Goal: Transaction & Acquisition: Purchase product/service

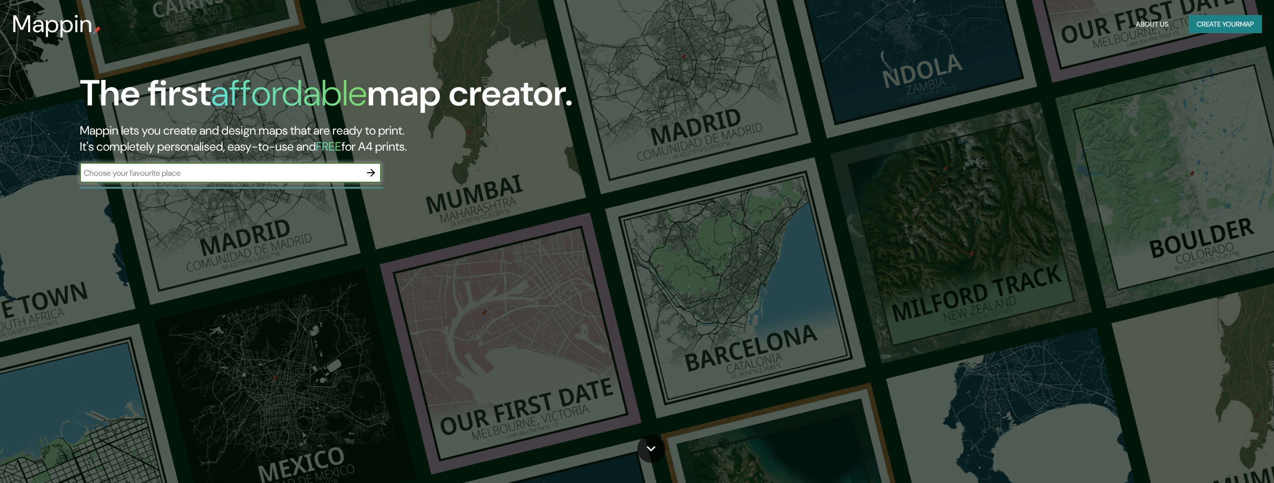
click at [371, 173] on icon "button" at bounding box center [371, 173] width 8 height 8
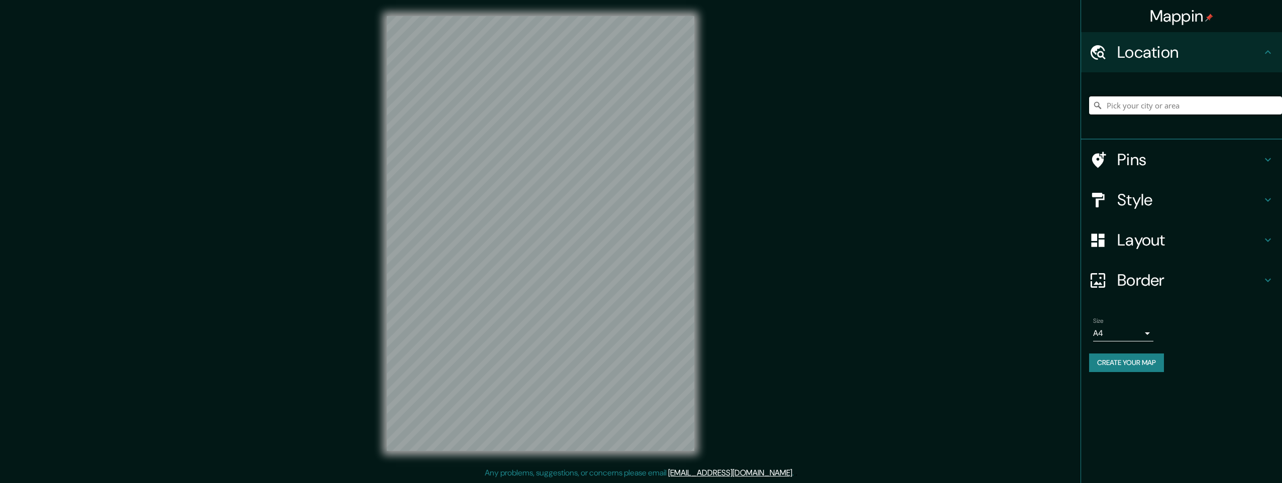
click at [1131, 106] on input "Pick your city or area" at bounding box center [1185, 105] width 193 height 18
paste input "Hällefors"
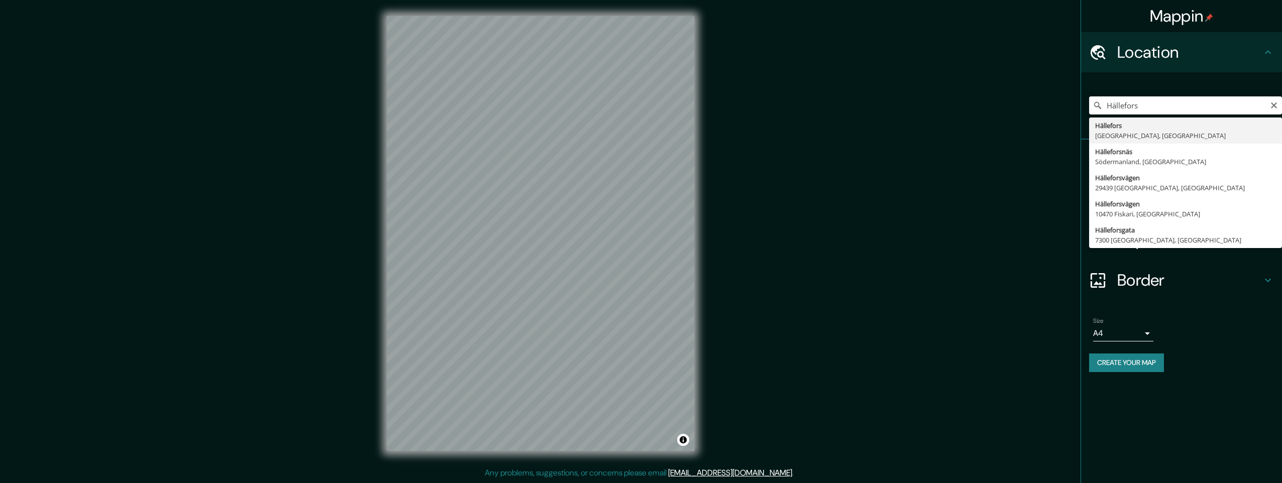
type input "Hällefors, Örebro, Sweden"
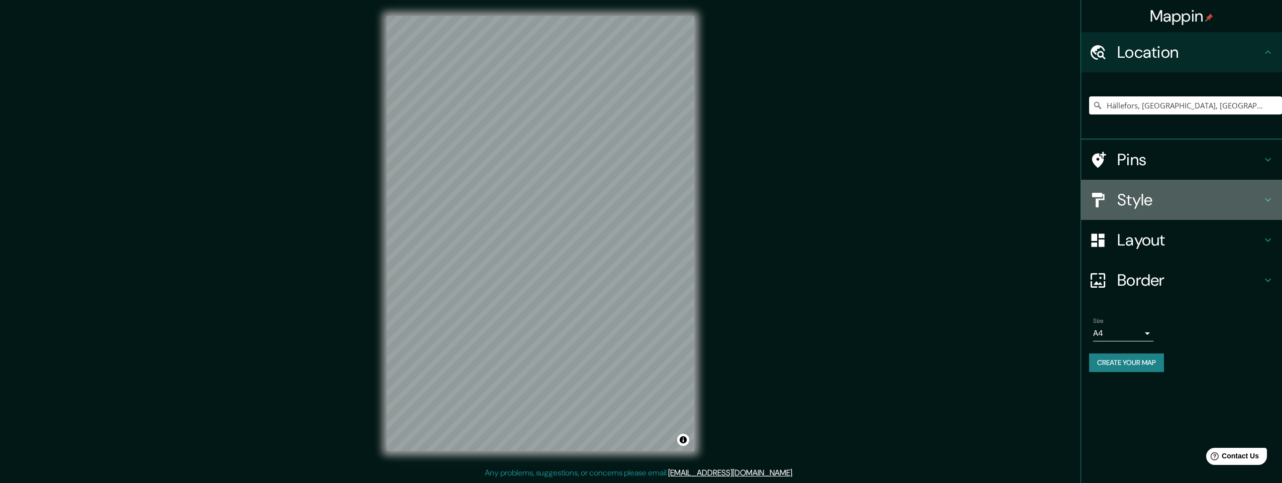
click at [1134, 200] on h4 "Style" at bounding box center [1189, 200] width 145 height 20
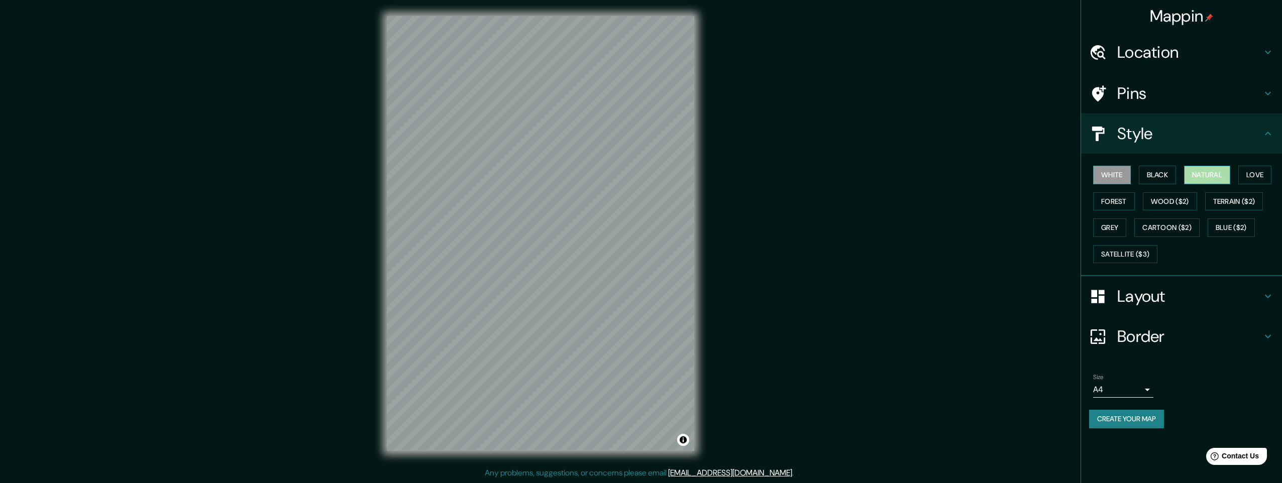
click at [1202, 175] on button "Natural" at bounding box center [1207, 175] width 46 height 19
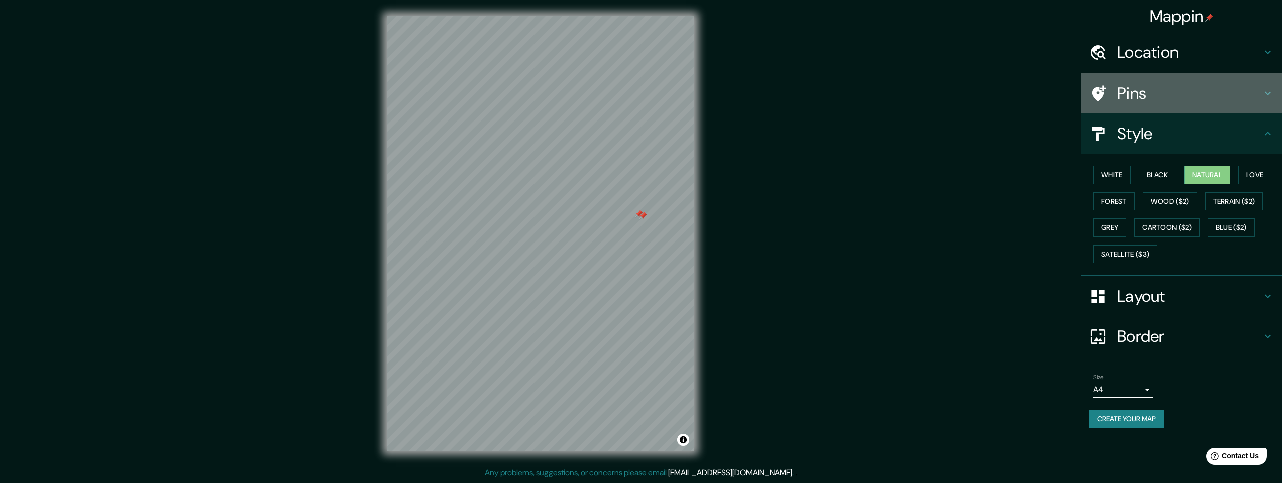
click at [1128, 92] on h4 "Pins" at bounding box center [1189, 93] width 145 height 20
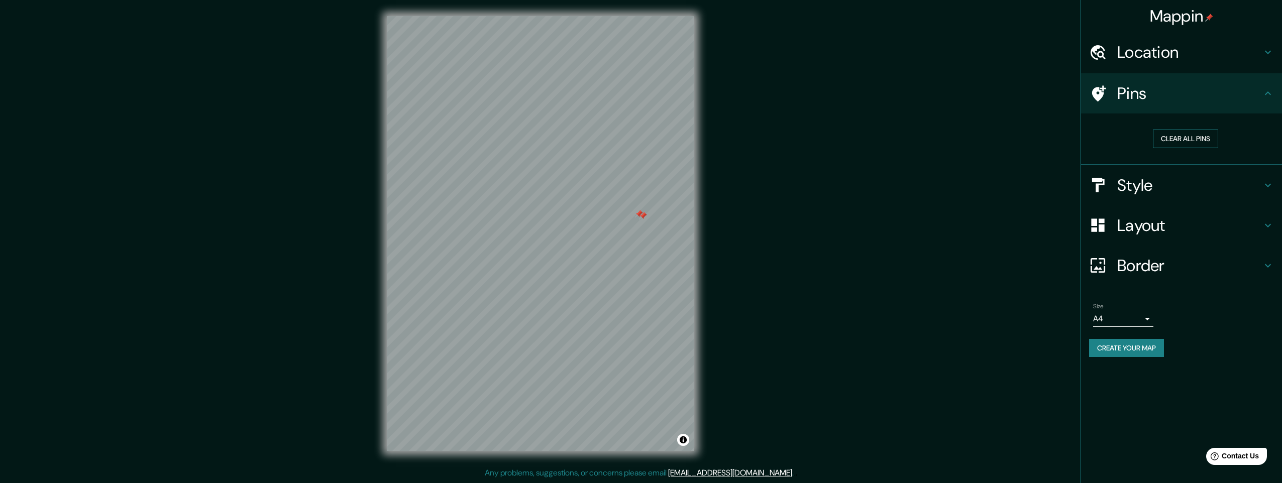
click at [1171, 139] on button "Clear all pins" at bounding box center [1185, 139] width 65 height 19
click at [1167, 137] on button "Clear all pins" at bounding box center [1185, 139] width 65 height 19
click at [1180, 138] on button "Clear all pins" at bounding box center [1185, 139] width 65 height 19
click at [695, 225] on div "© Mapbox © OpenStreetMap Improve this map" at bounding box center [540, 233] width 339 height 467
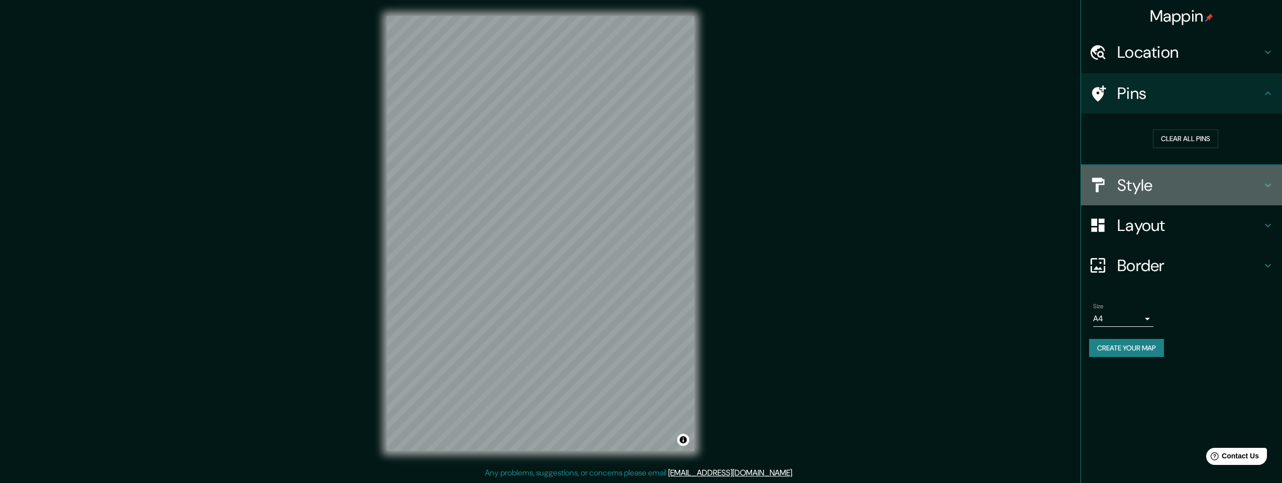
click at [1132, 187] on h4 "Style" at bounding box center [1189, 185] width 145 height 20
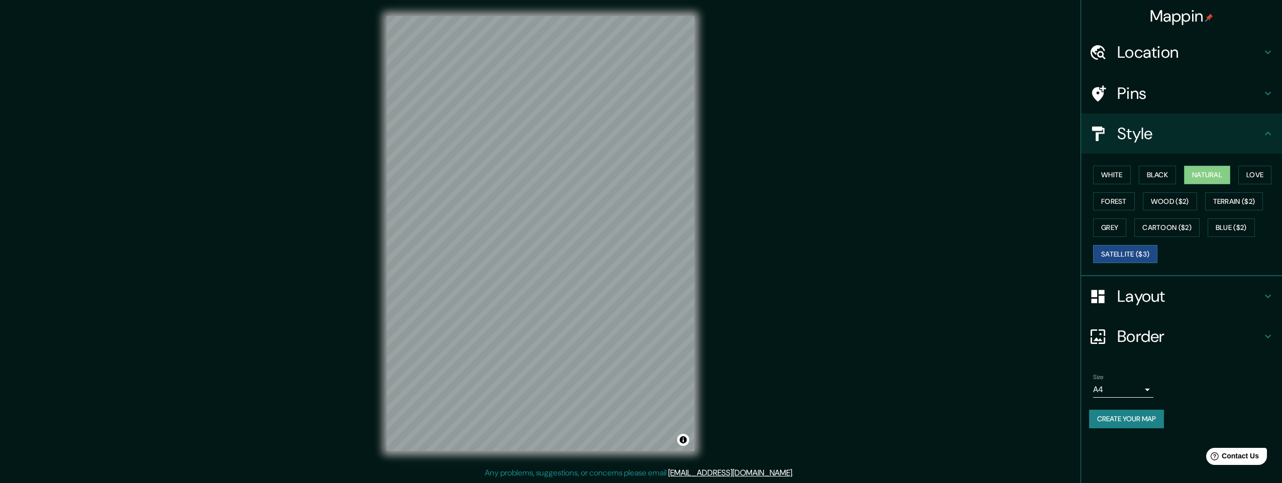
click at [1142, 258] on button "Satellite ($3)" at bounding box center [1125, 254] width 64 height 19
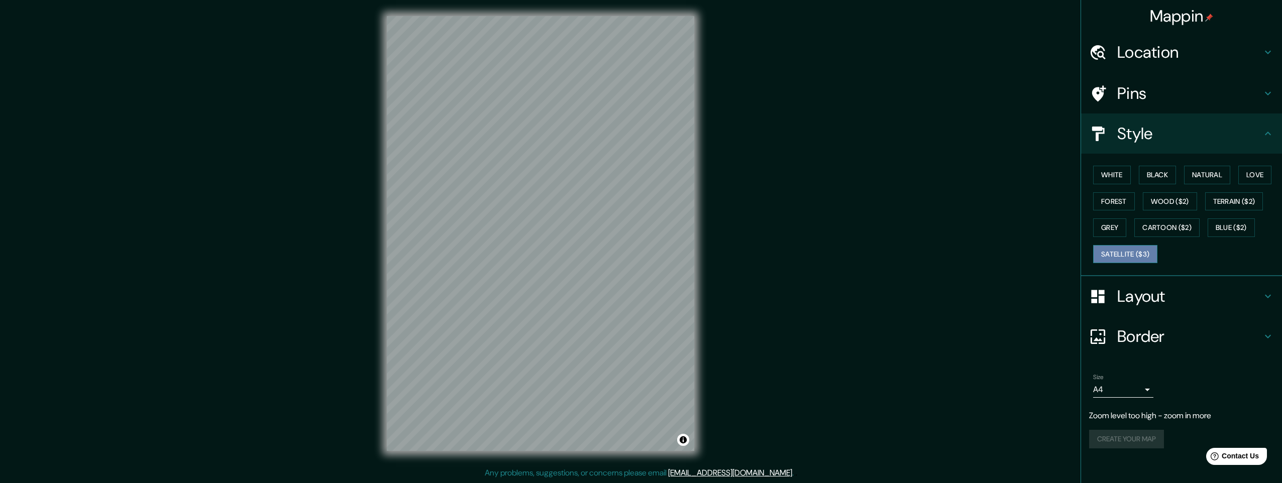
click at [1113, 255] on button "Satellite ($3)" at bounding box center [1125, 254] width 64 height 19
click at [1117, 254] on button "Satellite ($3)" at bounding box center [1125, 254] width 64 height 19
click at [1126, 96] on h4 "Pins" at bounding box center [1189, 93] width 145 height 20
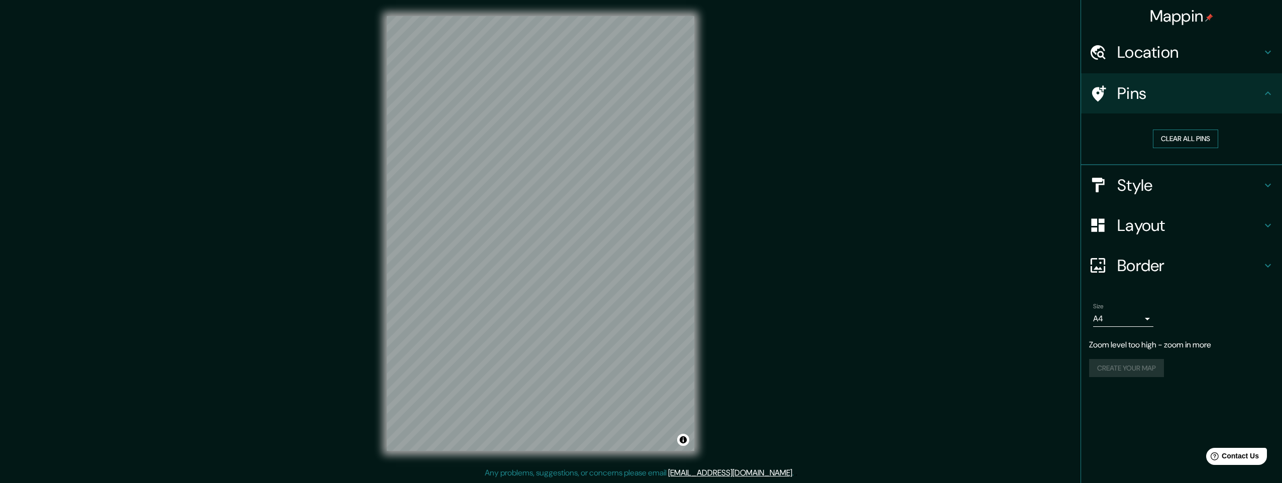
click at [1160, 140] on button "Clear all pins" at bounding box center [1185, 139] width 65 height 19
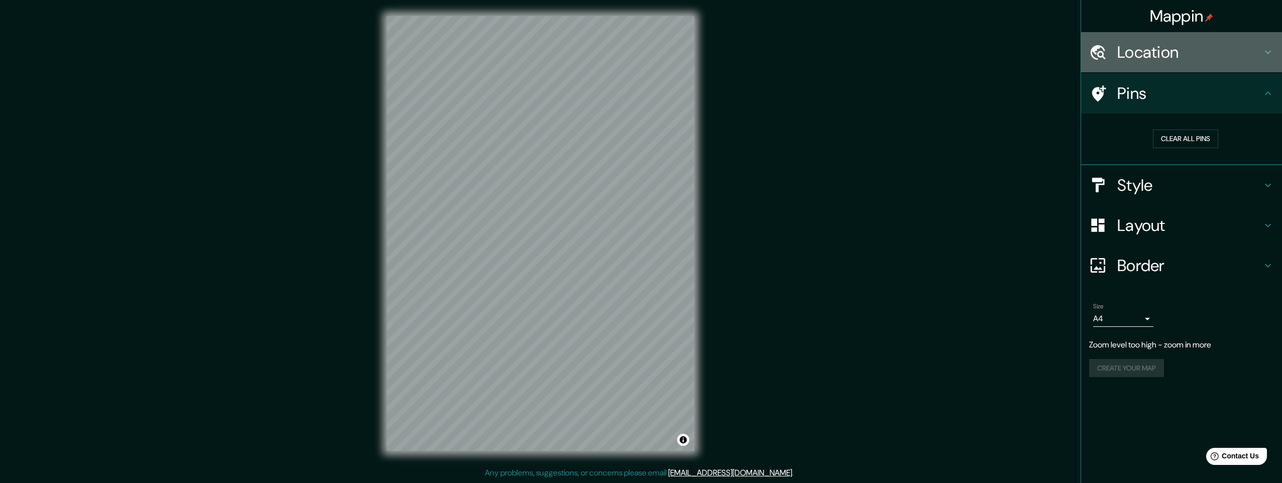
click at [1142, 51] on h4 "Location" at bounding box center [1189, 52] width 145 height 20
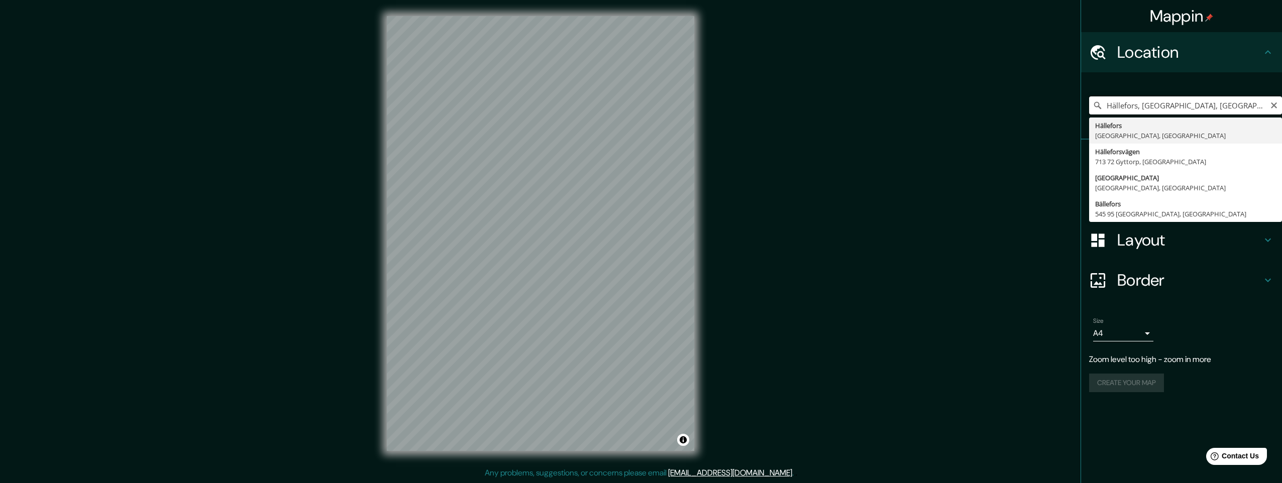
drag, startPoint x: 1198, startPoint y: 106, endPoint x: 1104, endPoint y: 120, distance: 94.9
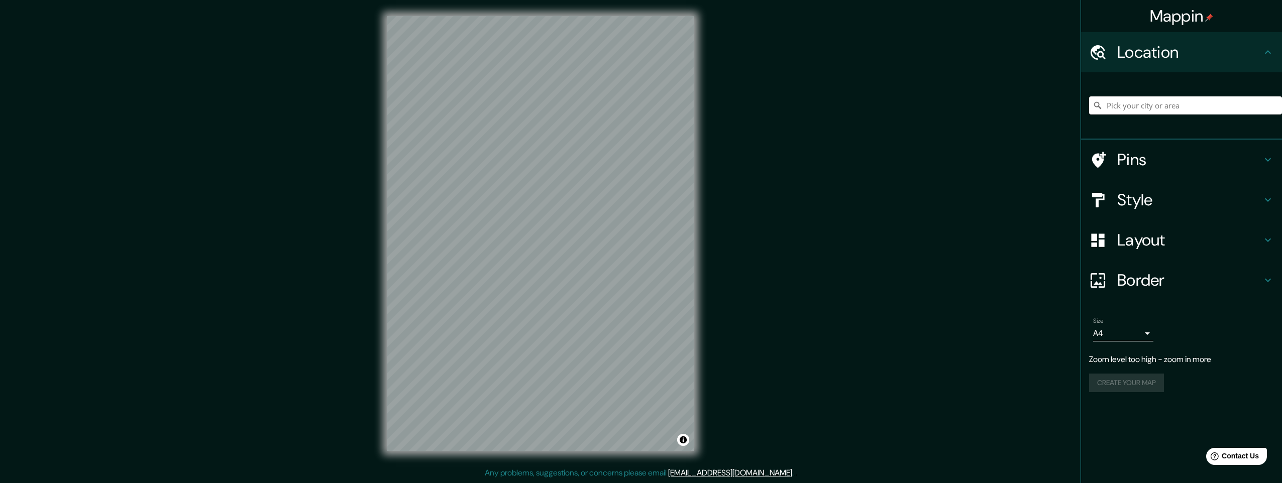
paste input "Hällefors, Örebro, Sweden"
type input "Hällefors, Örebro, Sweden"
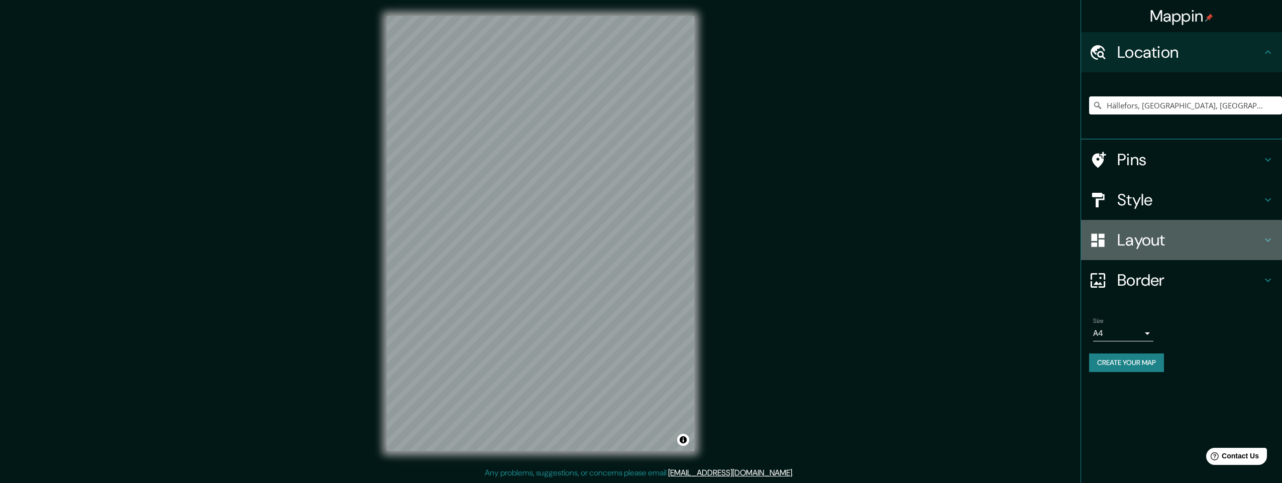
click at [1143, 239] on h4 "Layout" at bounding box center [1189, 240] width 145 height 20
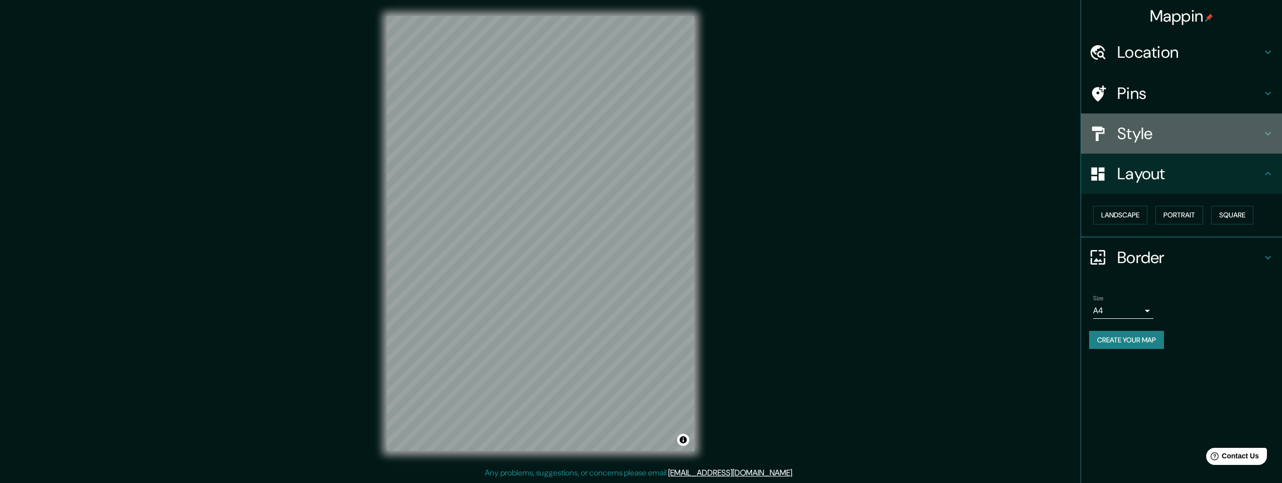
click at [1139, 137] on h4 "Style" at bounding box center [1189, 134] width 145 height 20
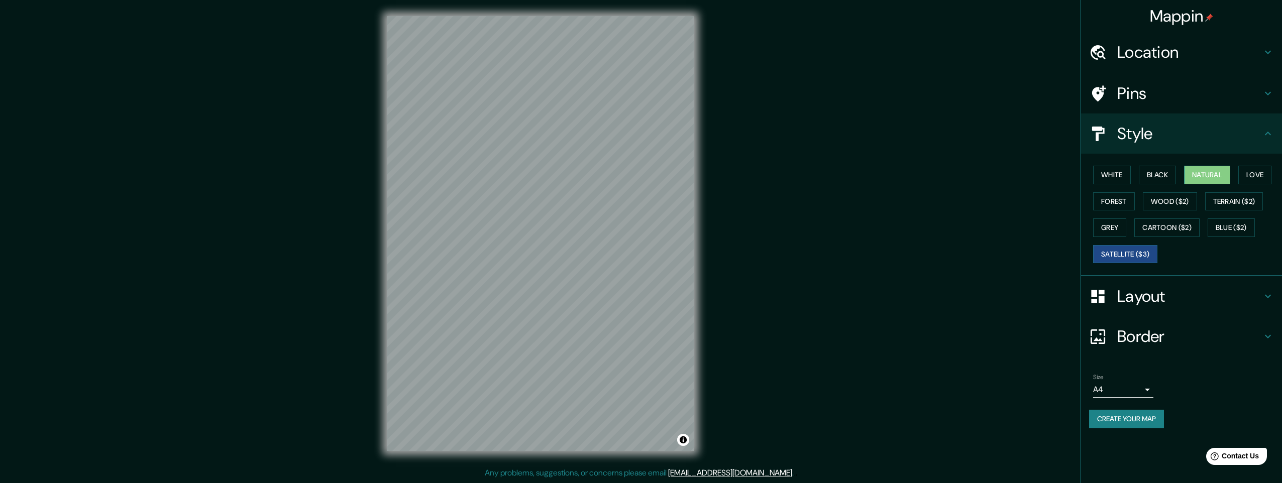
click at [1208, 177] on button "Natural" at bounding box center [1207, 175] width 46 height 19
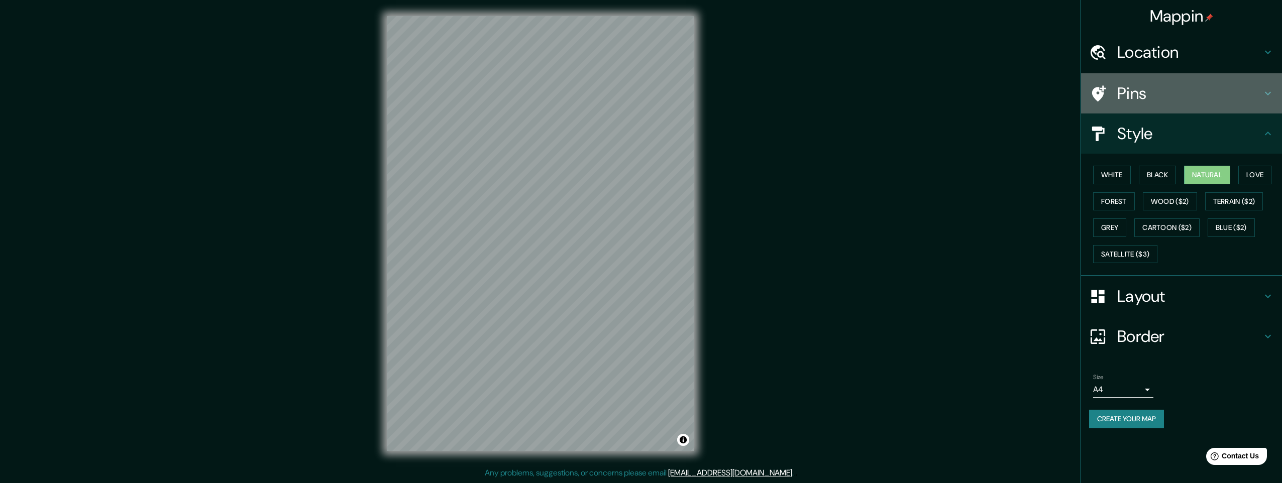
click at [1124, 91] on h4 "Pins" at bounding box center [1189, 93] width 145 height 20
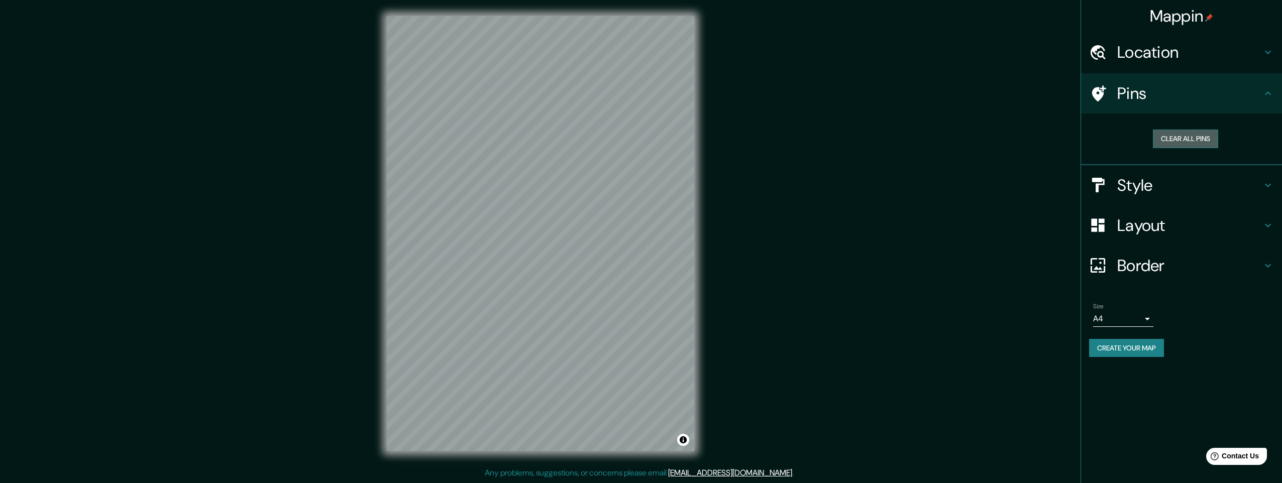
click at [1171, 139] on button "Clear all pins" at bounding box center [1185, 139] width 65 height 19
click at [1170, 141] on button "Clear all pins" at bounding box center [1185, 139] width 65 height 19
click at [1185, 136] on button "Clear all pins" at bounding box center [1185, 139] width 65 height 19
click at [1135, 263] on h4 "Border" at bounding box center [1189, 266] width 145 height 20
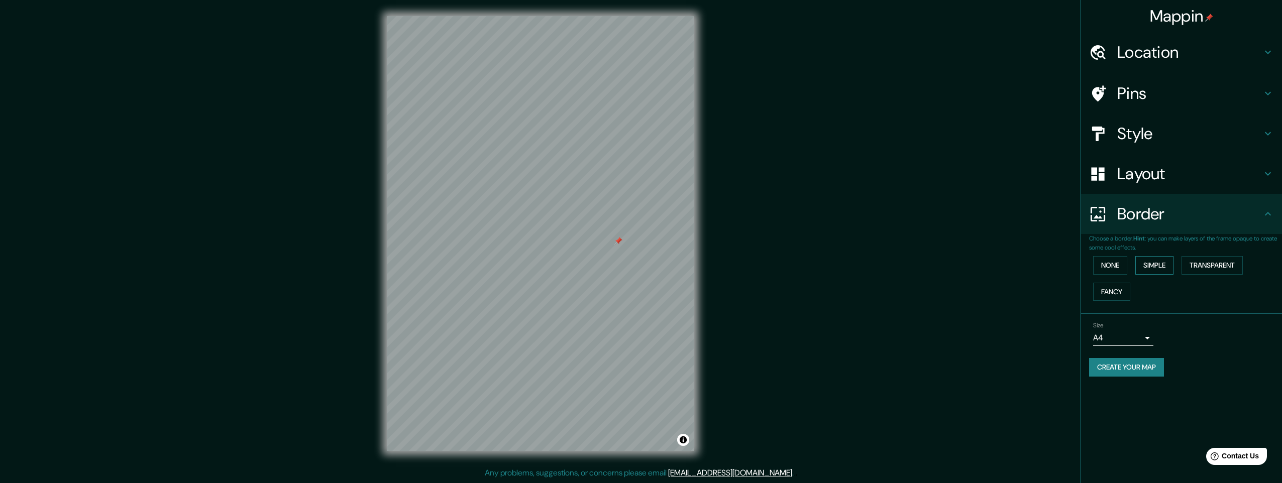
click at [1153, 266] on button "Simple" at bounding box center [1154, 265] width 38 height 19
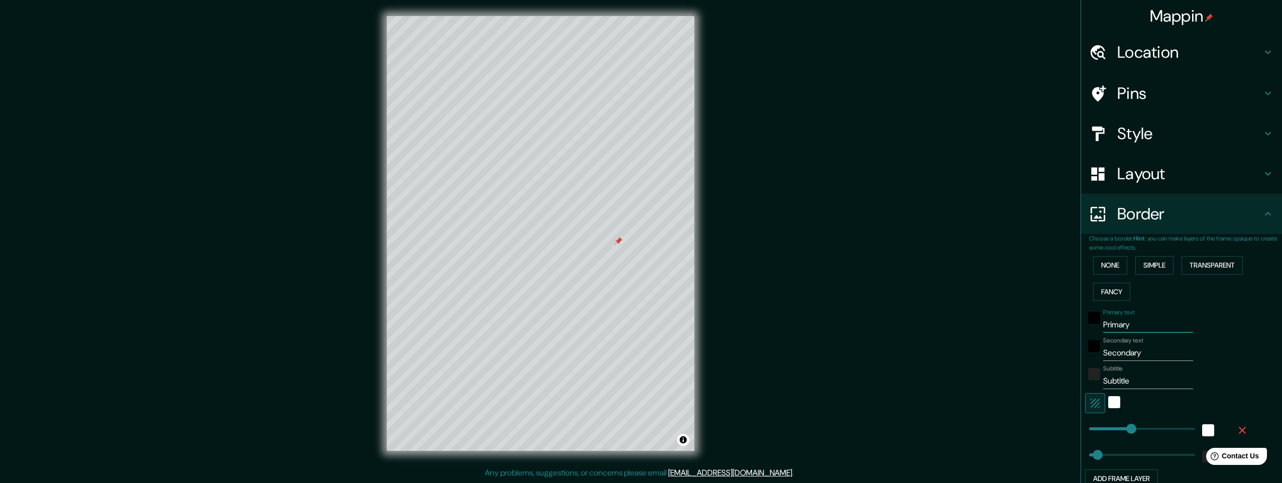
drag, startPoint x: 1125, startPoint y: 326, endPoint x: 1056, endPoint y: 325, distance: 69.3
click at [1056, 325] on div "Mappin Location Hällefors, Örebro, Sweden Pins Style Layout Border Choose a bor…" at bounding box center [641, 241] width 1282 height 483
paste input "Hällefors, Ör"
type input "Hällefors, Ör"
type input "245"
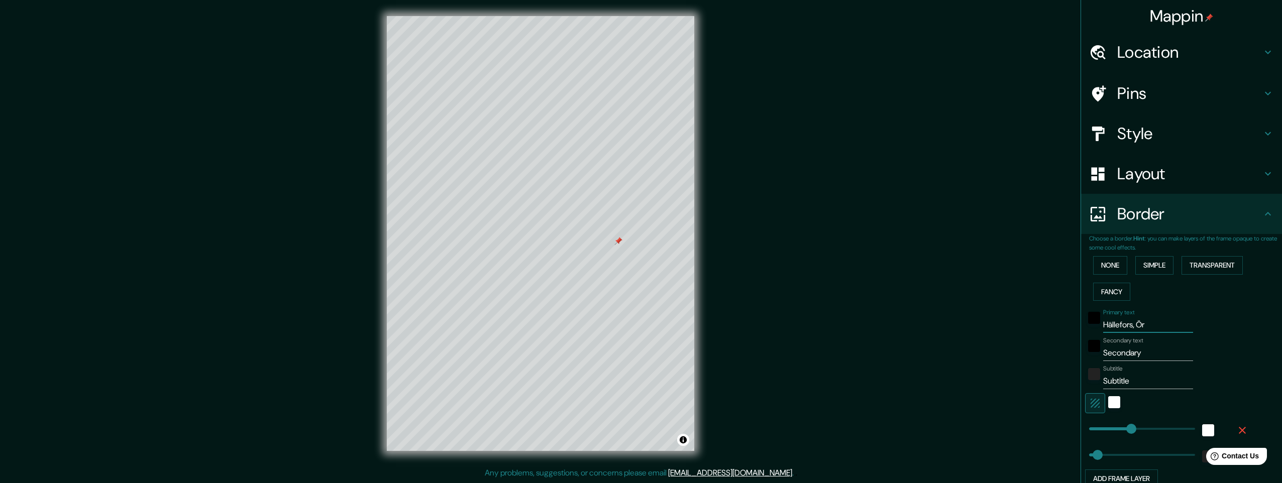
type input "49"
type input "Hällefors, Ö"
type input "245"
type input "49"
type input "Hällefors,"
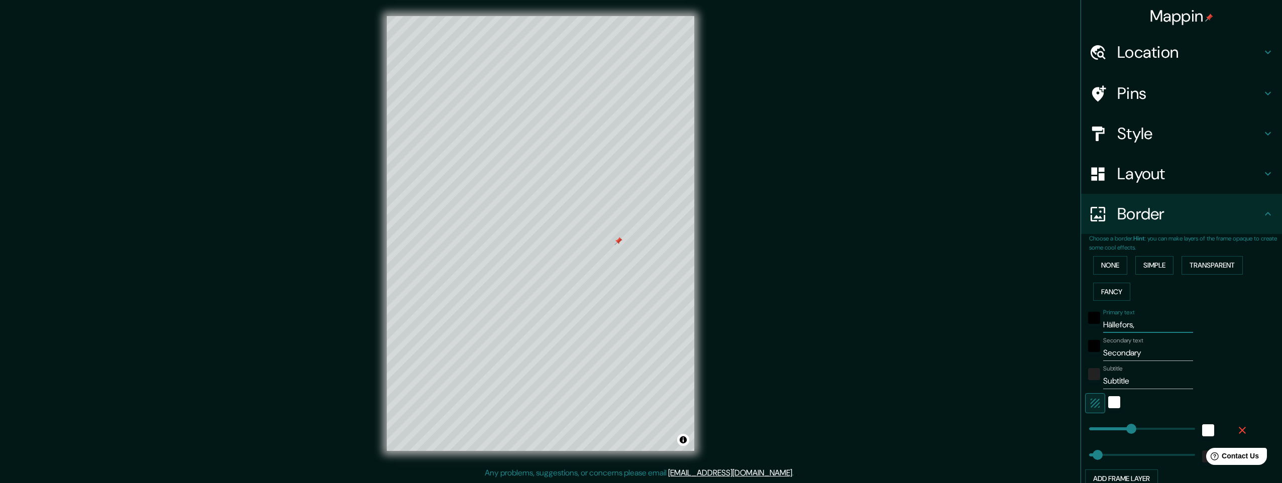
type input "245"
type input "49"
type input "Hällefors,"
type input "245"
type input "49"
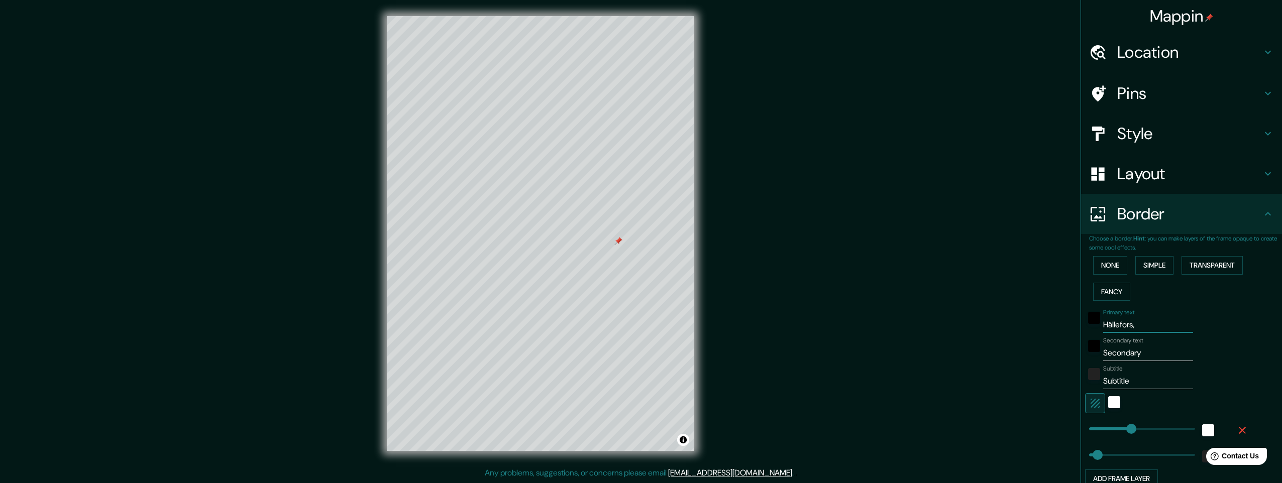
type input "Hällefors"
type input "245"
type input "49"
type input "Hällefors"
drag, startPoint x: 1141, startPoint y: 354, endPoint x: 960, endPoint y: 349, distance: 180.4
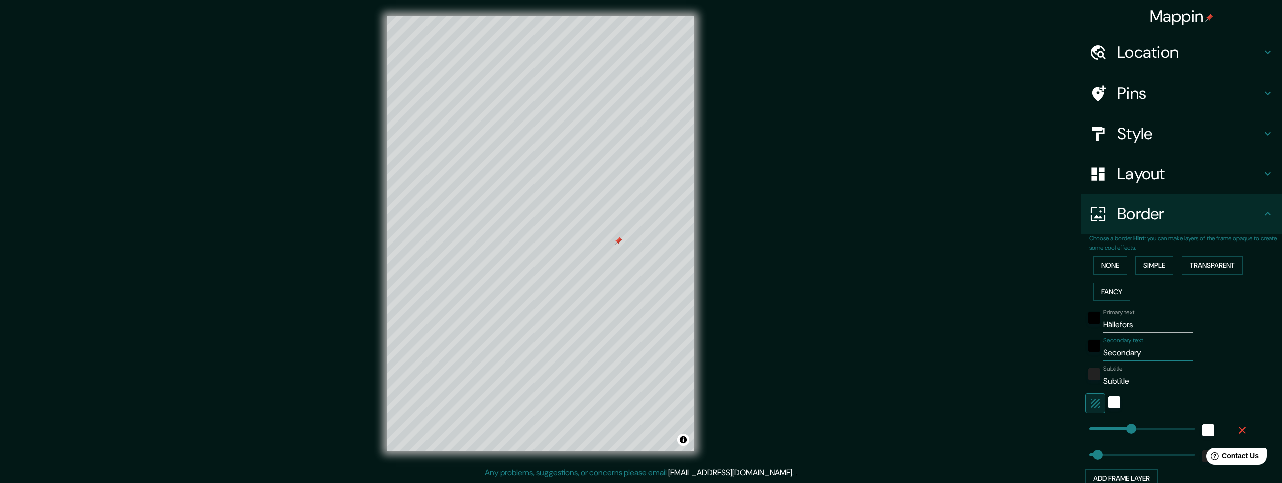
click at [960, 349] on div "Mappin Location Hällefors, Örebro, Sweden Pins Style Layout Border Choose a bor…" at bounding box center [641, 241] width 1282 height 483
type input "s"
type input "245"
type input "49"
type input "sw"
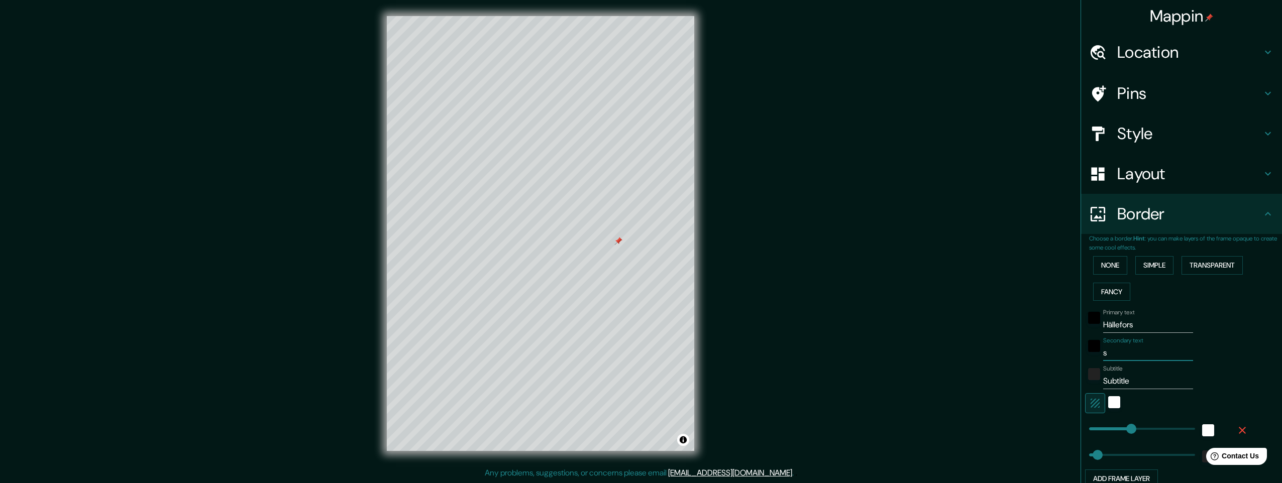
type input "245"
type input "49"
type input "swe"
type input "245"
type input "49"
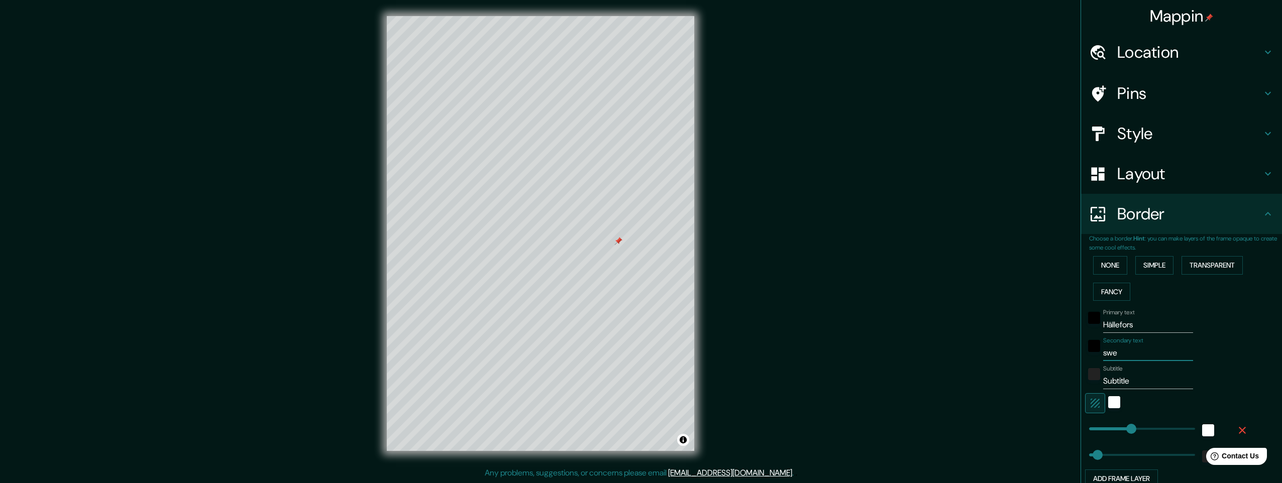
type input "swed"
type input "245"
type input "49"
type input "swede"
type input "245"
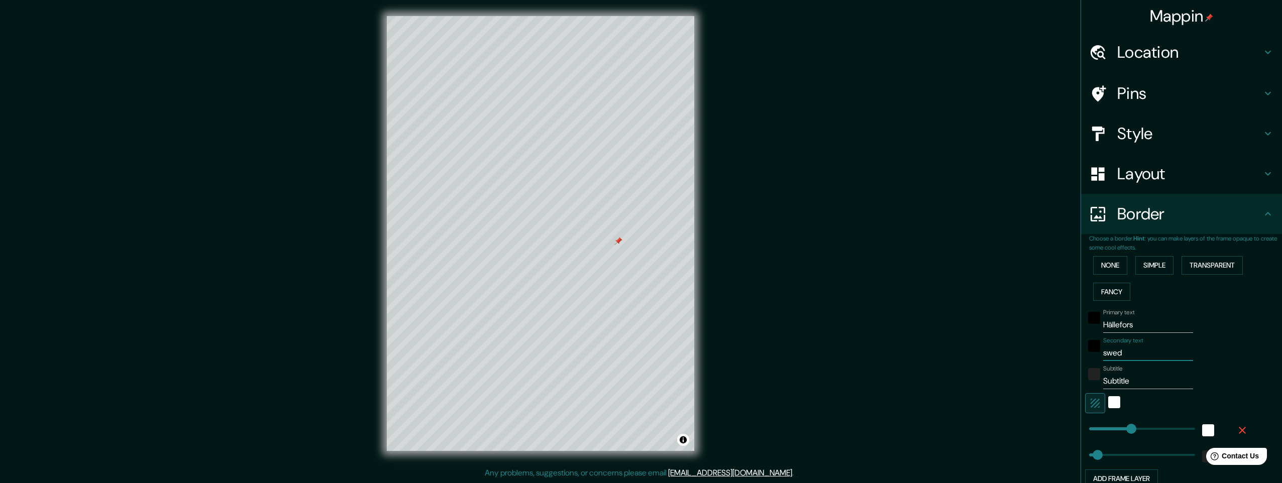
type input "49"
type input "sweden"
type input "245"
type input "49"
type input "sweden"
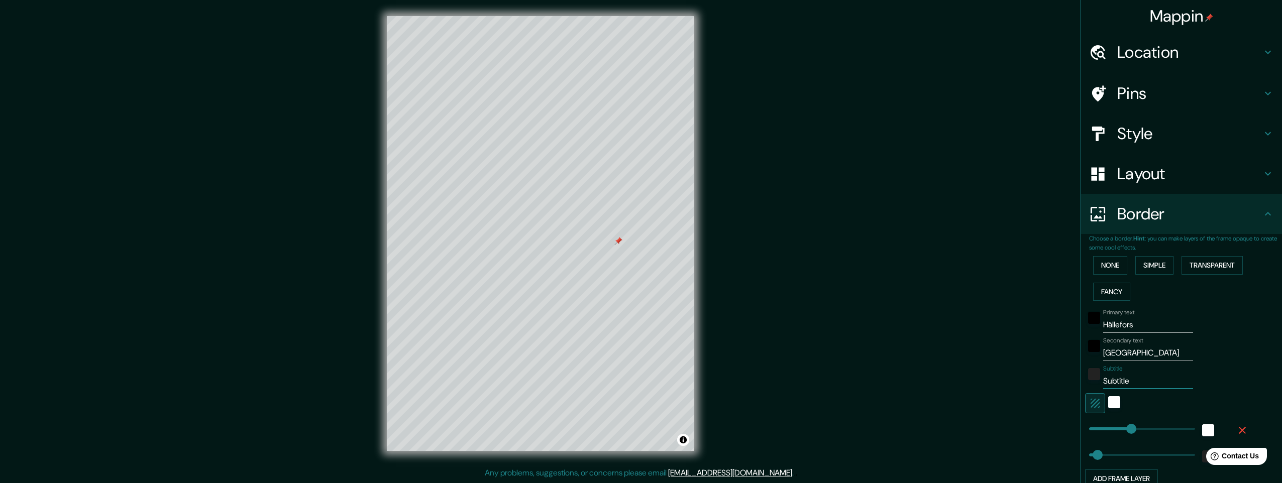
drag, startPoint x: 1130, startPoint y: 381, endPoint x: 896, endPoint y: 381, distance: 234.5
click at [919, 383] on div "Mappin Location Hällefors, Örebro, Sweden Pins Style Layout Border Choose a bor…" at bounding box center [641, 241] width 1282 height 483
type input "5"
type input "245"
type input "49"
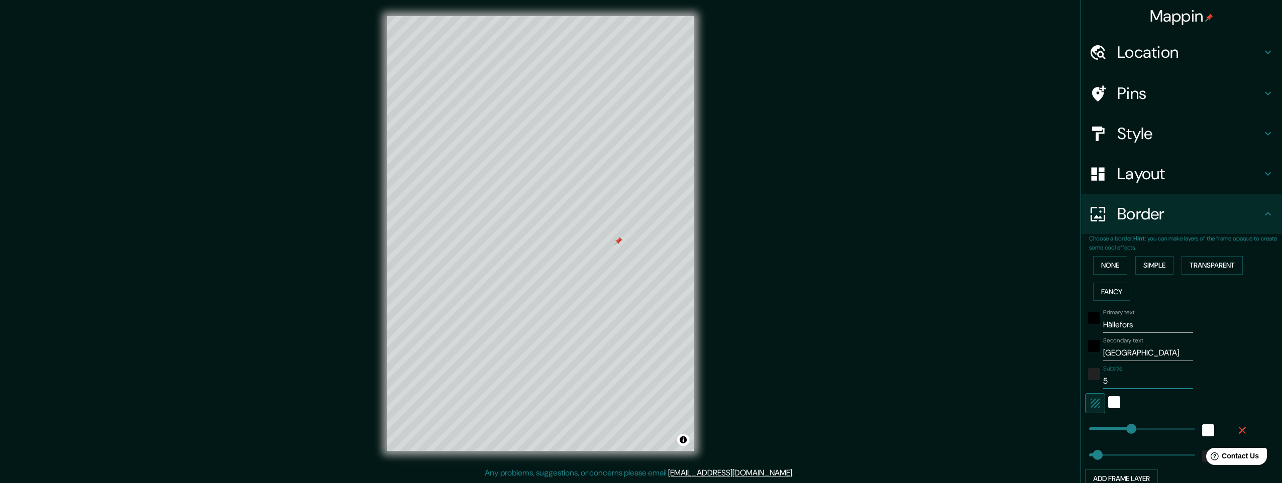
type input "59"
type input "245"
type input "49"
type input "59."
type input "245"
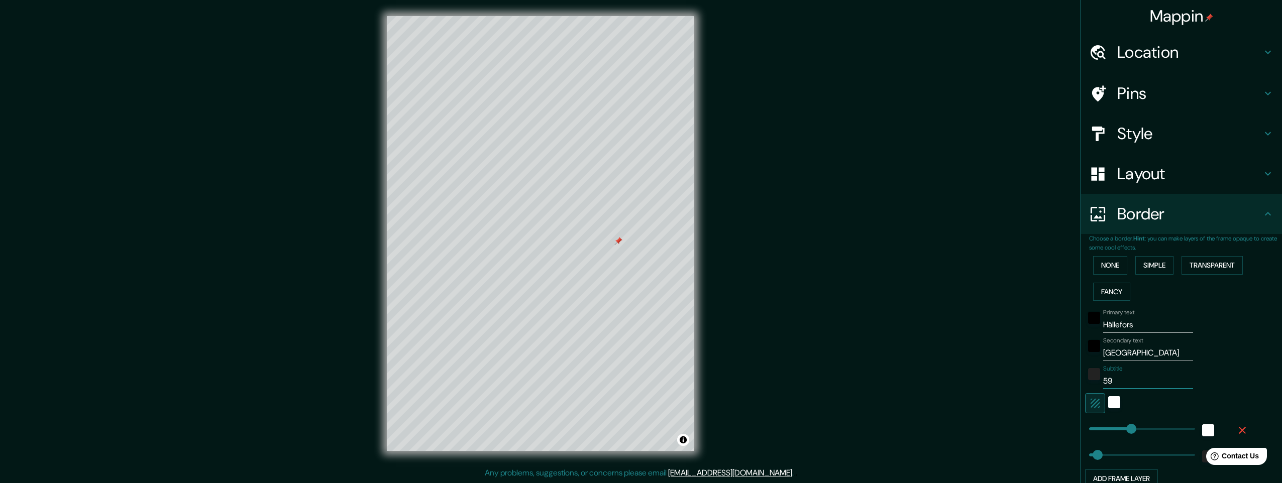
type input "49"
type input "59.7"
type input "245"
type input "49"
type input "59.78"
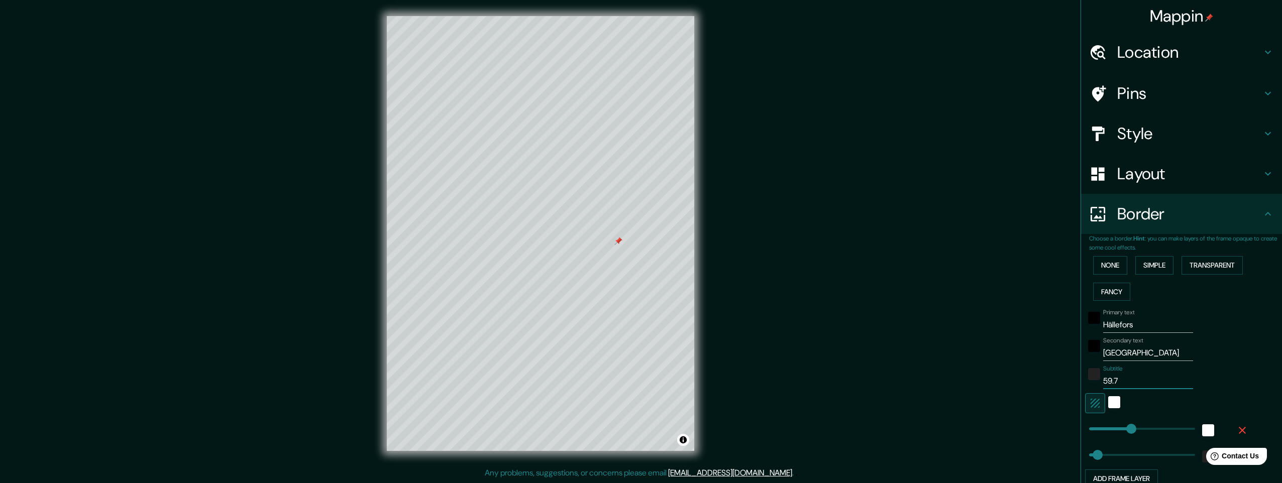
type input "245"
type input "49"
type input "59.784"
type input "245"
type input "49"
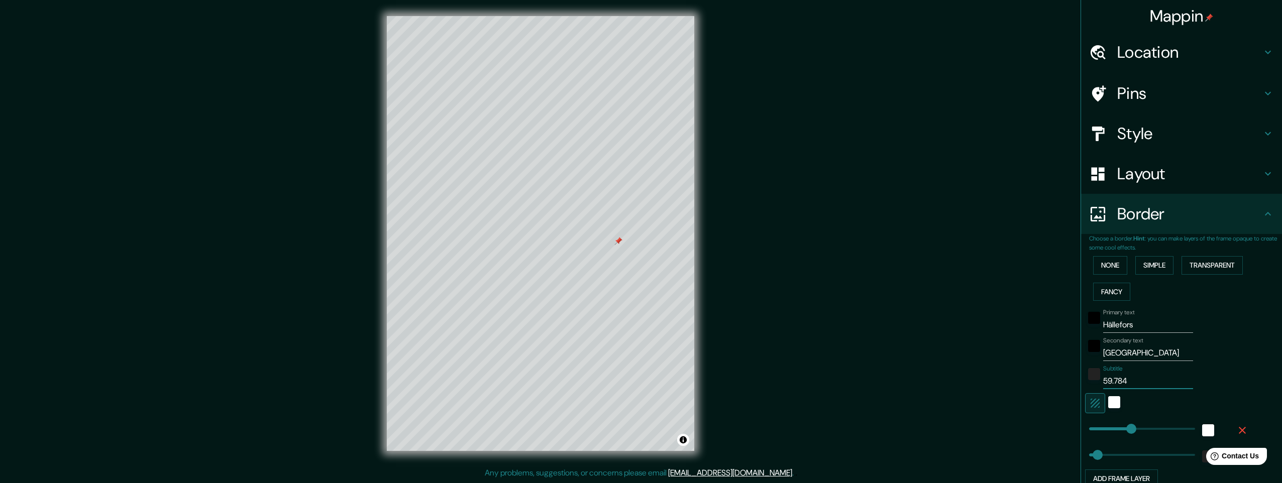
type input "59.784°"
type input "245"
type input "49"
type input "59.784°"
type input "245"
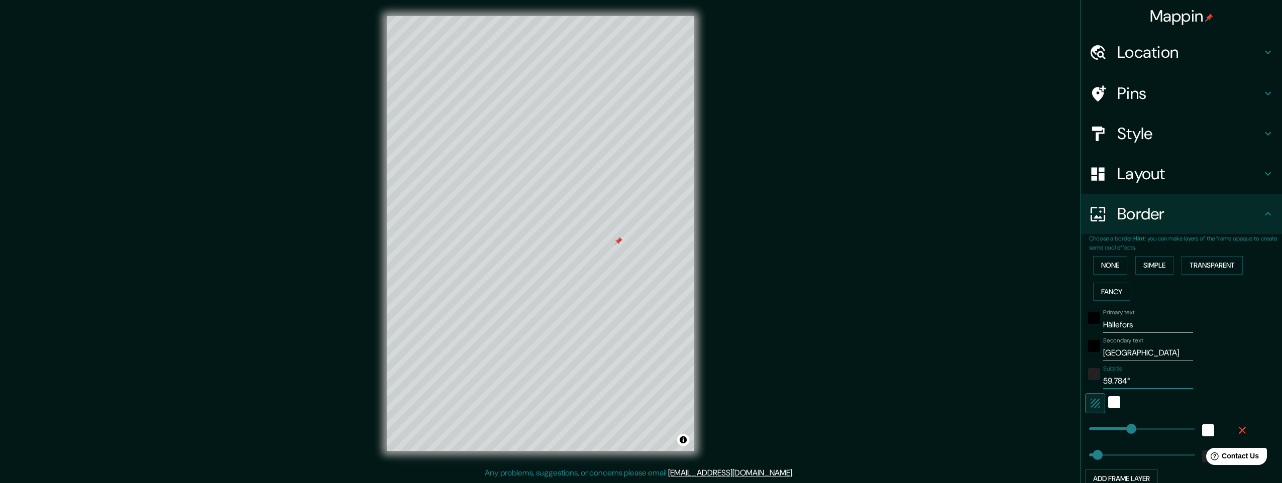
type input "49"
type input "59.784° N"
type input "245"
type input "49"
type input "59.784° N"
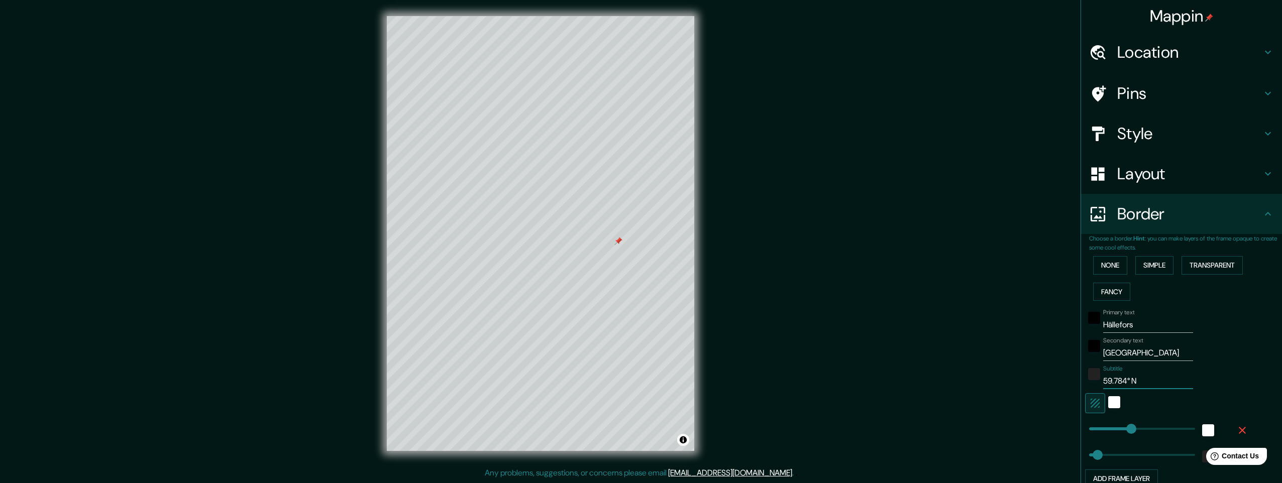
type input "245"
type input "49"
type input "59.784° N /"
type input "245"
type input "49"
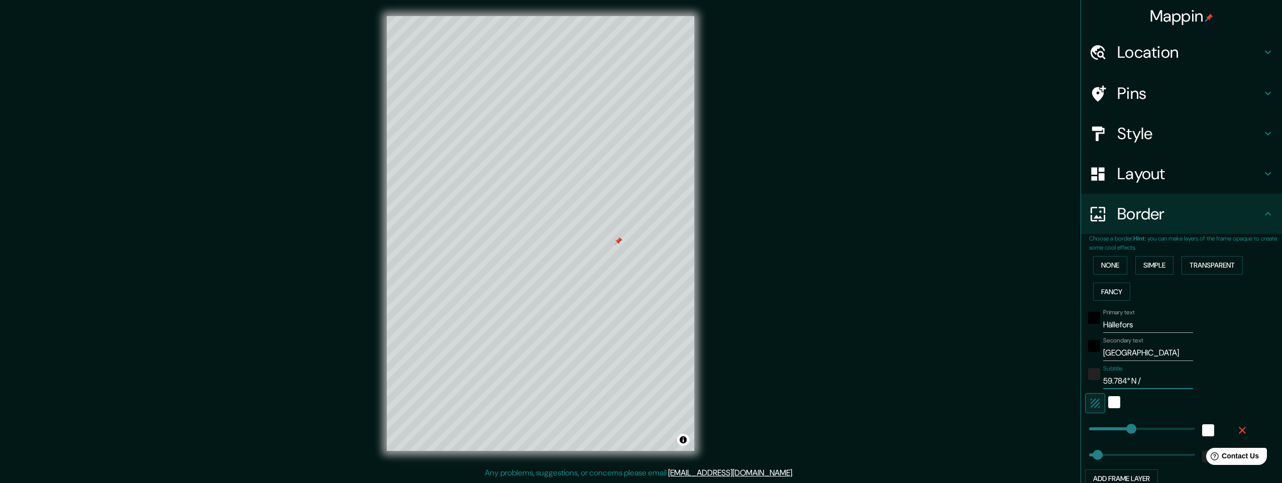
type input "59.784° N /"
type input "245"
type input "49"
type input "59.784° N / 1"
type input "245"
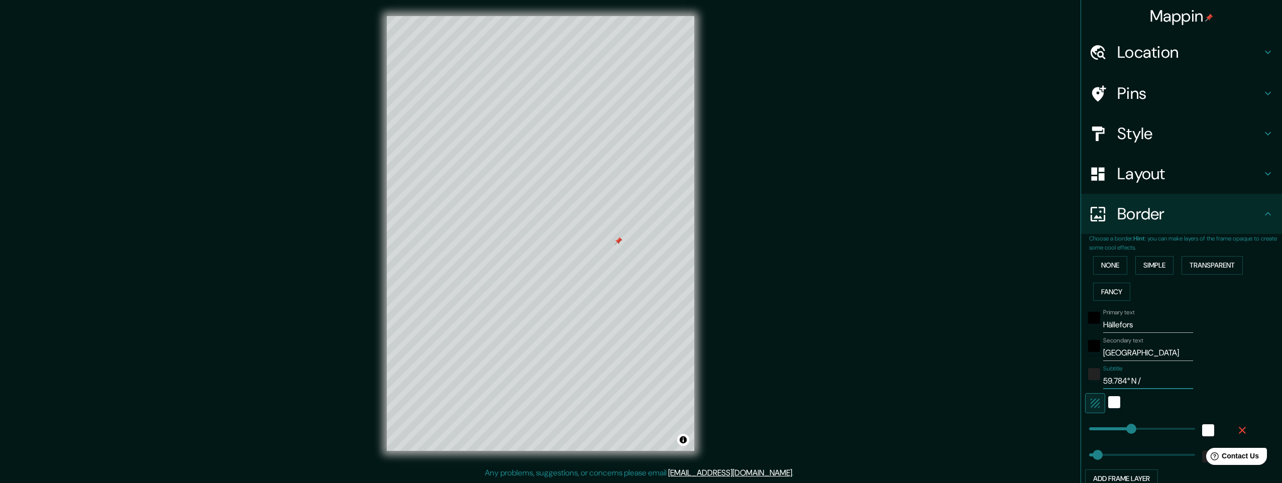
type input "49"
type input "59.784° N / 14"
type input "245"
type input "49"
type input "59.784° N / 14."
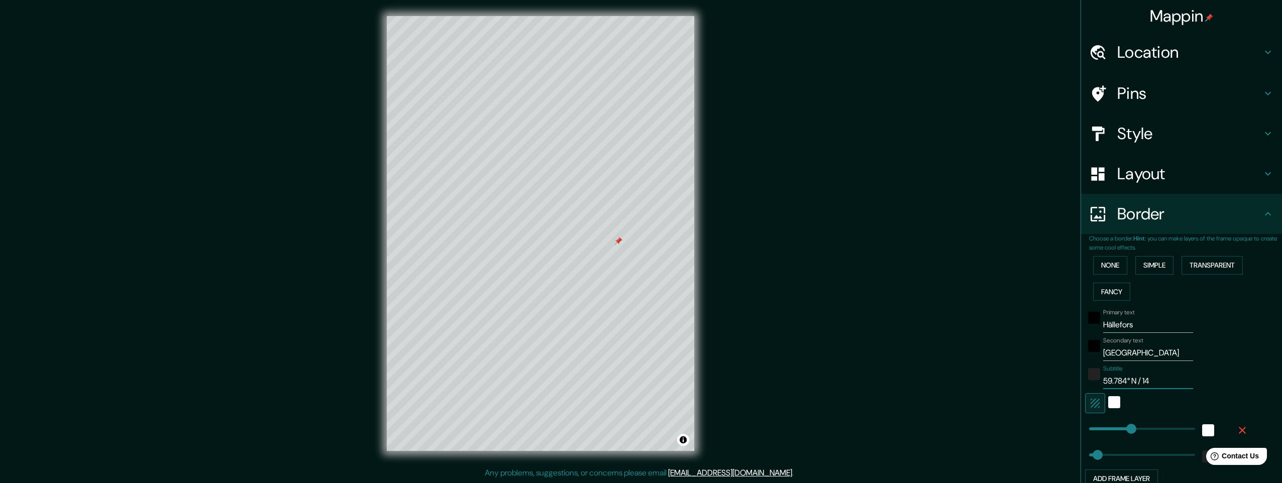
type input "245"
type input "49"
type input "59.784° N / 14.5"
type input "245"
type input "49"
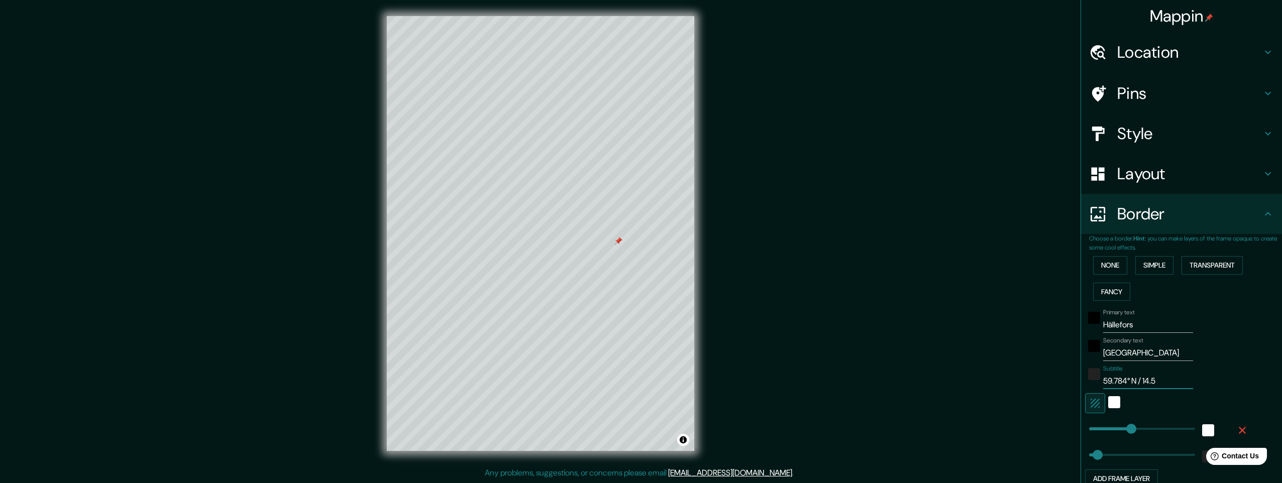
type input "59.784° N / 14.52"
type input "245"
type input "49"
type input "59.784° N / 14.523"
type input "245"
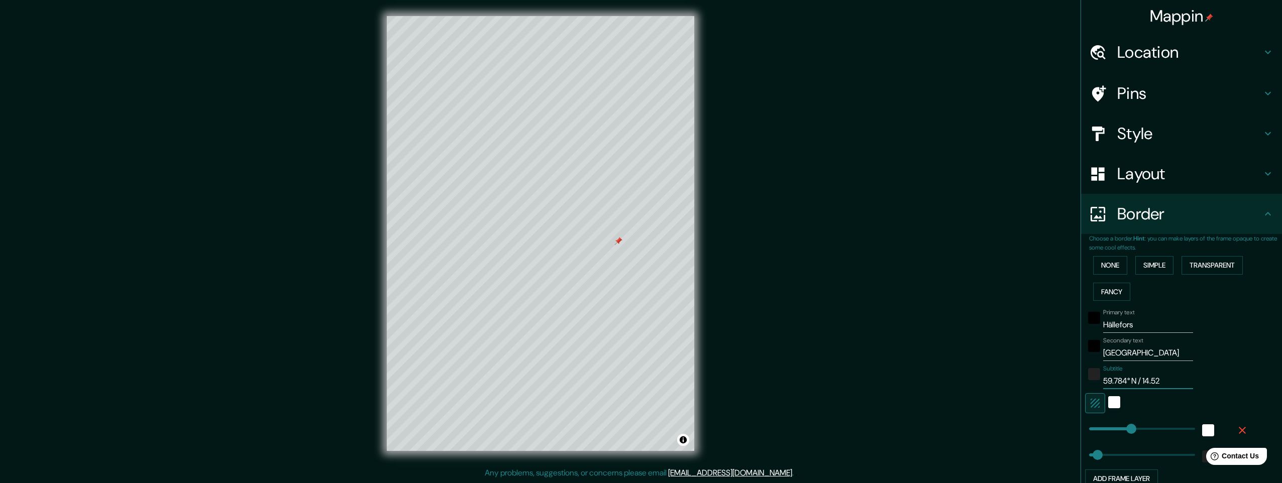
type input "49"
type input "59.784° N / 14.523°"
type input "245"
type input "49"
type input "59.784° N / 14.523°"
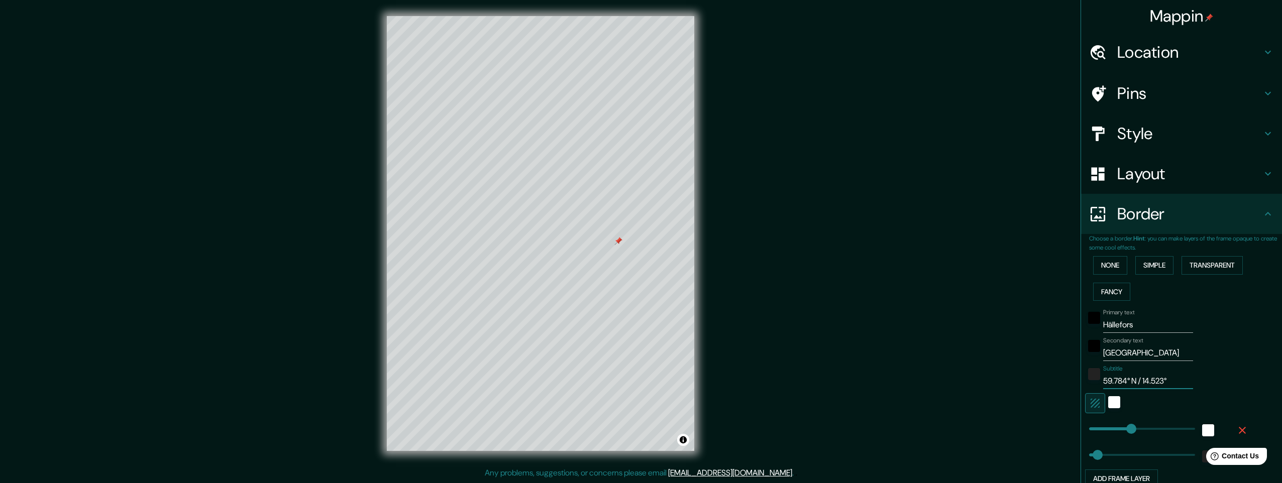
type input "245"
type input "49"
type input "59.784° N / 14.523° E"
type input "245"
type input "49"
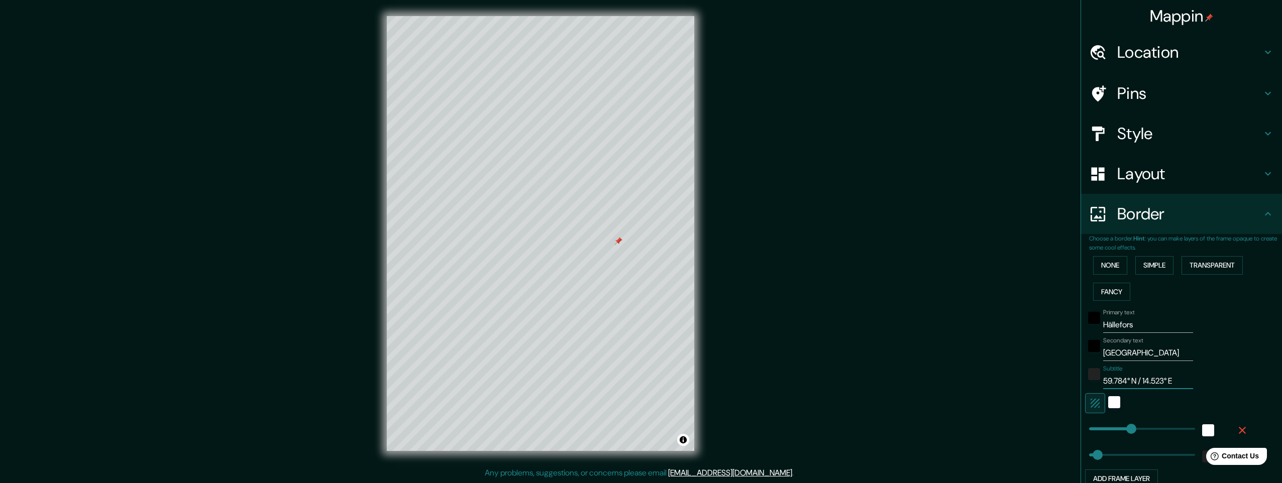
type input "59.784° N / 14.523°"
type input "245"
type input "49"
type input "59.784° N / 14.523°"
type input "245"
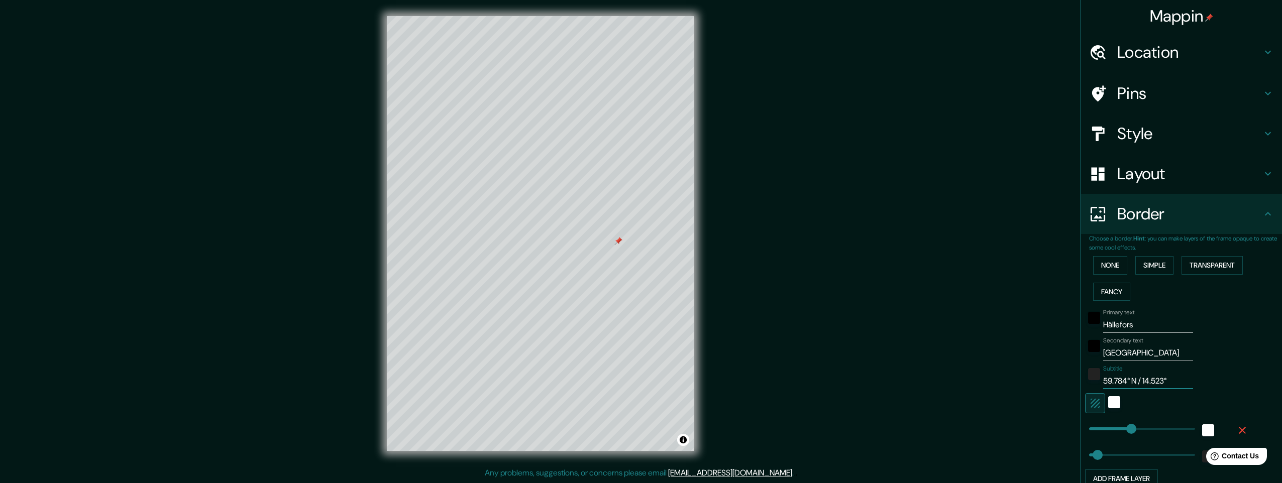
type input "49"
type input "59.784° N / 14.523°"
type input "245"
type input "49"
type input "59.784° N / 14.523° E"
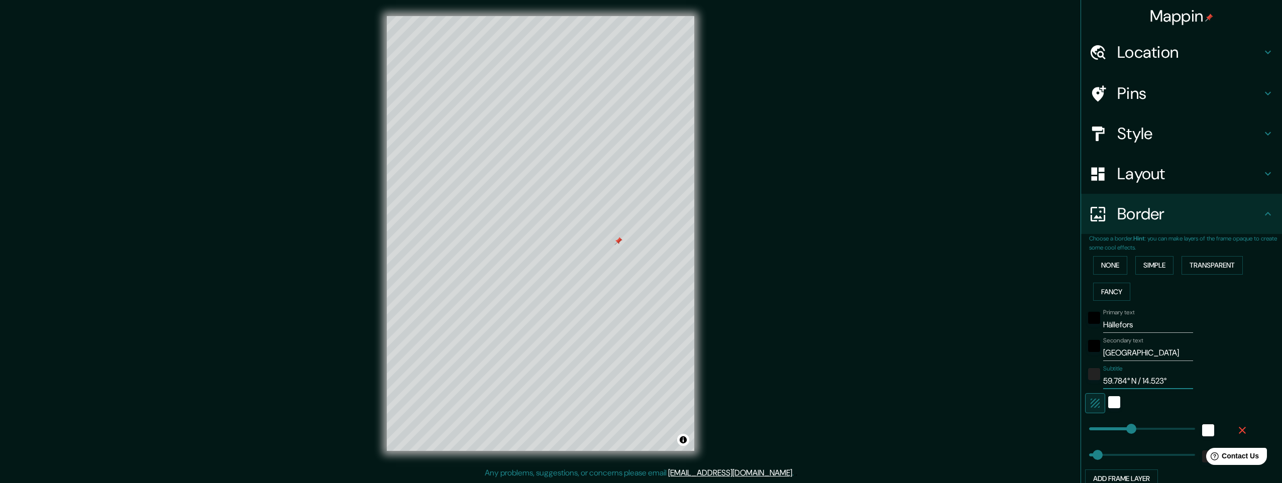
type input "245"
type input "49"
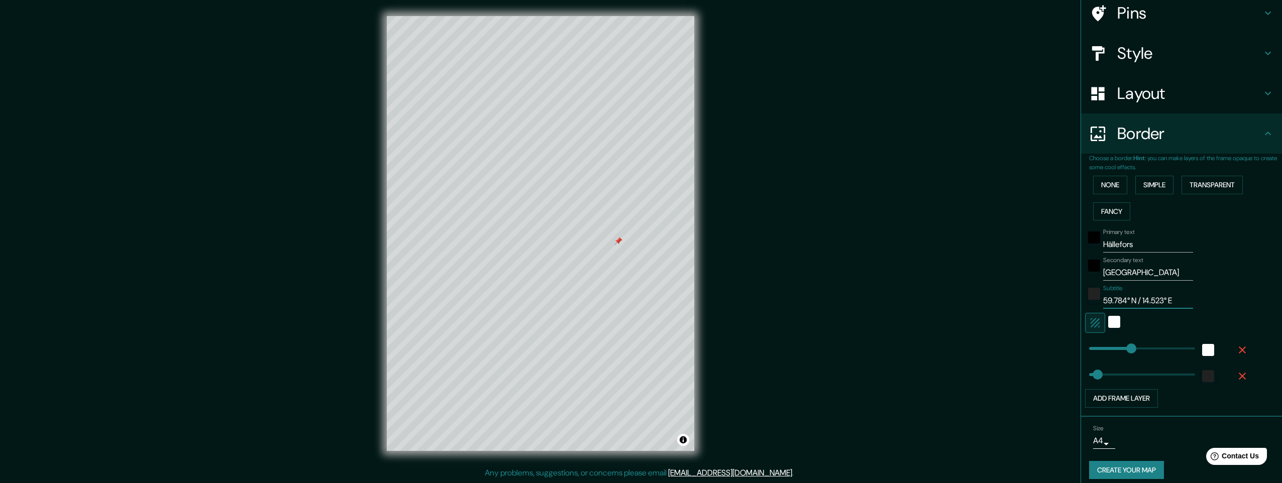
scroll to position [88, 0]
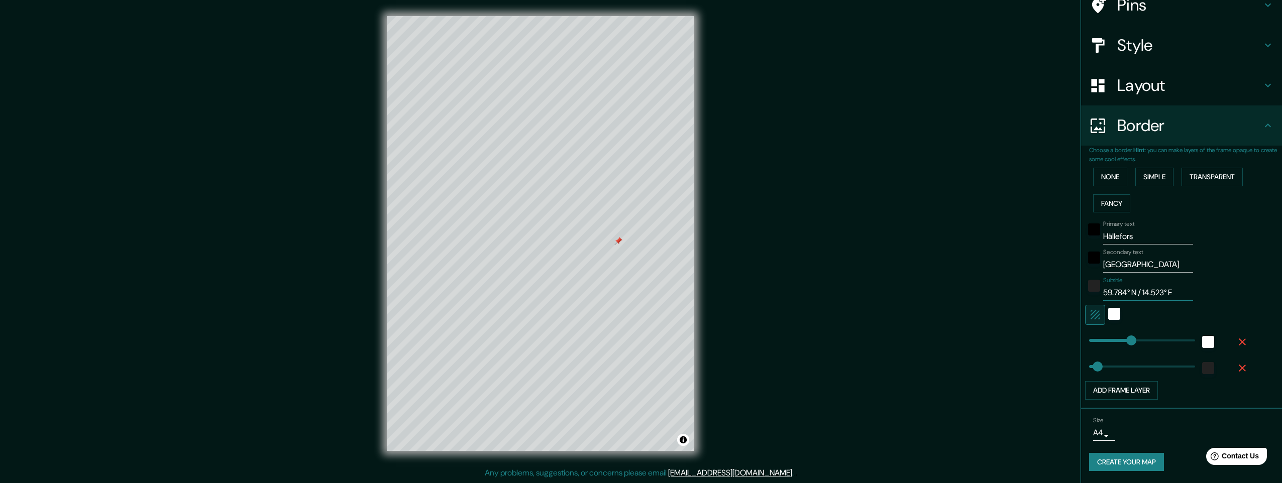
type input "59.784° N / 14.523° E"
click at [1099, 436] on body "Mappin Location Hällefors, Örebro, Sweden Pins Style Layout Border Choose a bor…" at bounding box center [641, 241] width 1282 height 483
click at [1096, 463] on li "A1 ($2.50)" at bounding box center [1094, 462] width 49 height 18
type input "a3"
click at [1097, 463] on button "Create your map" at bounding box center [1126, 462] width 75 height 19
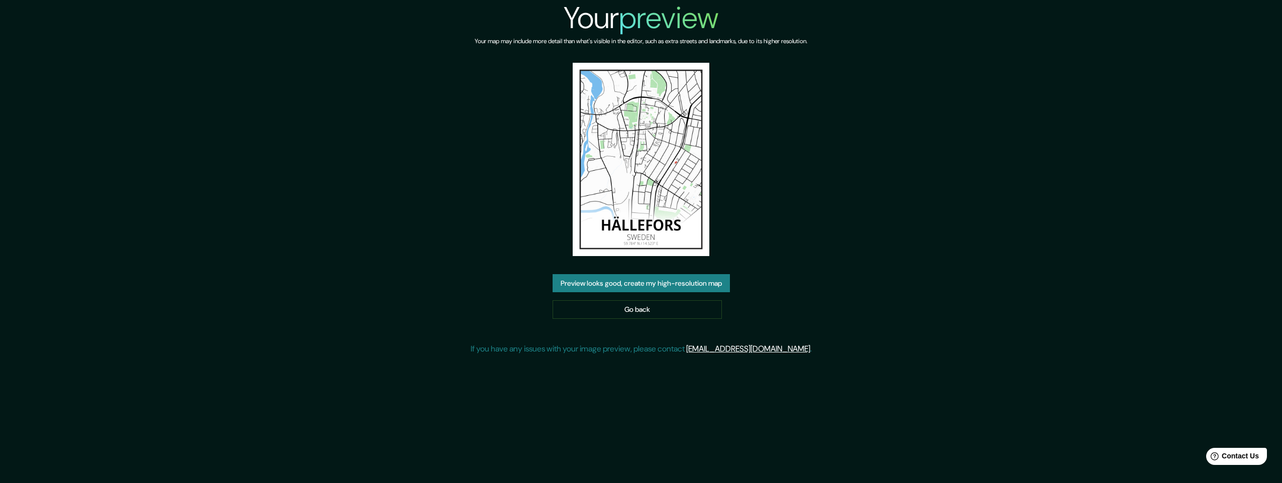
click at [633, 284] on button "Preview looks good, create my high-resolution map" at bounding box center [640, 283] width 177 height 19
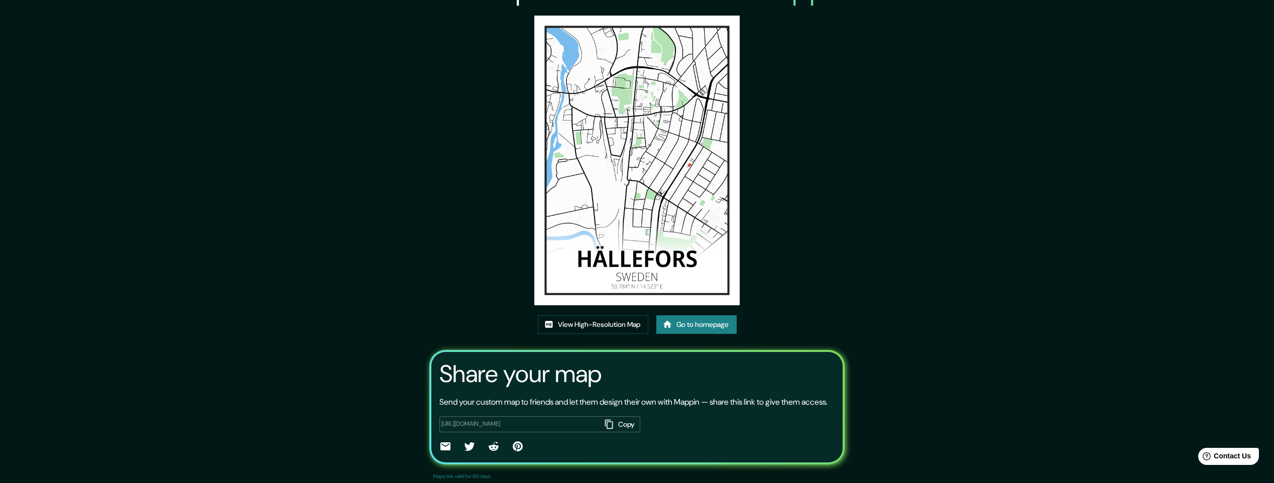
scroll to position [58, 0]
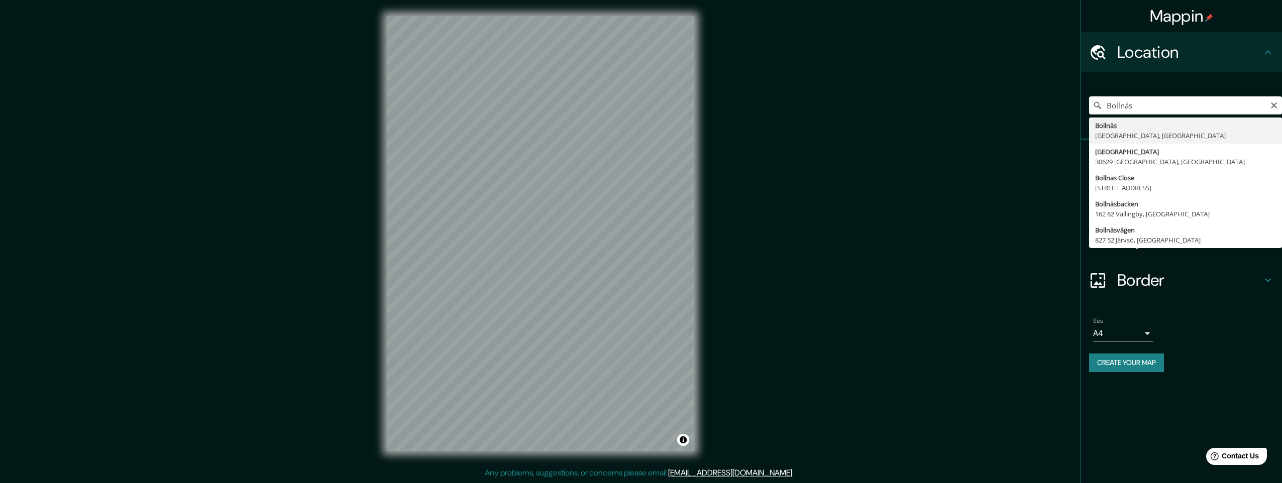
type input "Bollnäs, [GEOGRAPHIC_DATA], [GEOGRAPHIC_DATA]"
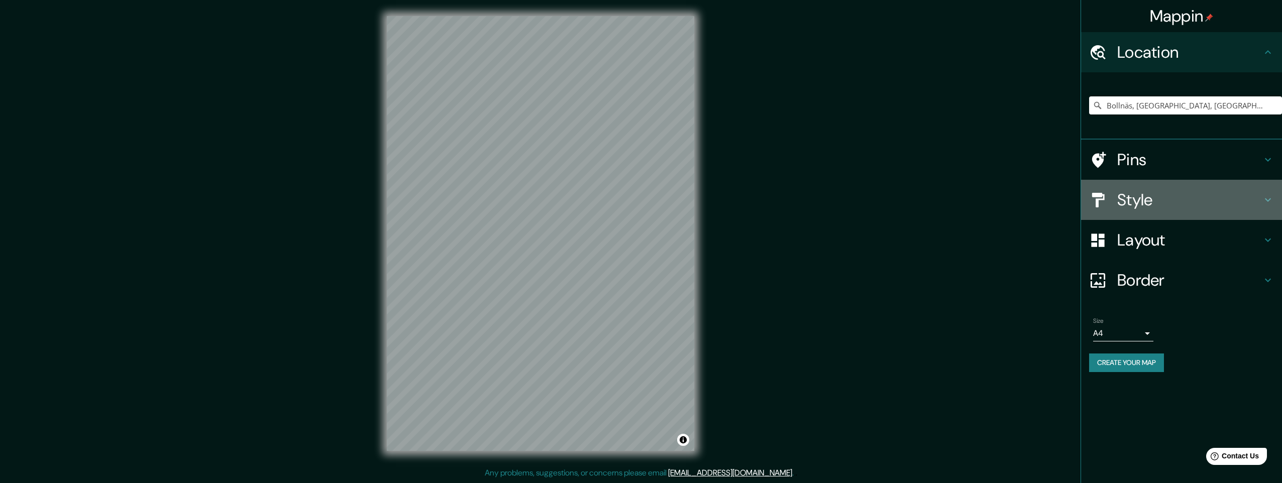
click at [1141, 195] on h4 "Style" at bounding box center [1189, 200] width 145 height 20
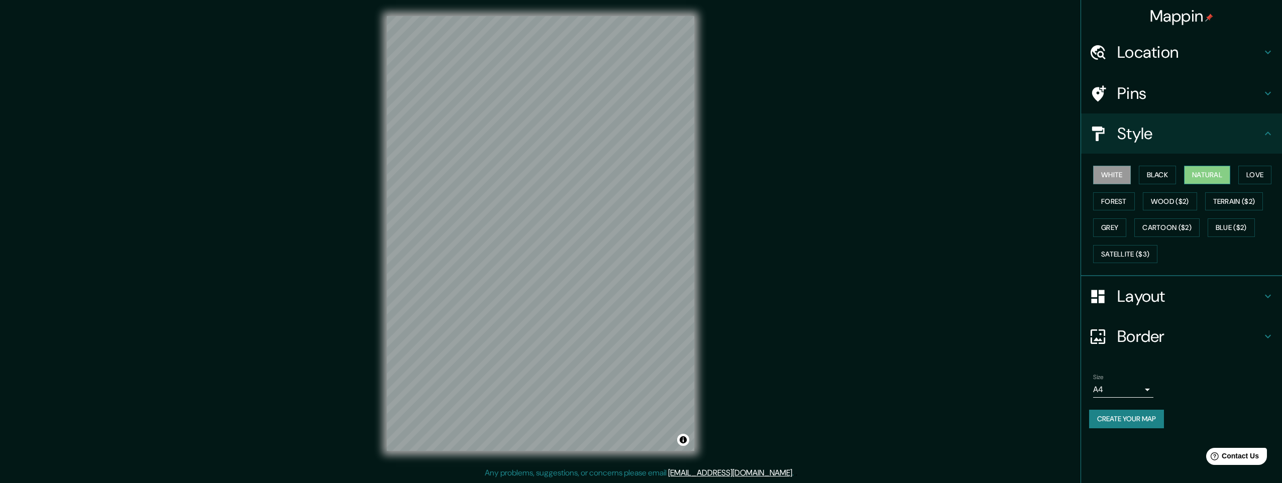
click at [1207, 175] on button "Natural" at bounding box center [1207, 175] width 46 height 19
click at [1112, 253] on button "Satellite ($3)" at bounding box center [1125, 254] width 64 height 19
click at [618, 291] on div "© Mapbox © OpenStreetMap Improve this map © Maxar" at bounding box center [540, 233] width 339 height 467
click at [1214, 179] on button "Natural" at bounding box center [1207, 175] width 46 height 19
click at [710, 389] on div "© Mapbox © OpenStreetMap Improve this map" at bounding box center [540, 233] width 339 height 467
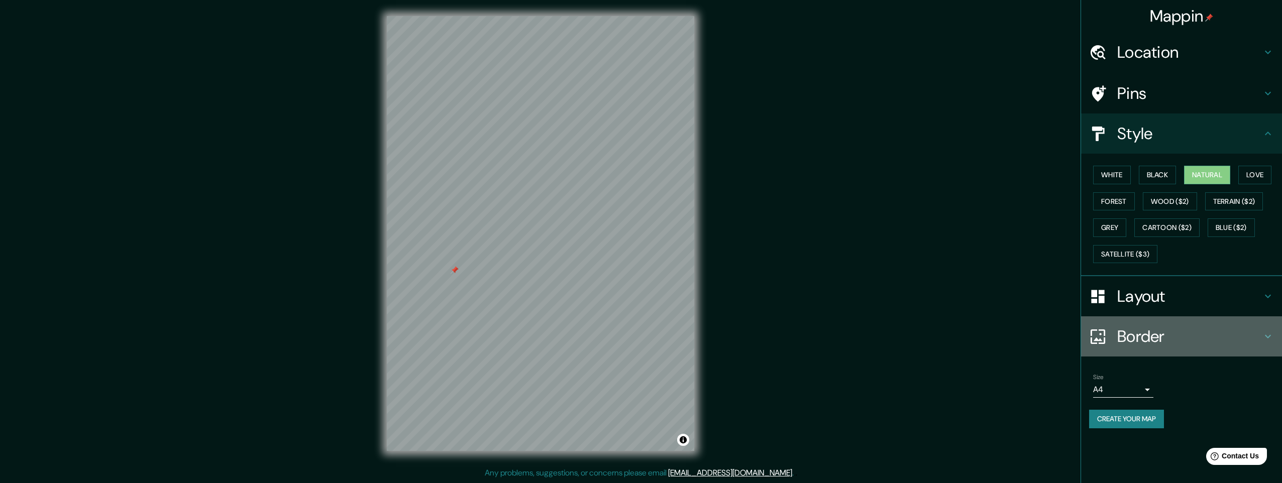
click at [1143, 335] on h4 "Border" at bounding box center [1189, 336] width 145 height 20
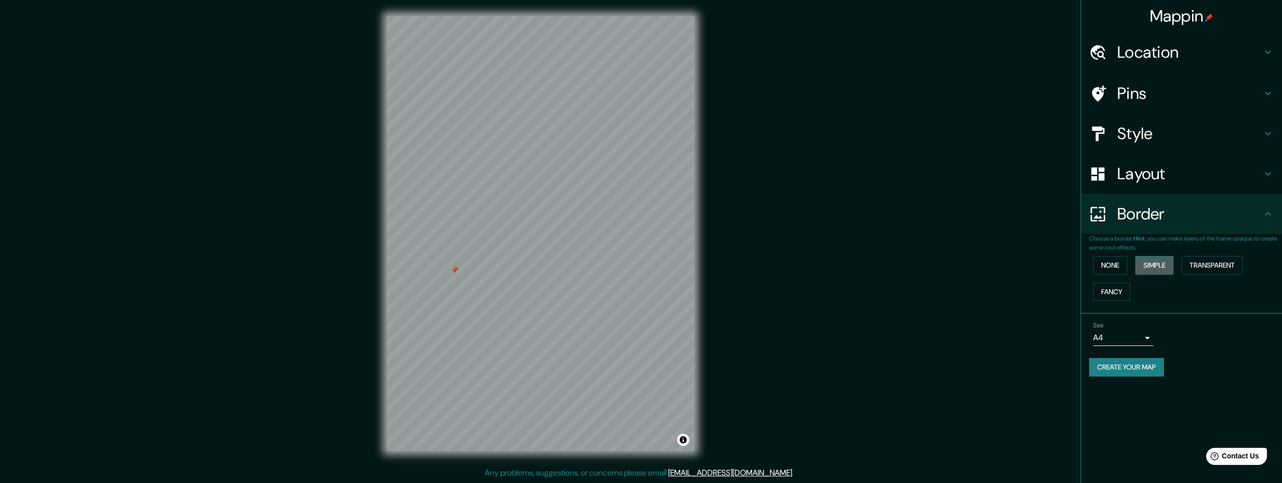
click at [1153, 265] on button "Simple" at bounding box center [1154, 265] width 38 height 19
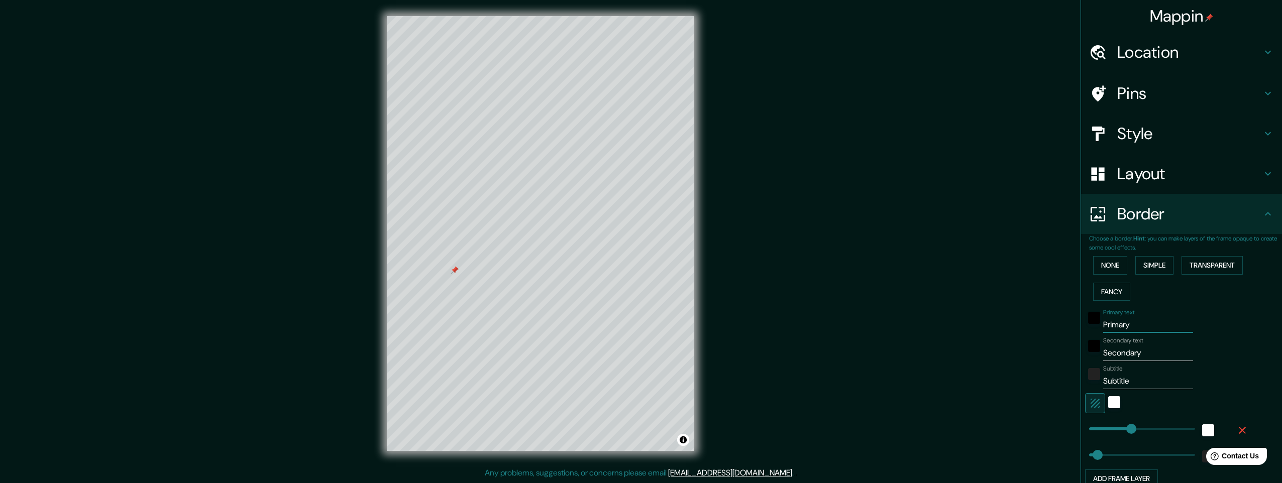
drag, startPoint x: 1126, startPoint y: 325, endPoint x: 1012, endPoint y: 336, distance: 114.5
click at [1013, 336] on div "Mappin Location Bollnäs, Gävleborg, Sweden Pins Style Layout Border Choose a bo…" at bounding box center [641, 241] width 1282 height 483
paste input "Bollnäs"
type input "Bollnäs"
type input "245"
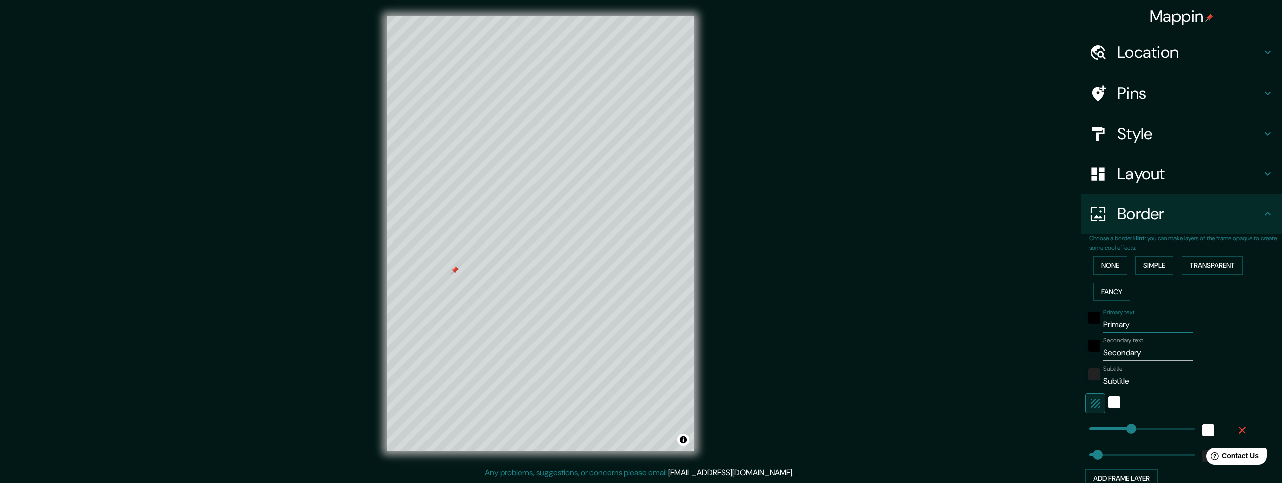
type input "49"
type input "Bollnäs"
drag, startPoint x: 1139, startPoint y: 355, endPoint x: 914, endPoint y: 354, distance: 225.5
click at [955, 356] on div "Mappin Location Bollnäs, Gävleborg, Sweden Pins Style Layout Border Choose a bo…" at bounding box center [641, 241] width 1282 height 483
type input "s"
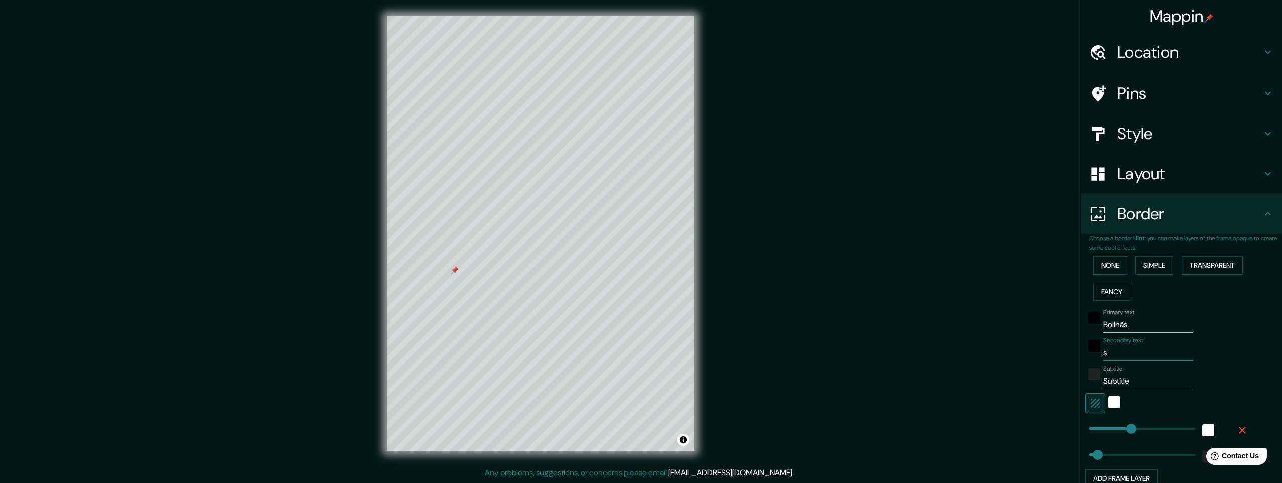
type input "245"
type input "49"
type input "swq"
type input "245"
type input "49"
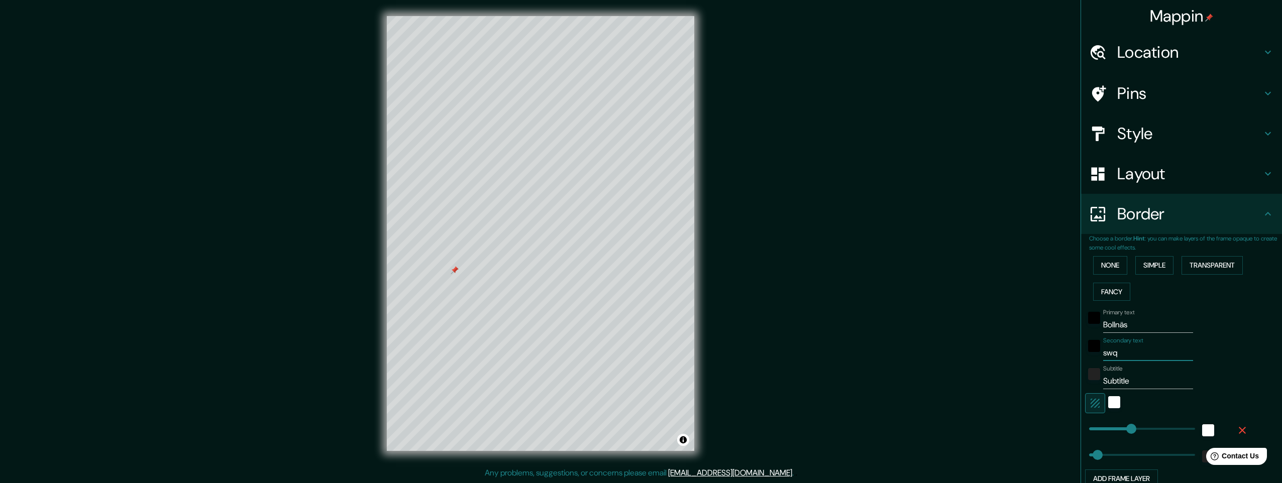
type input "sw"
type input "245"
type input "49"
type input "swe"
type input "245"
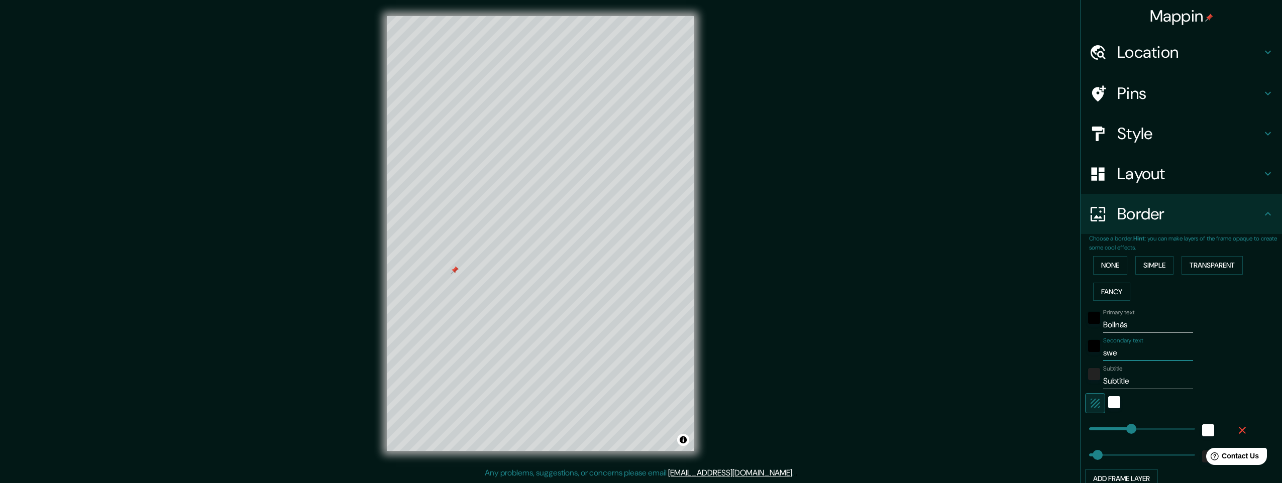
type input "49"
type input "swed"
type input "245"
type input "49"
type input "swede"
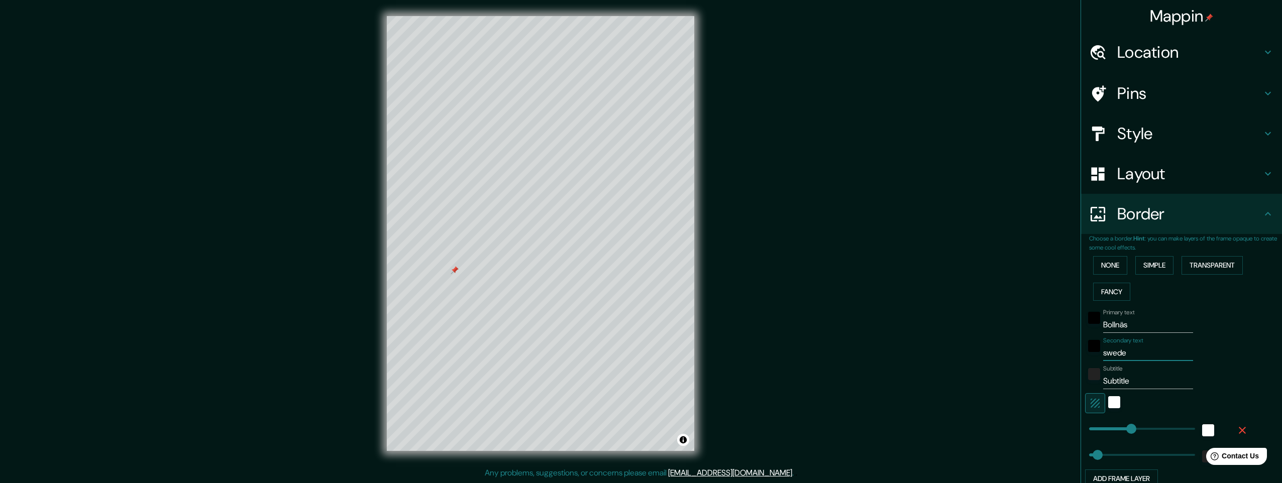
type input "245"
type input "49"
type input "sweden"
type input "245"
type input "49"
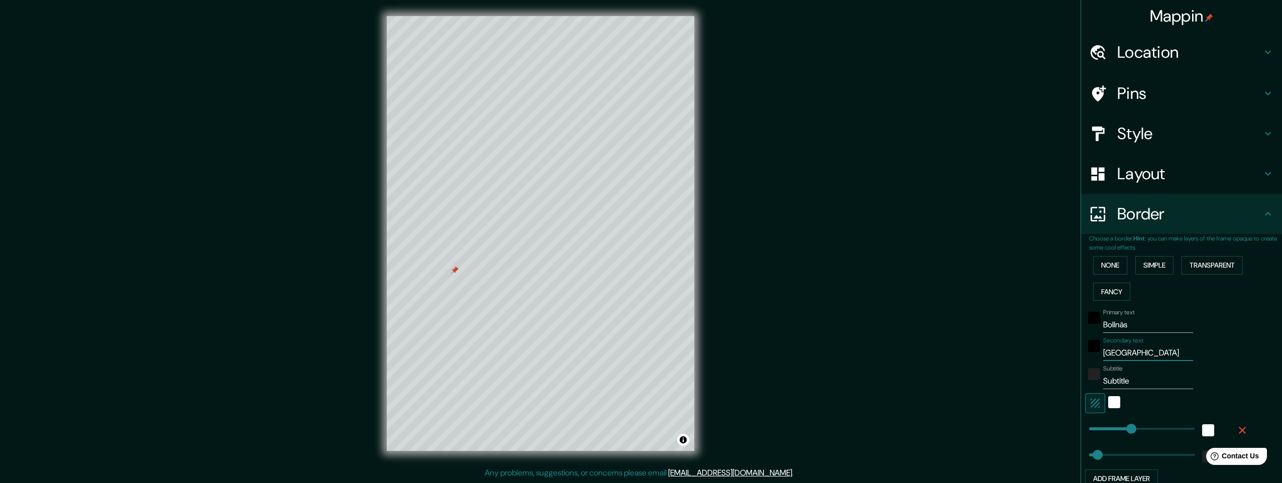
type input "sweden"
drag, startPoint x: 1128, startPoint y: 383, endPoint x: 1004, endPoint y: 382, distance: 124.1
click at [1006, 382] on div "Mappin Location Bollnäs, Gävleborg, Sweden Pins Style Layout Border Choose a bo…" at bounding box center [641, 241] width 1282 height 483
type input "6"
type input "245"
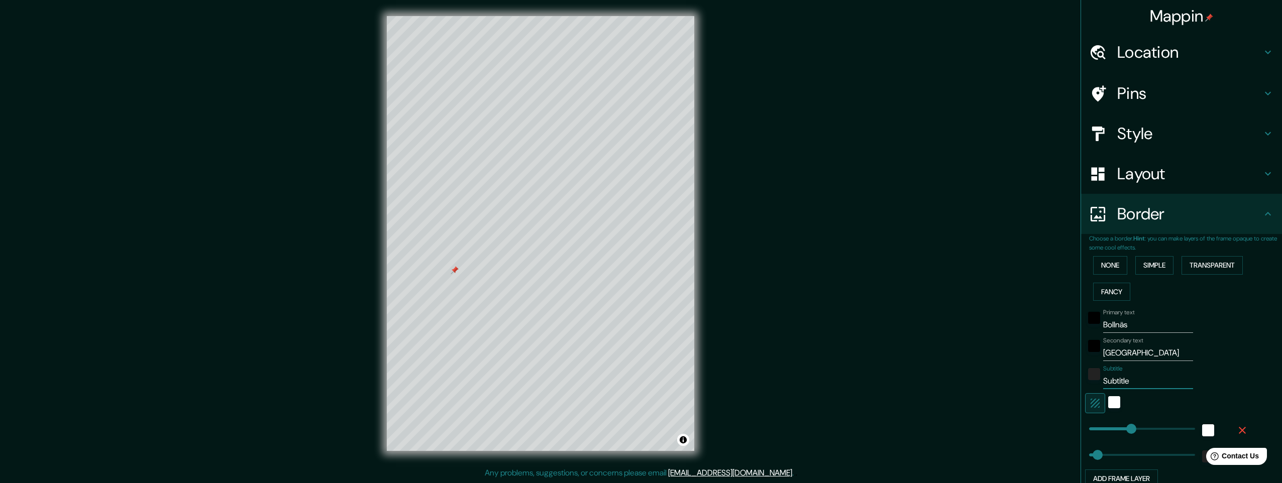
type input "49"
type input "61"
type input "245"
type input "49"
type input "61."
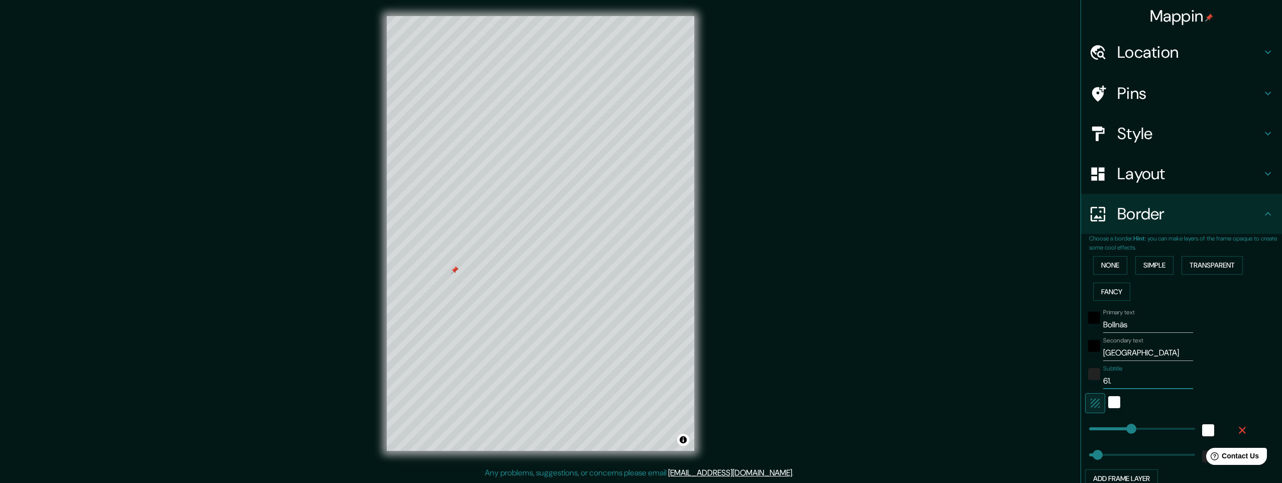
type input "245"
type input "49"
type input "61.3"
type input "245"
type input "49"
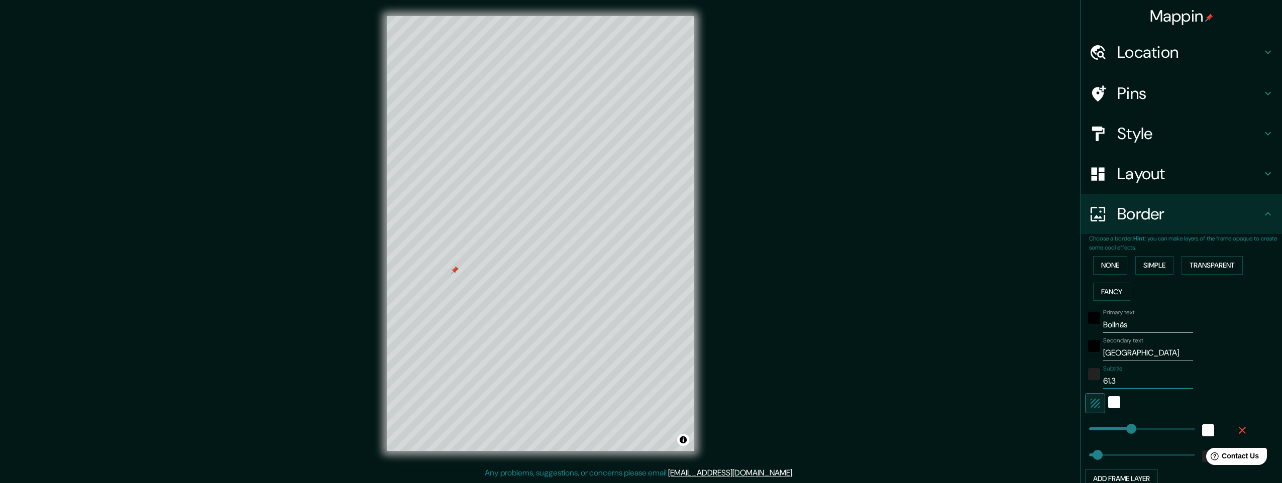
type input "61.34"
type input "245"
type input "49"
type input "61.348"
type input "245"
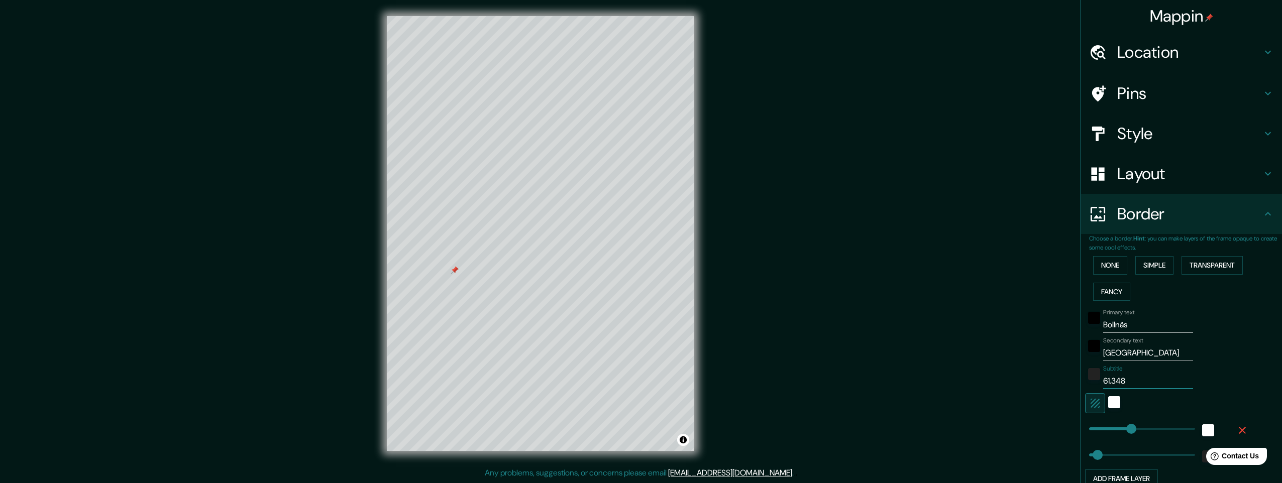
type input "49"
type input "61.348°"
type input "245"
type input "49"
type input "61.348°"
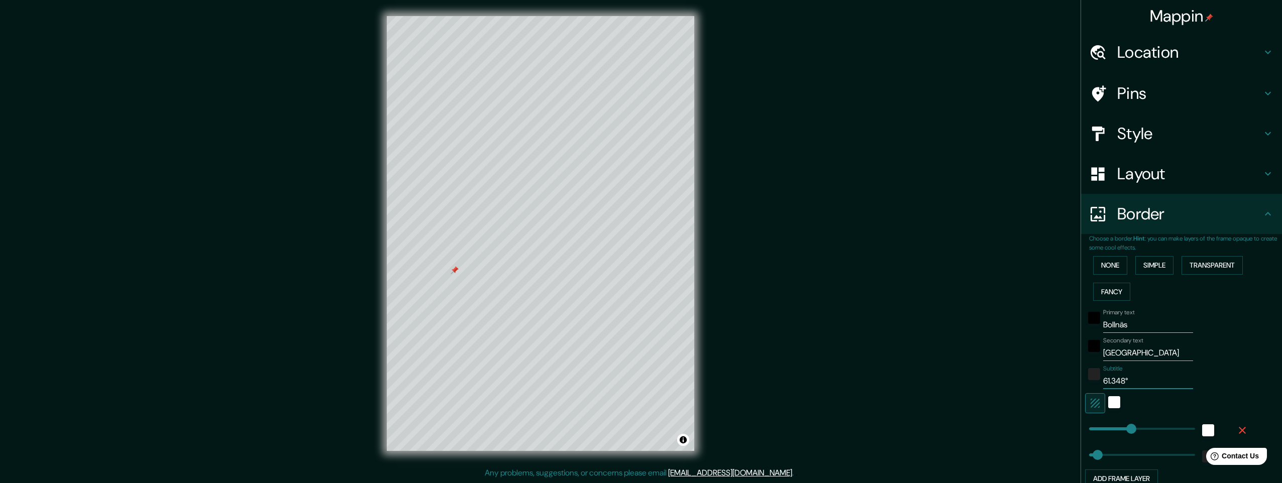
type input "245"
type input "49"
type input "61.348° N"
type input "245"
type input "49"
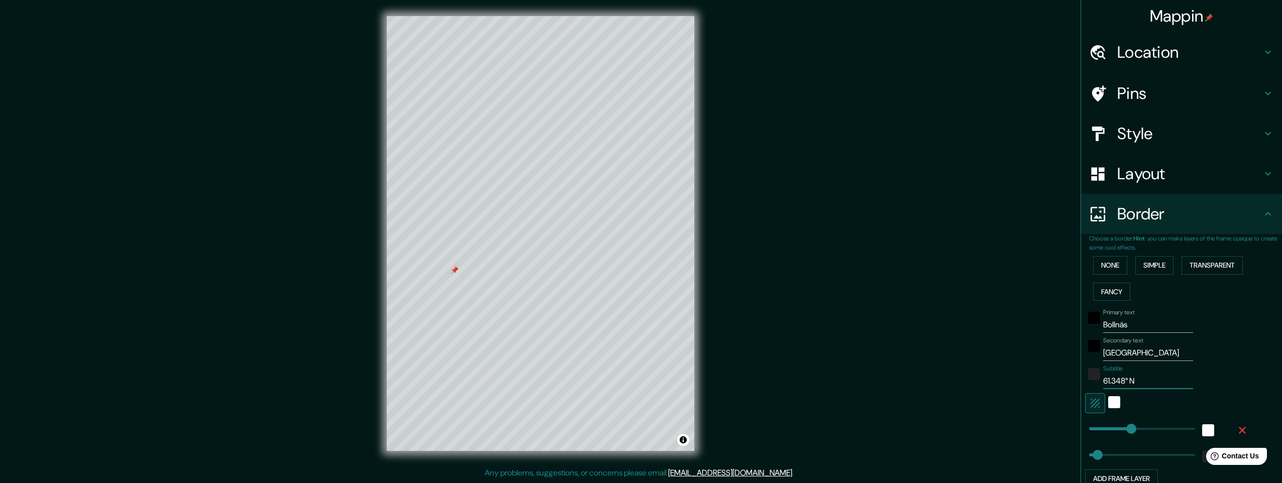
type input "61.348° N"
type input "245"
type input "49"
type input "61.348° N /"
type input "245"
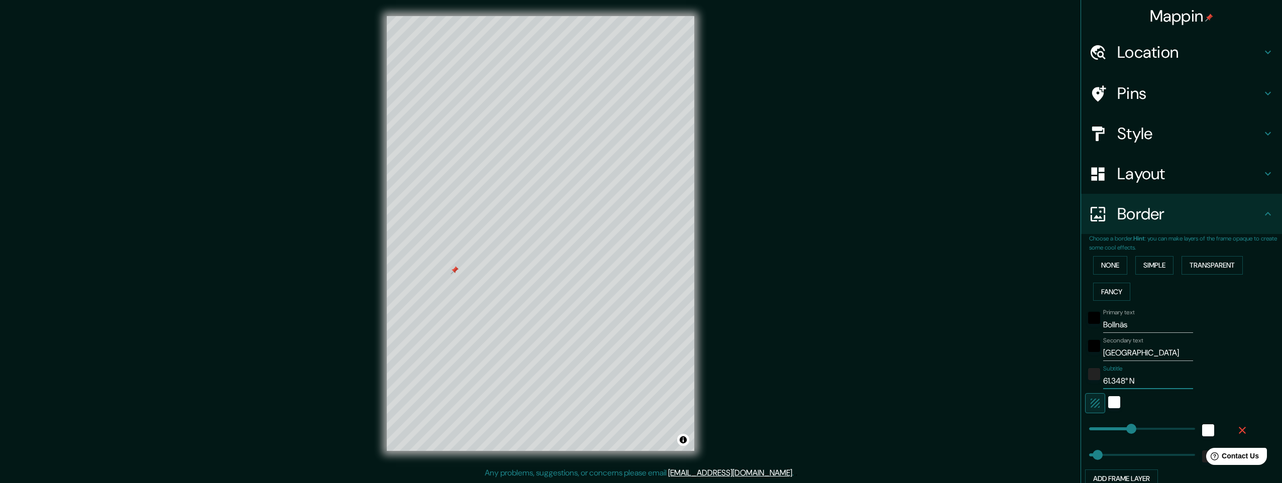
type input "49"
type input "61.348° N /"
type input "245"
type input "49"
type input "61.348° N / 1"
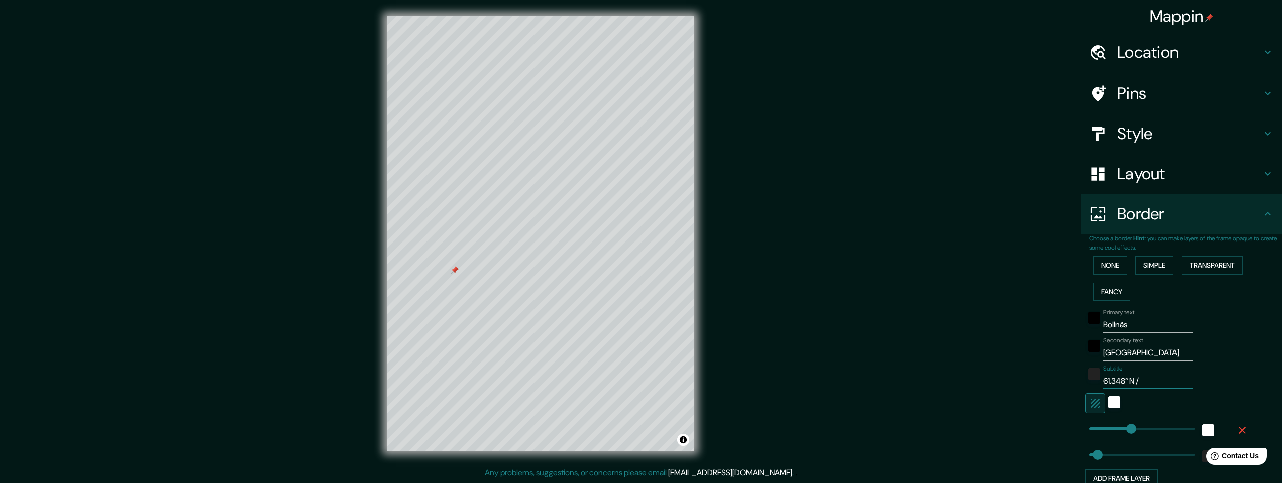
type input "245"
type input "49"
type input "61.348° N / 16"
type input "245"
type input "49"
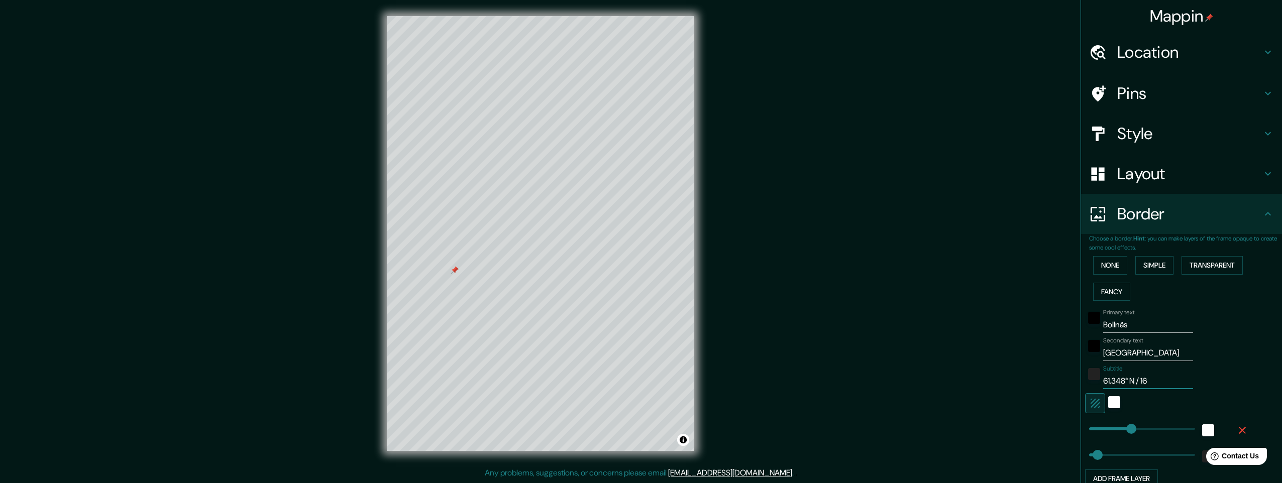
type input "61.348° N / 16."
type input "245"
type input "49"
type input "61.348° N / 16.3"
type input "245"
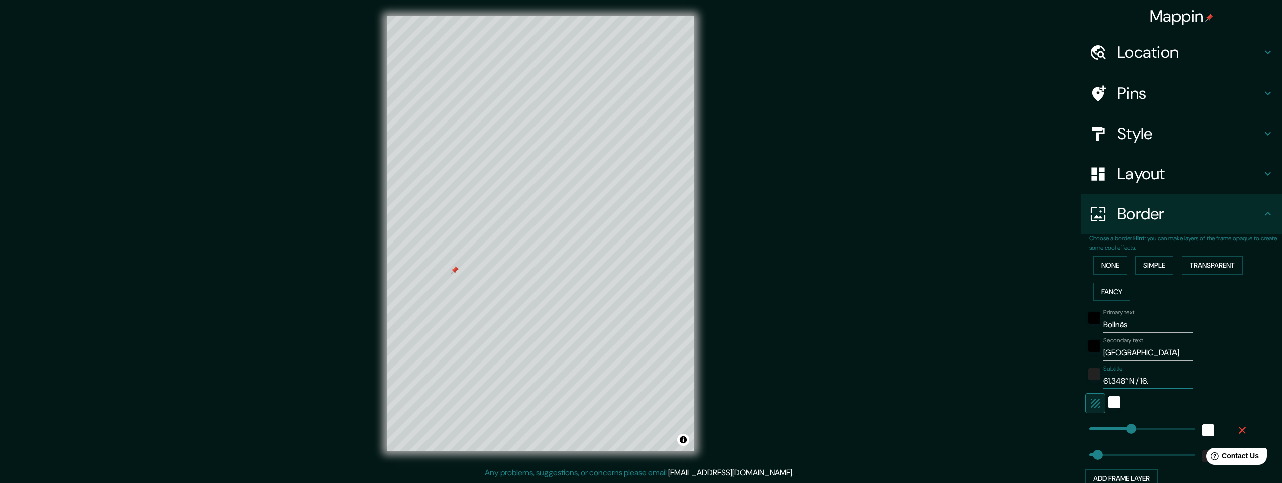
type input "49"
type input "61.348° N / 16.39"
type input "245"
type input "49"
type input "61.348° N / 16.395"
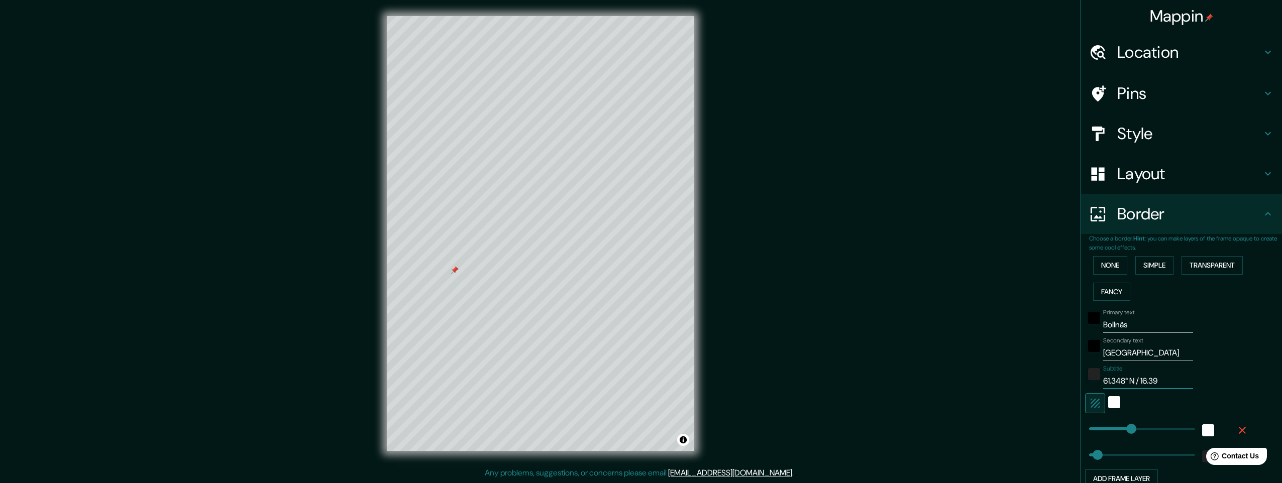
type input "245"
type input "49"
type input "61.348° N / 16.395°"
type input "245"
type input "49"
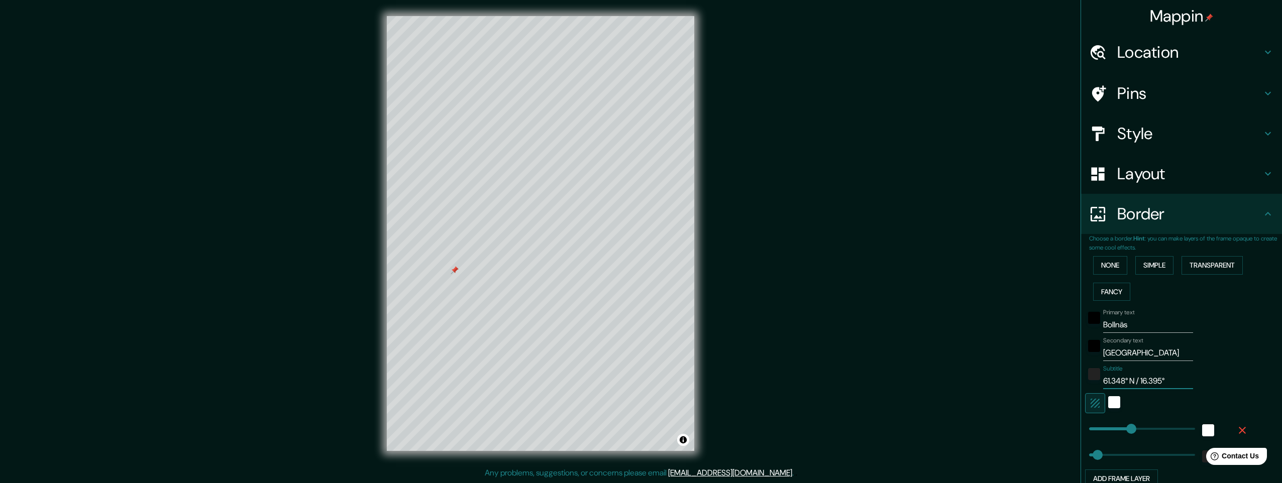
type input "61.348° N / 16.395°"
type input "245"
type input "49"
type input "61.348° N / 16.395° E"
type input "245"
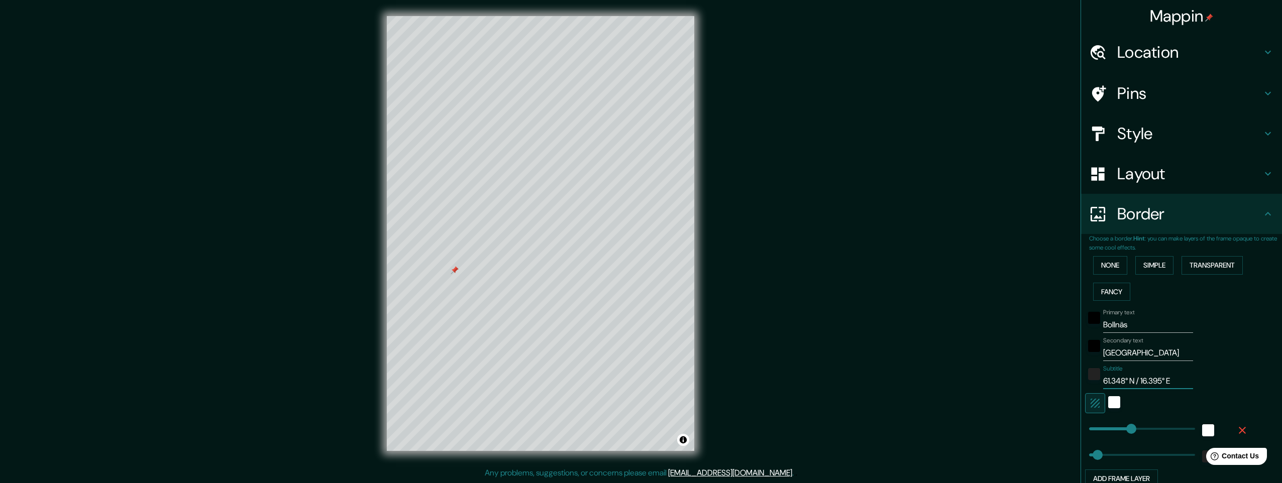
type input "49"
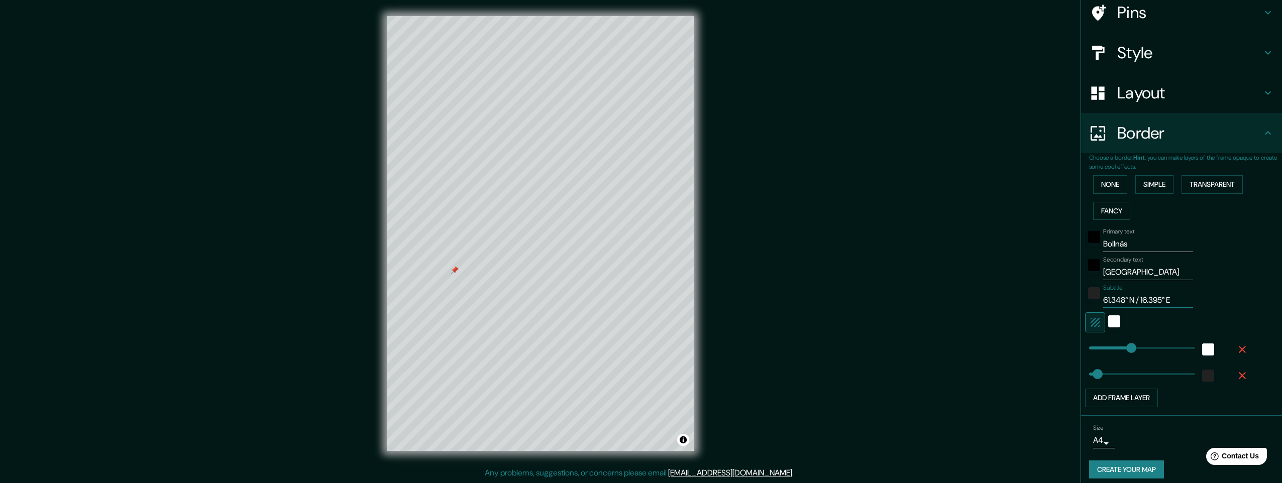
scroll to position [88, 0]
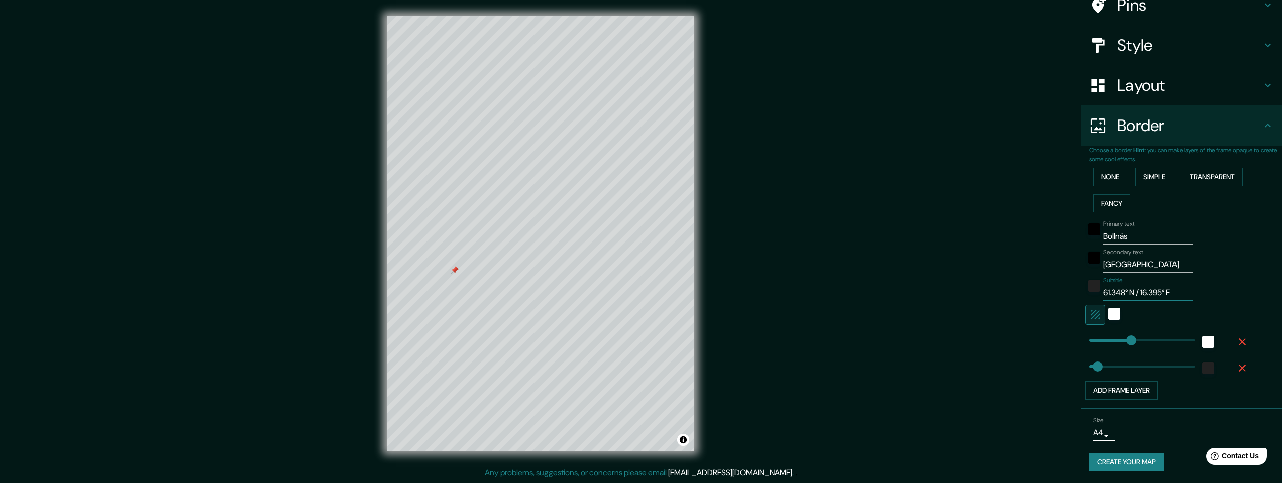
type input "61.348° N / 16.395° E"
click at [1099, 435] on body "Mappin Location Bollnäs, Gävleborg, Sweden Pins Style Layout Border Choose a bo…" at bounding box center [641, 241] width 1282 height 483
click at [1100, 462] on li "A1 ($2.50)" at bounding box center [1094, 462] width 49 height 18
click at [1114, 463] on button "Create your map" at bounding box center [1126, 462] width 75 height 19
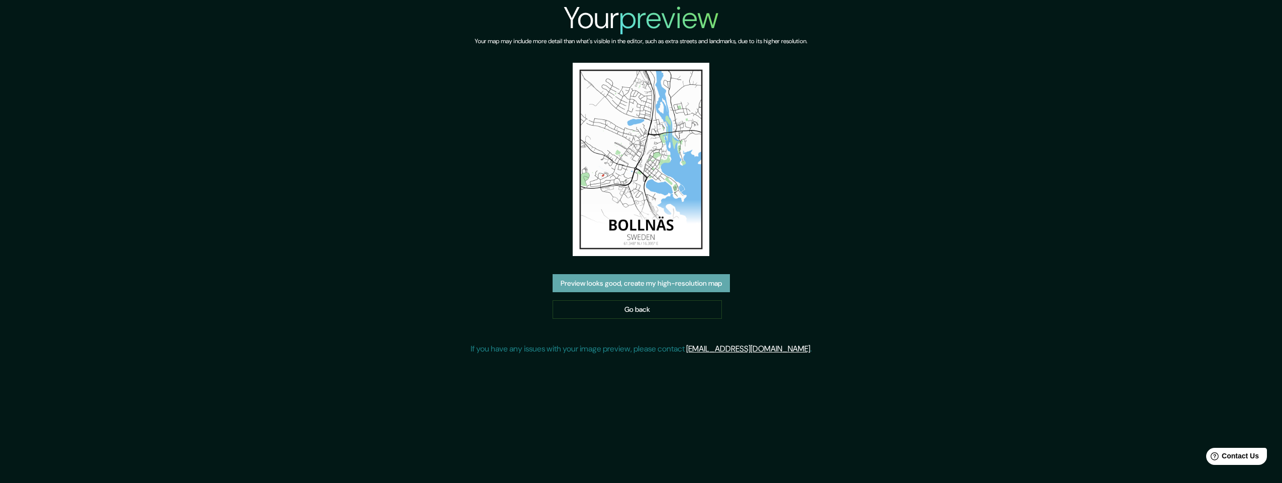
click at [639, 283] on button "Preview looks good, create my high-resolution map" at bounding box center [640, 283] width 177 height 19
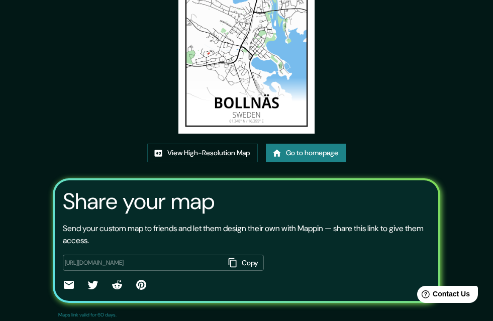
scroll to position [117, 0]
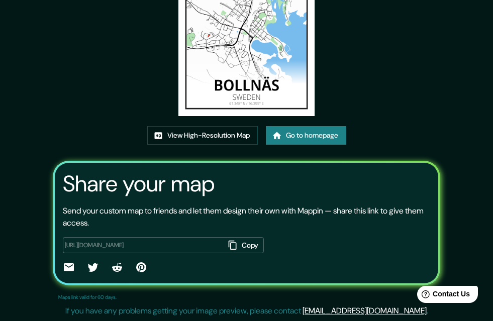
click at [71, 245] on div "Share your map Send your custom map to friends and let them design their own wi…" at bounding box center [247, 223] width 388 height 125
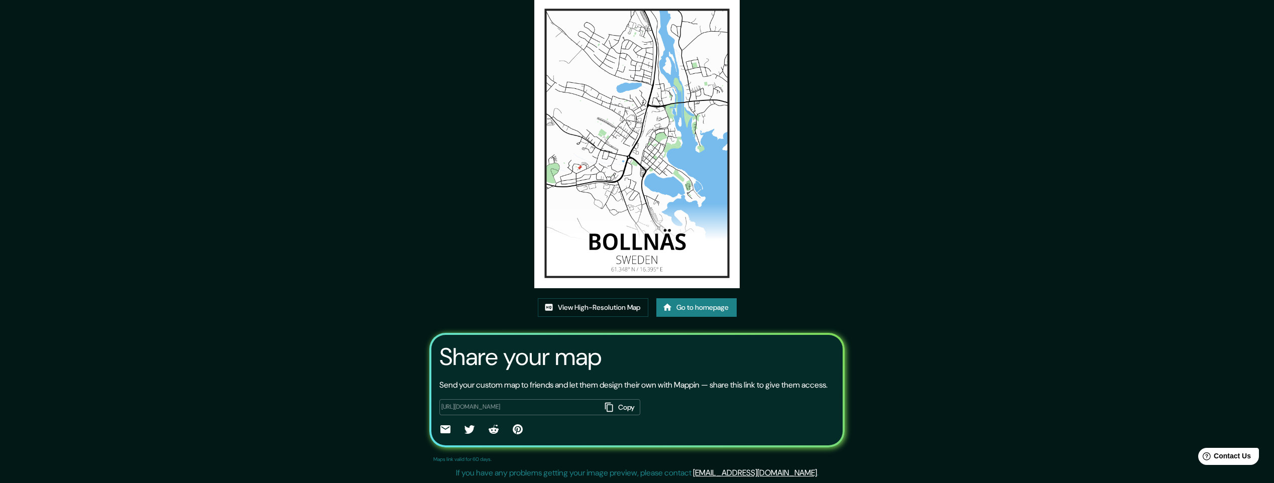
scroll to position [0, 222]
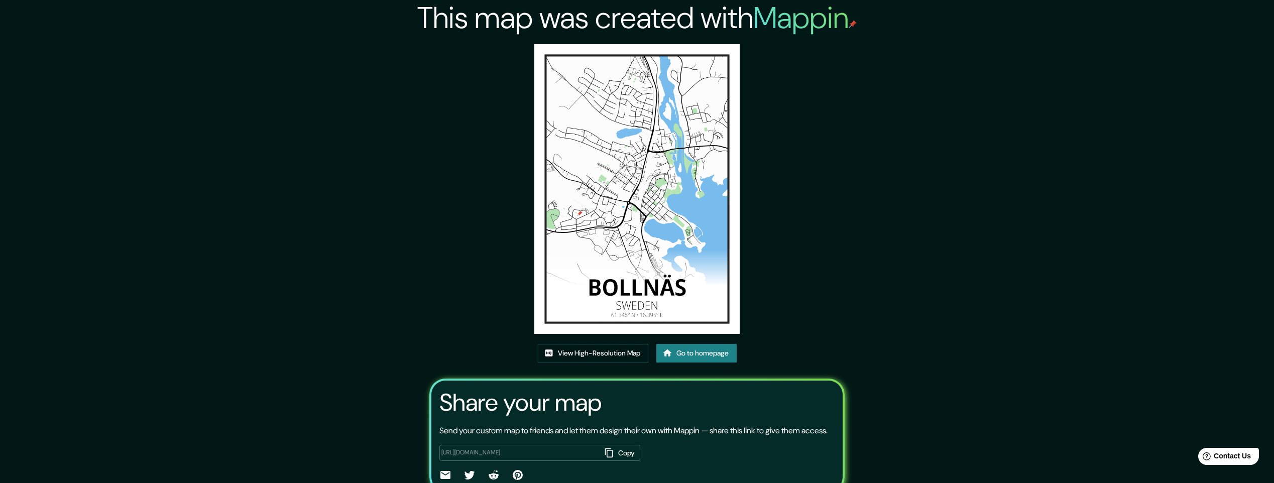
click at [634, 186] on img at bounding box center [636, 189] width 205 height 290
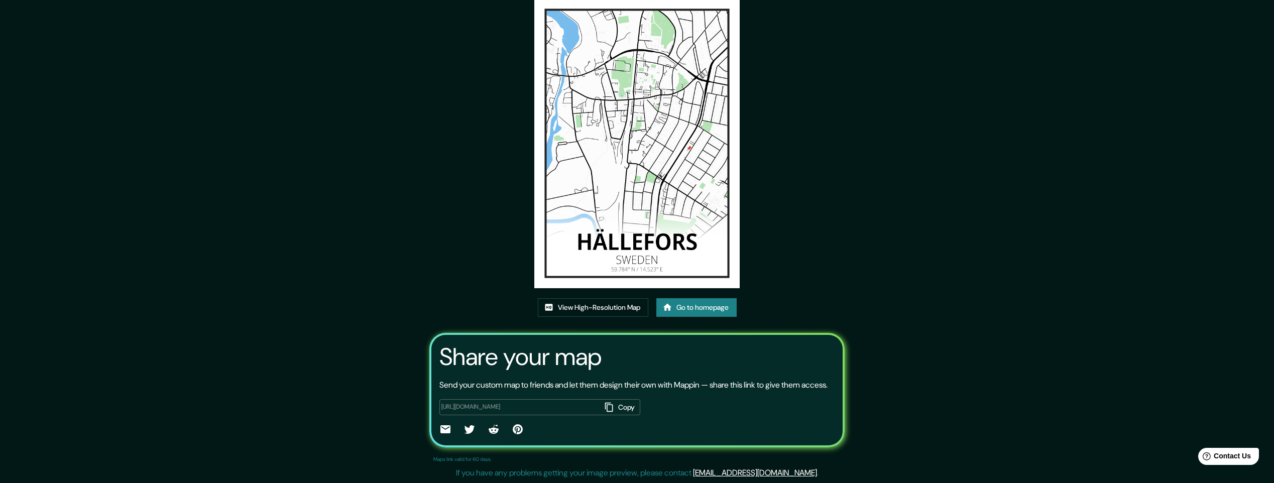
scroll to position [0, 217]
click at [600, 406] on div "https://app.mappin.pro/map/845ac1a2916af75efbefec3e15861f428ee6552a?utm_source=…" at bounding box center [539, 407] width 201 height 17
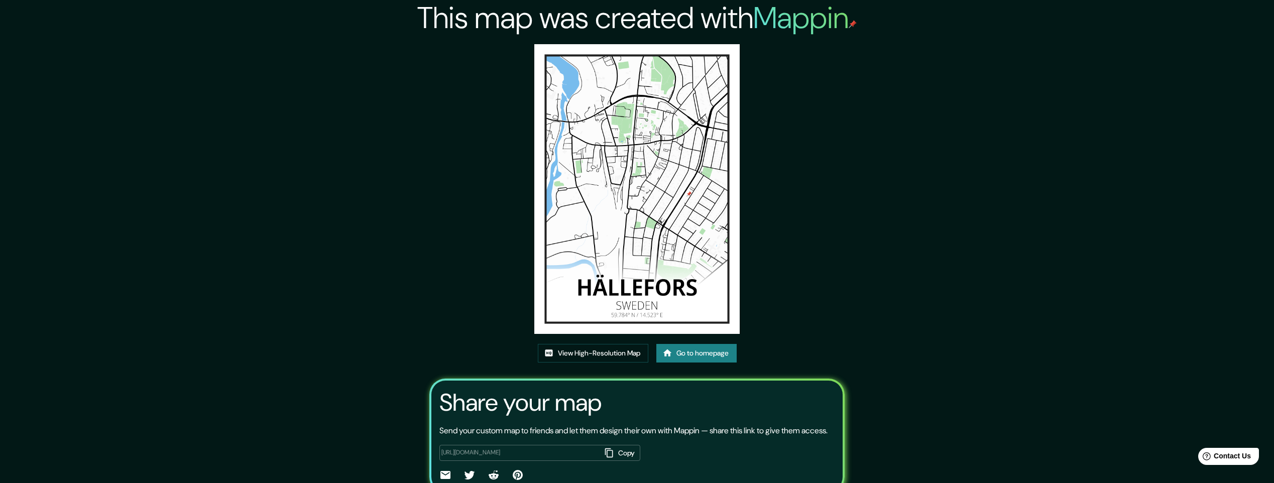
click at [1229, 123] on div "This map was created with Mappin View High-Resolution Map Go to homepage Share …" at bounding box center [637, 264] width 1274 height 529
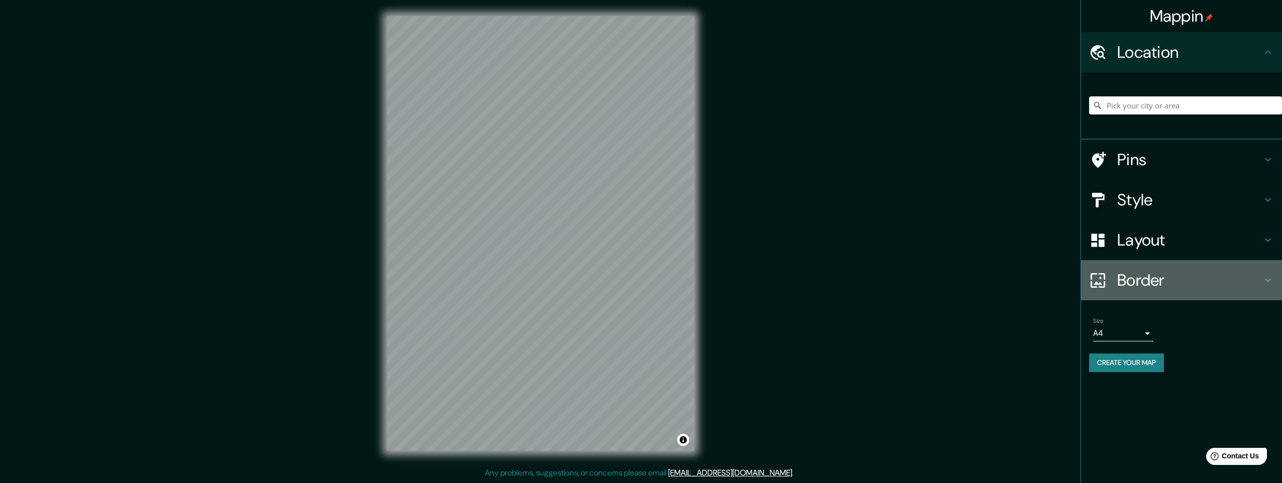
click at [1134, 283] on h4 "Border" at bounding box center [1189, 280] width 145 height 20
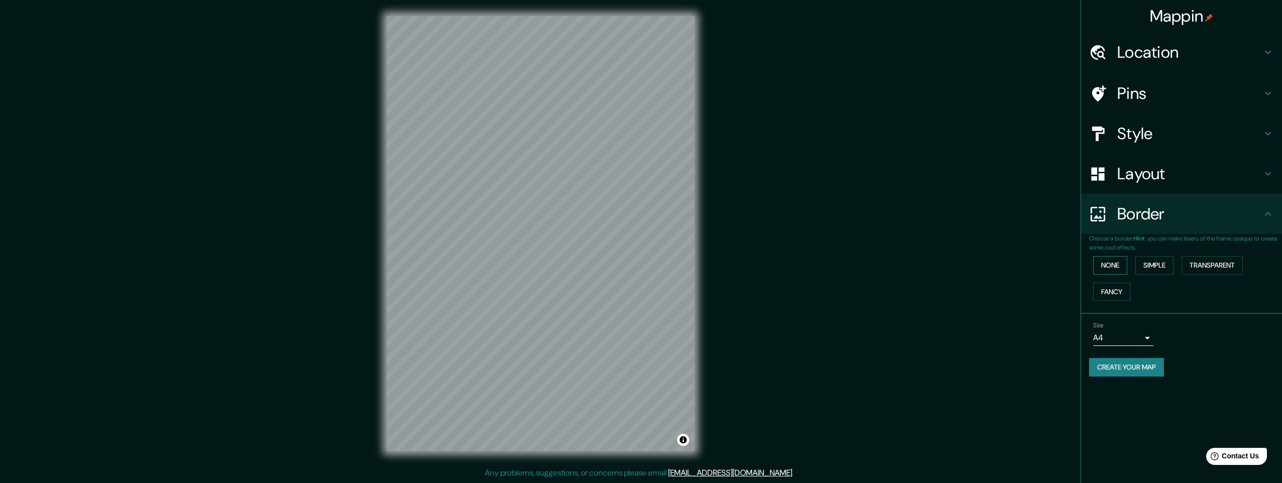
click at [1109, 264] on button "None" at bounding box center [1110, 265] width 34 height 19
click at [1159, 263] on button "Simple" at bounding box center [1154, 265] width 38 height 19
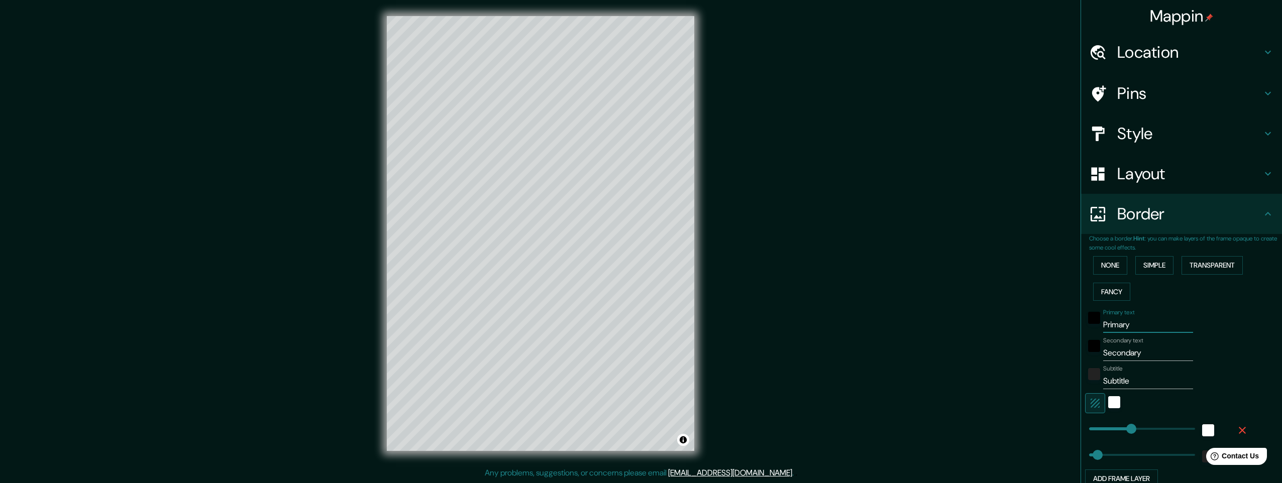
drag, startPoint x: 1129, startPoint y: 327, endPoint x: 1017, endPoint y: 324, distance: 112.0
click at [1018, 324] on div "Mappin Location Pins Style Layout Border Choose a border. Hint : you can make l…" at bounding box center [641, 241] width 1282 height 483
type input "b"
type input "245"
type input "49"
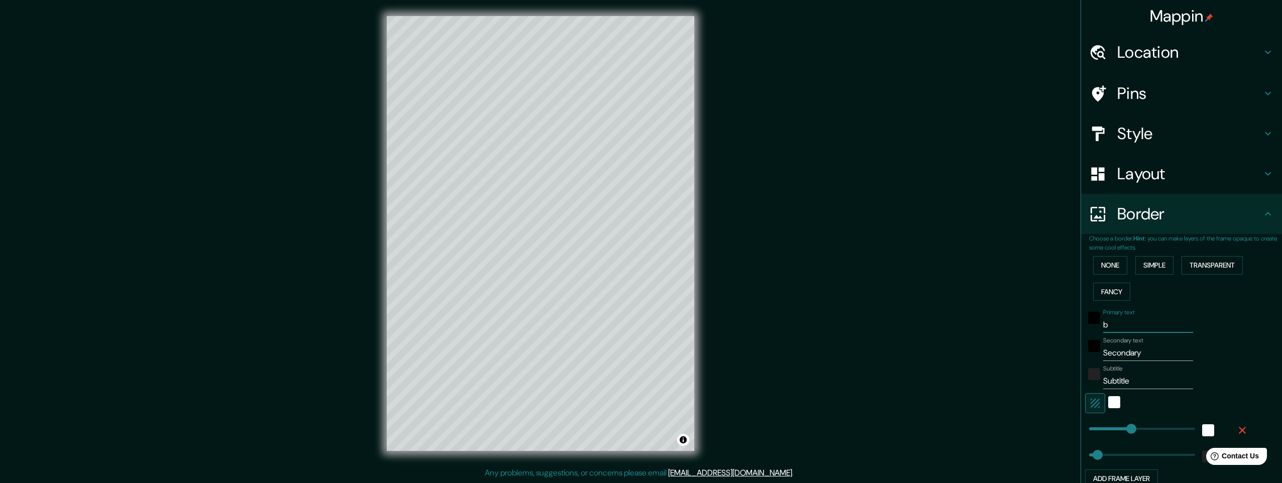
type input "be"
type input "245"
type input "49"
type input "ber"
type input "245"
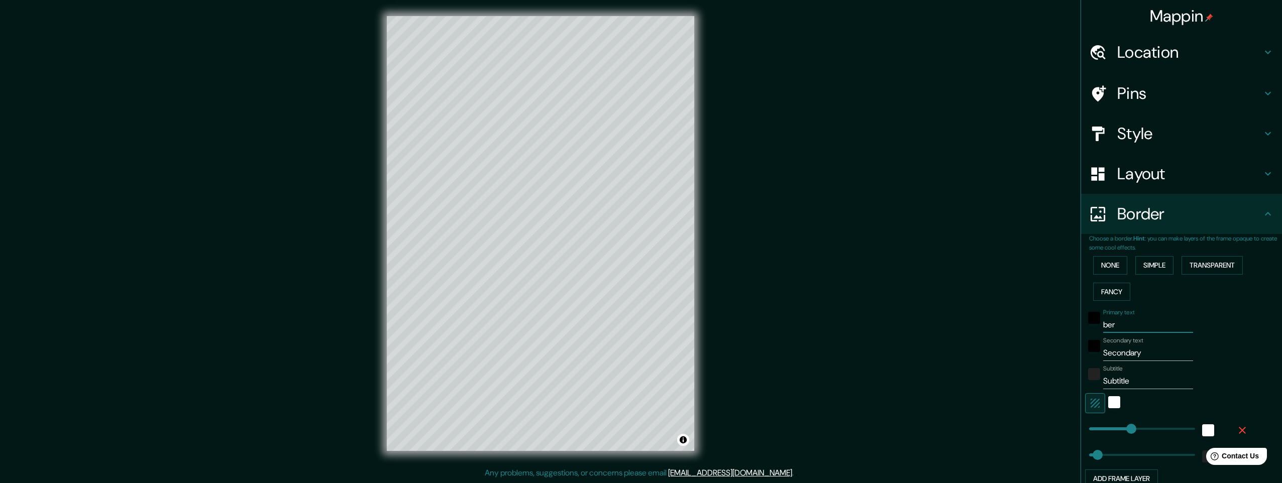
type input "49"
type input "[PERSON_NAME]"
type input "245"
type input "49"
type input "[PERSON_NAME]-"
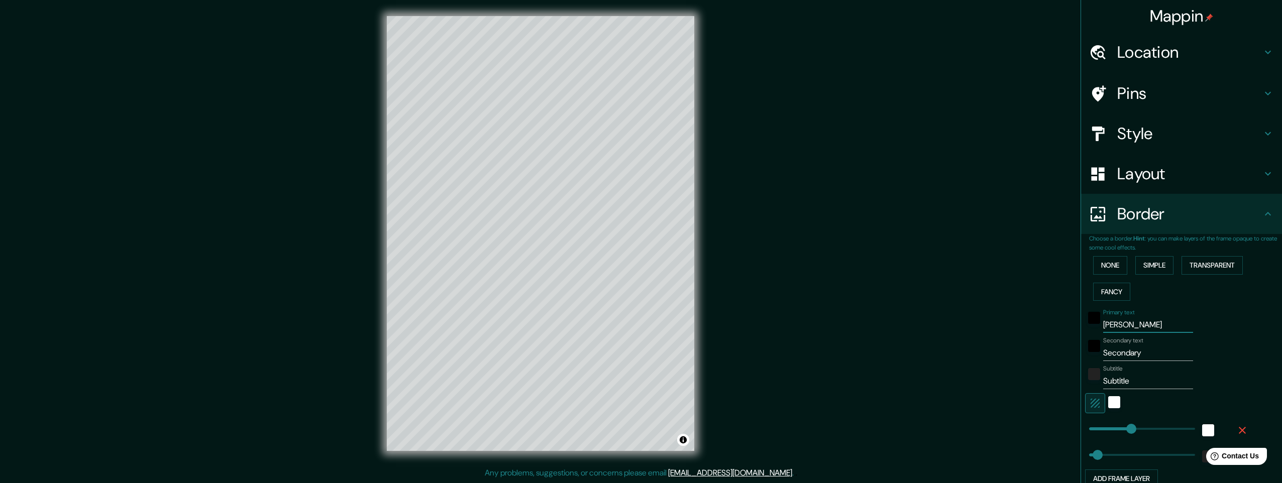
type input "245"
type input "49"
type input "[PERSON_NAME]"
type input "245"
type input "49"
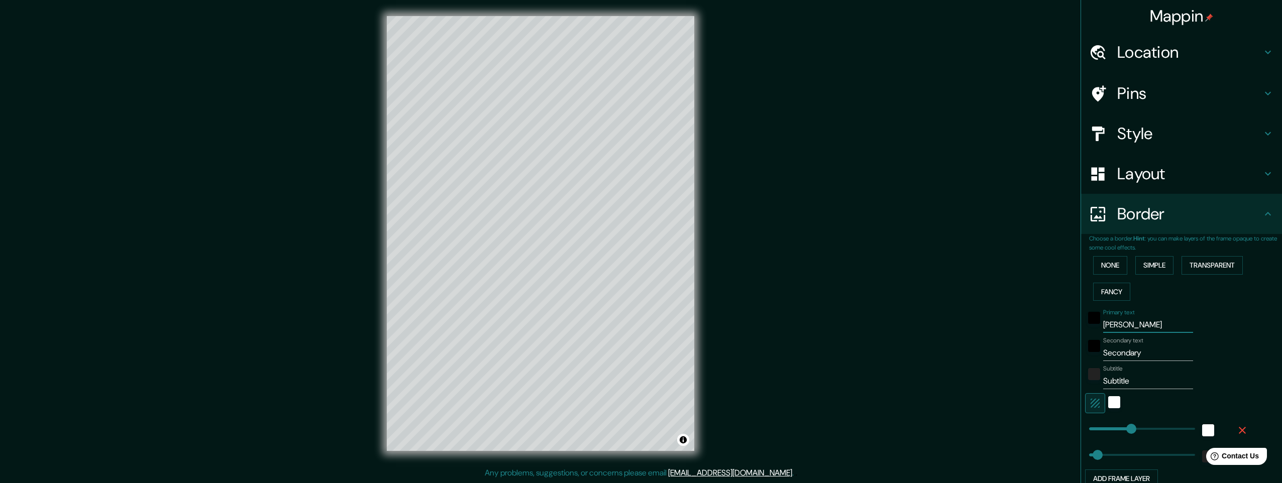
type input "[PERSON_NAME]"
type input "245"
type input "49"
type input "[PERSON_NAME]-olo"
type input "245"
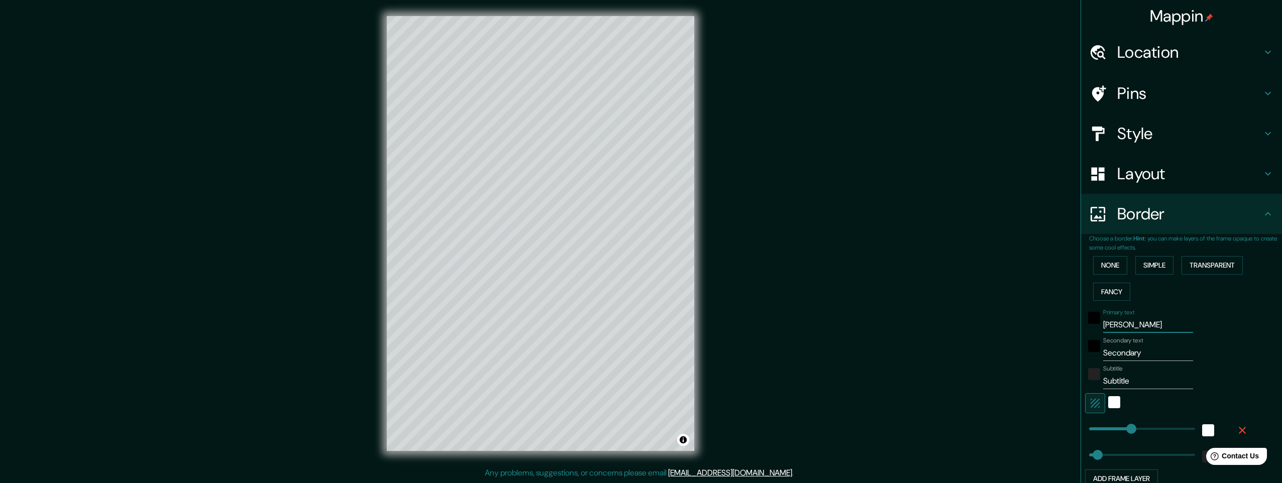
type input "49"
type input "[PERSON_NAME]"
type input "245"
type input "49"
type input "[PERSON_NAME]-olo"
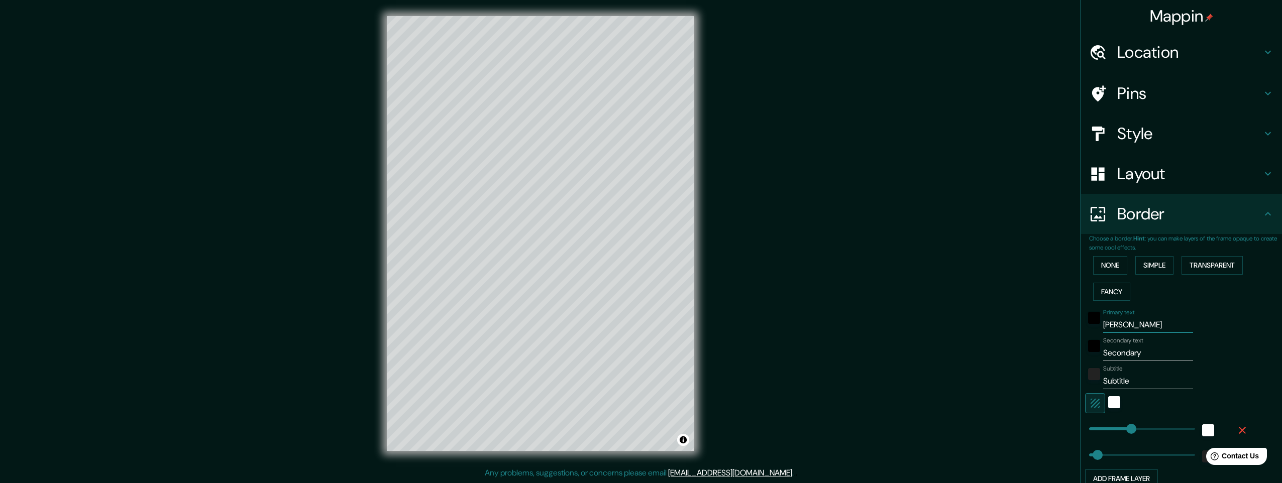
type input "245"
type input "49"
type input "b"
type input "245"
type input "49"
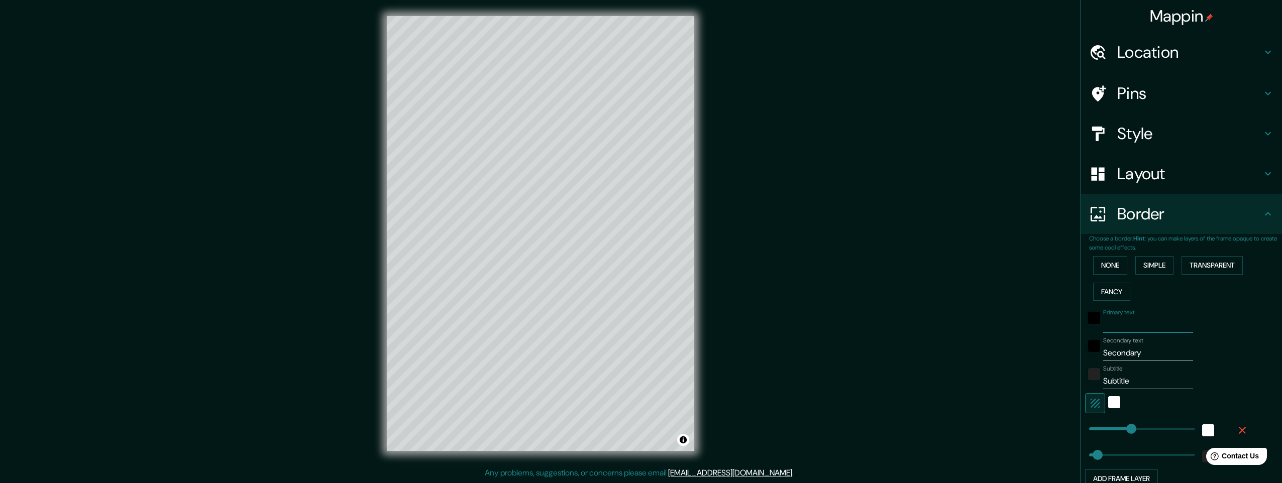
type input "n"
type input "245"
type input "49"
type input "no"
type input "245"
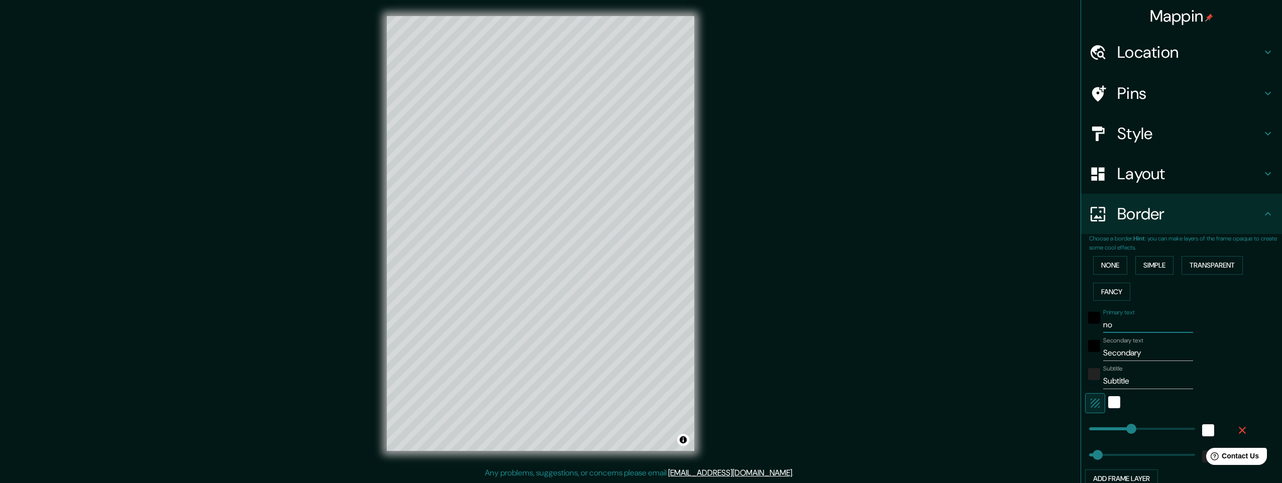
type input "49"
type input "nor"
type input "245"
type input "49"
type input "nord"
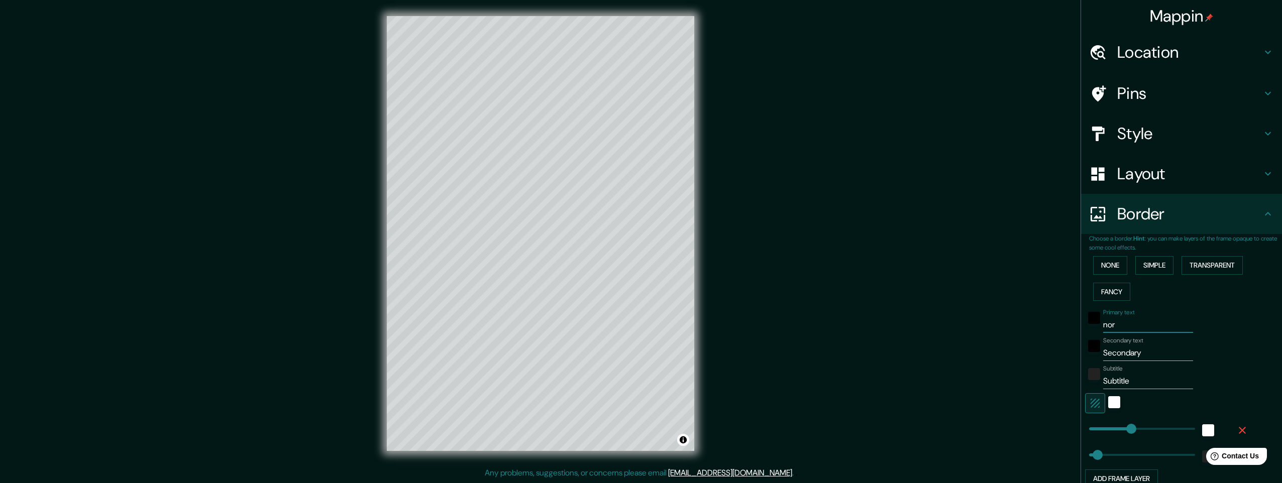
type input "245"
type input "49"
type input "nordq"
type input "245"
type input "49"
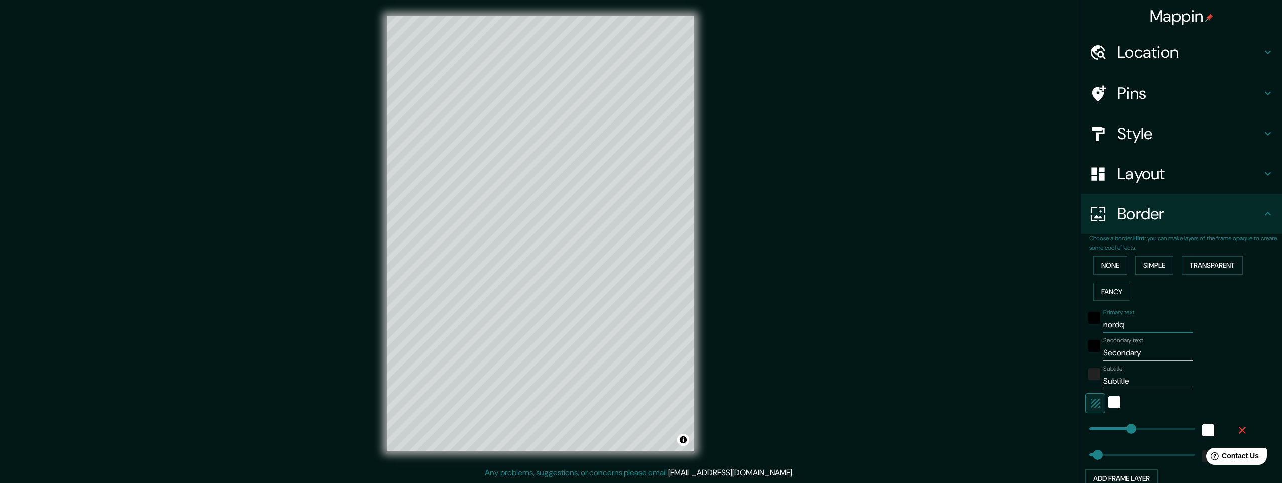
type input "nordqu"
type input "245"
type input "49"
type input "nordqui"
type input "245"
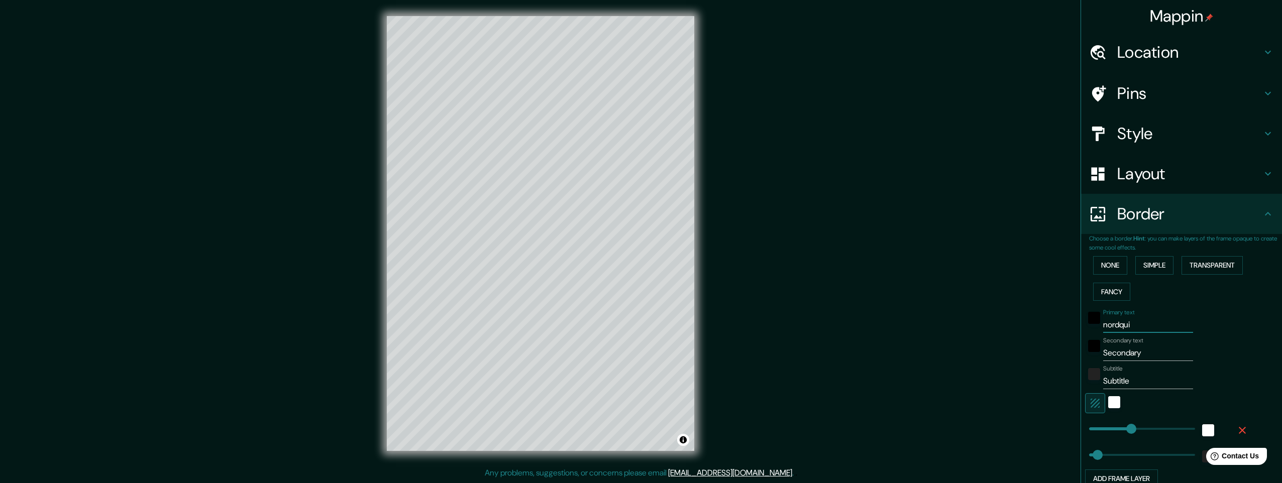
type input "49"
type input "nordquis"
type input "245"
type input "49"
type input "[PERSON_NAME]"
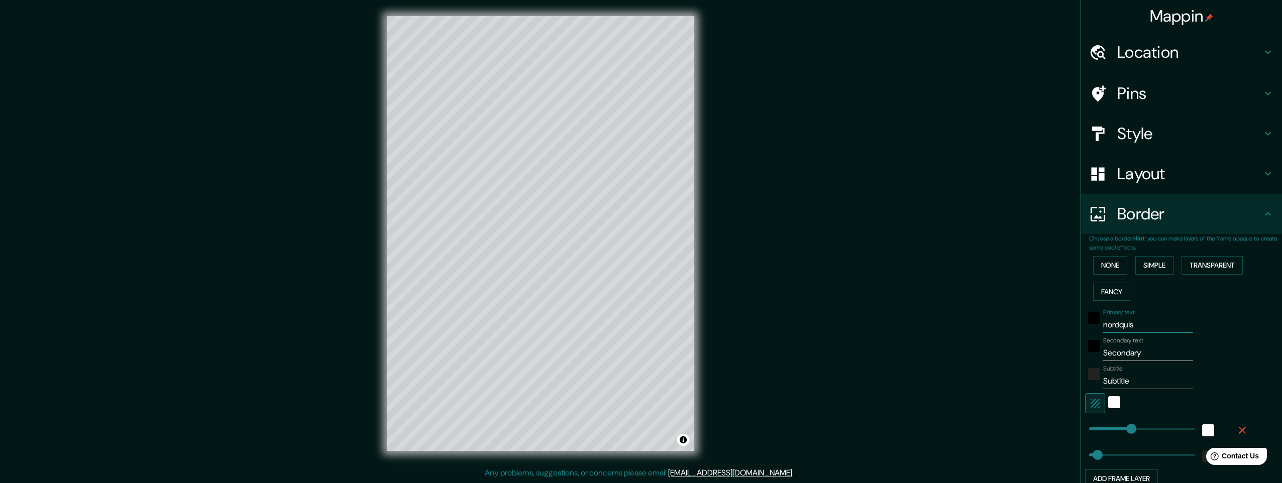
type input "245"
type input "49"
type input "[PERSON_NAME]"
drag, startPoint x: 1136, startPoint y: 353, endPoint x: 1011, endPoint y: 356, distance: 124.6
click at [1011, 356] on div "Mappin Location Pins Style Layout Border Choose a border. Hint : you can make l…" at bounding box center [641, 241] width 1282 height 483
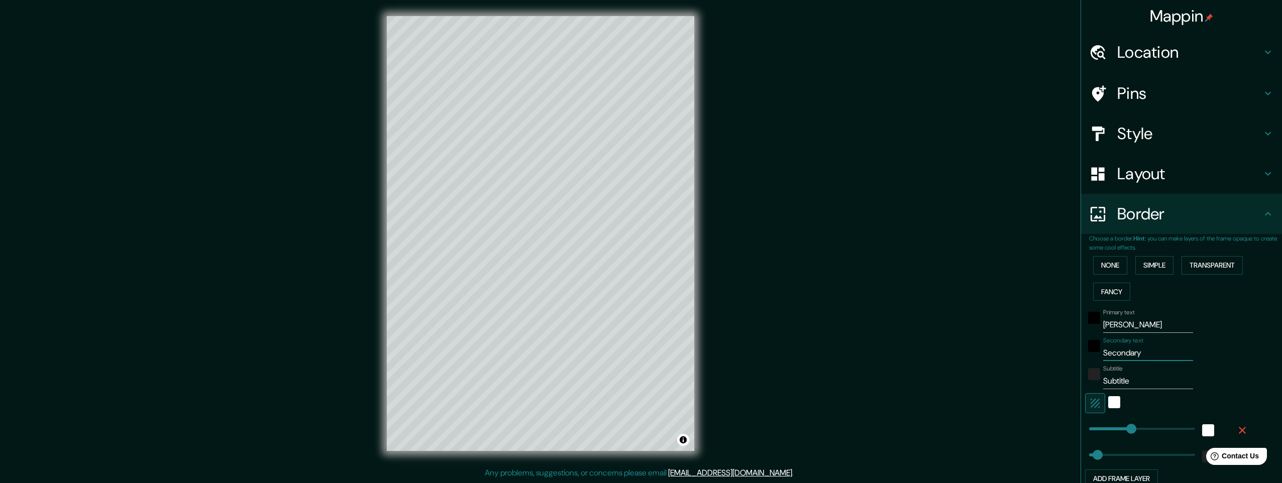
type input "b"
type input "245"
type input "49"
type input "be"
type input "245"
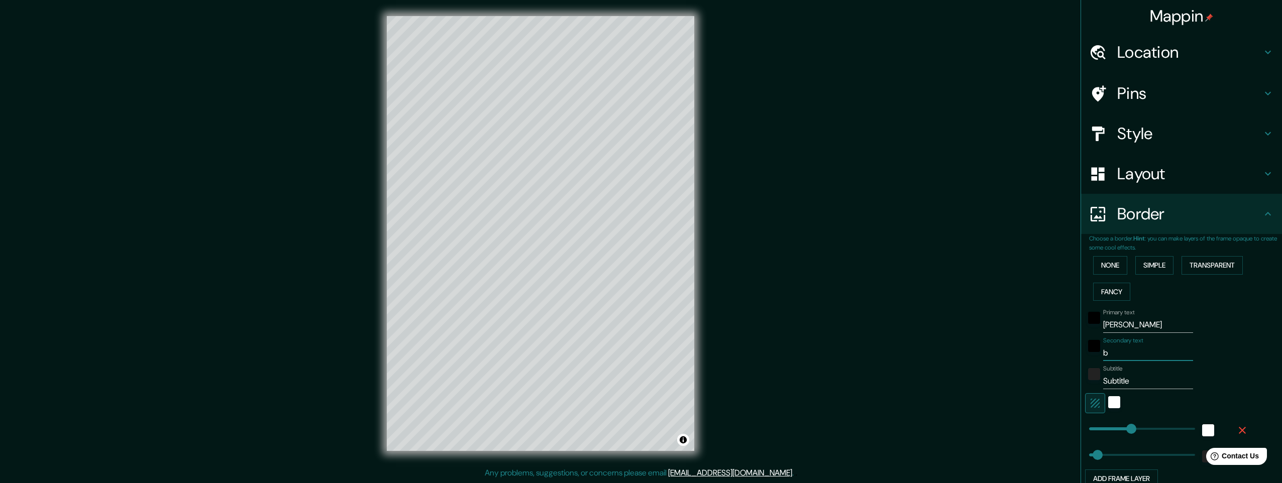
type input "49"
type input "ber"
type input "245"
type input "49"
type input "[PERSON_NAME]"
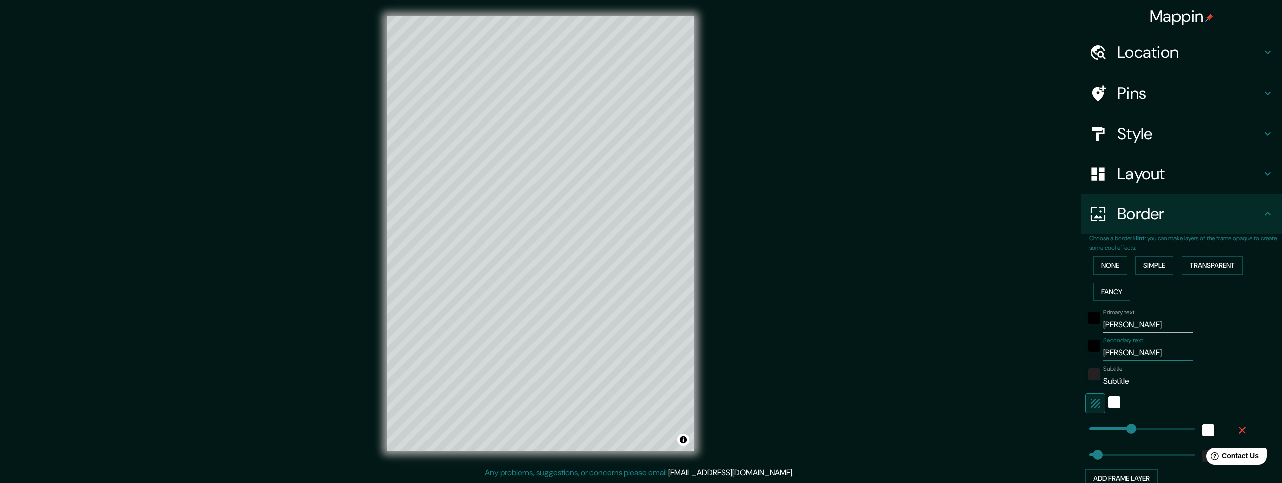
type input "245"
type input "49"
type input "[PERSON_NAME]"
type input "245"
type input "49"
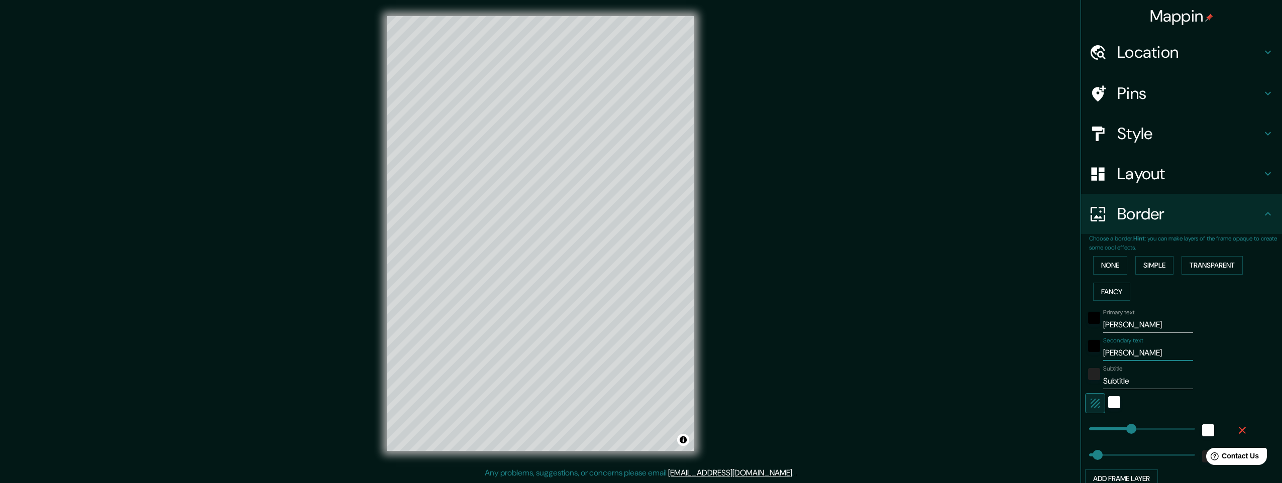
type input "[PERSON_NAME] -"
type input "245"
type input "49"
type input "[PERSON_NAME] -"
type input "245"
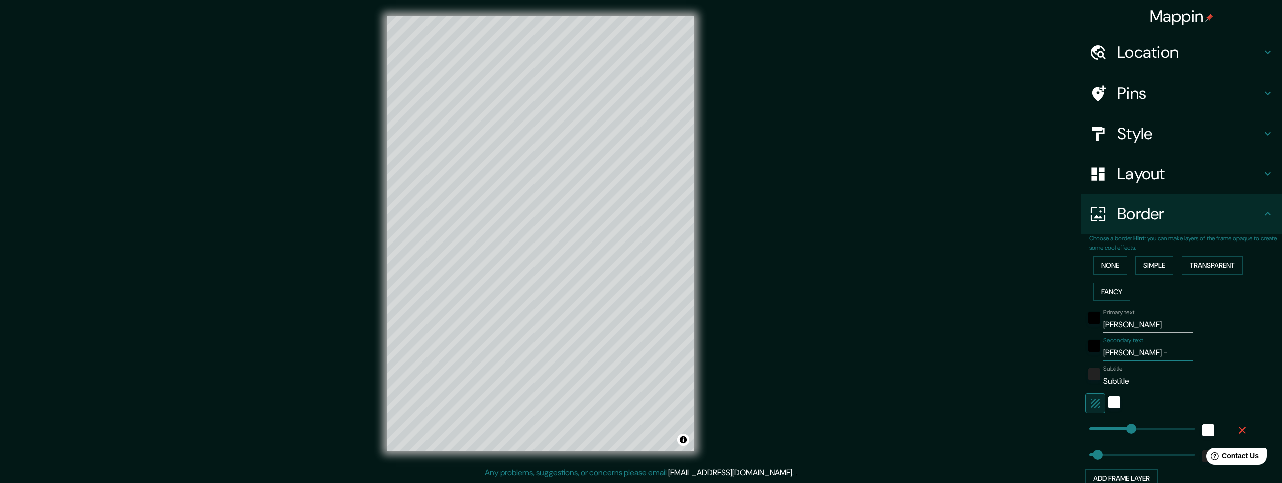
type input "49"
type input "[PERSON_NAME]"
type input "245"
type input "49"
type input "[PERSON_NAME]"
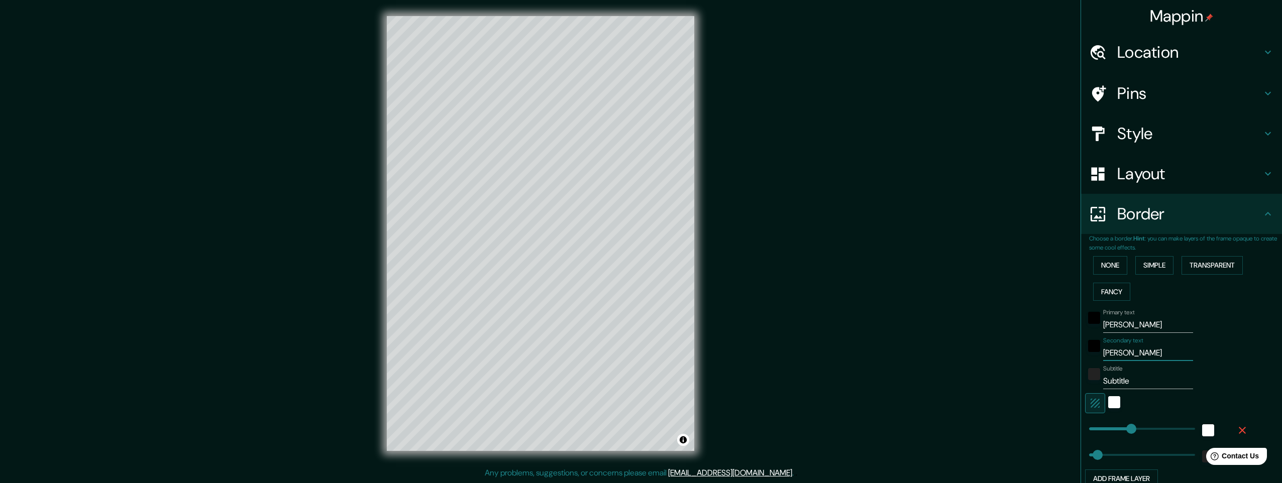
type input "245"
type input "49"
type input "[PERSON_NAME] - olo"
type input "245"
type input "49"
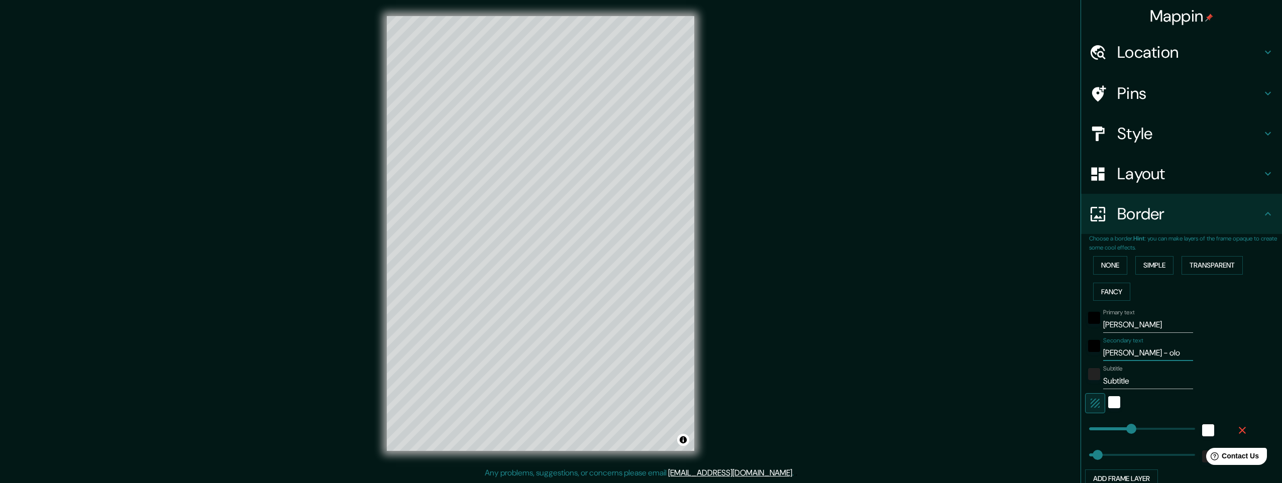
type input "[PERSON_NAME]"
type input "245"
type input "49"
type input "[PERSON_NAME]"
drag, startPoint x: 1124, startPoint y: 381, endPoint x: 1028, endPoint y: 379, distance: 96.9
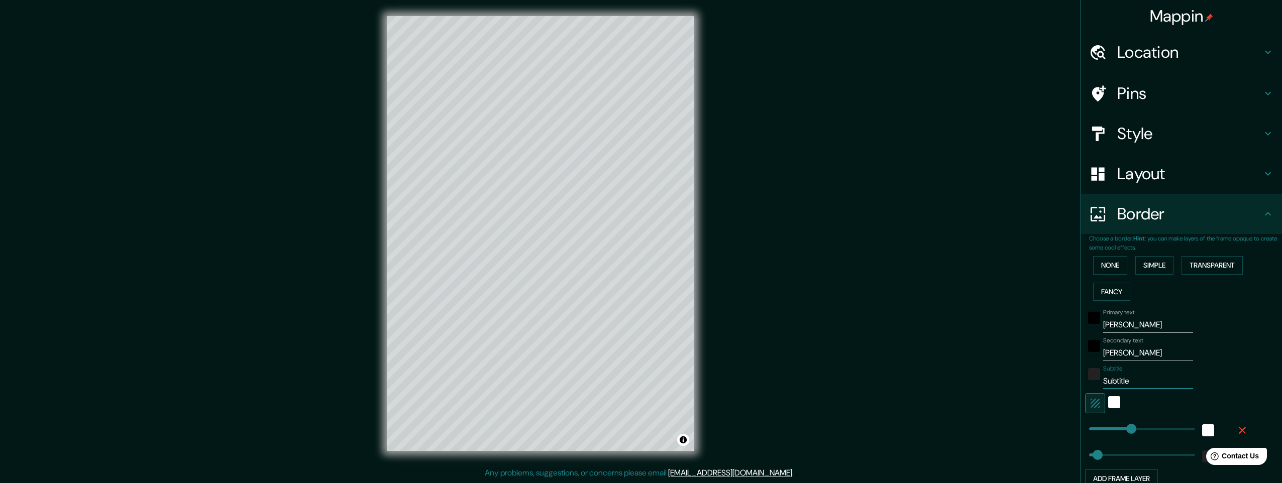
click at [1028, 379] on div "Mappin Location Pins Style Layout Border Choose a border. Hint : you can make l…" at bounding box center [641, 241] width 1282 height 483
drag, startPoint x: 1125, startPoint y: 379, endPoint x: 1090, endPoint y: 379, distance: 35.7
click at [1090, 379] on div "Subtitle Subtitle" at bounding box center [1167, 377] width 165 height 24
type input "1"
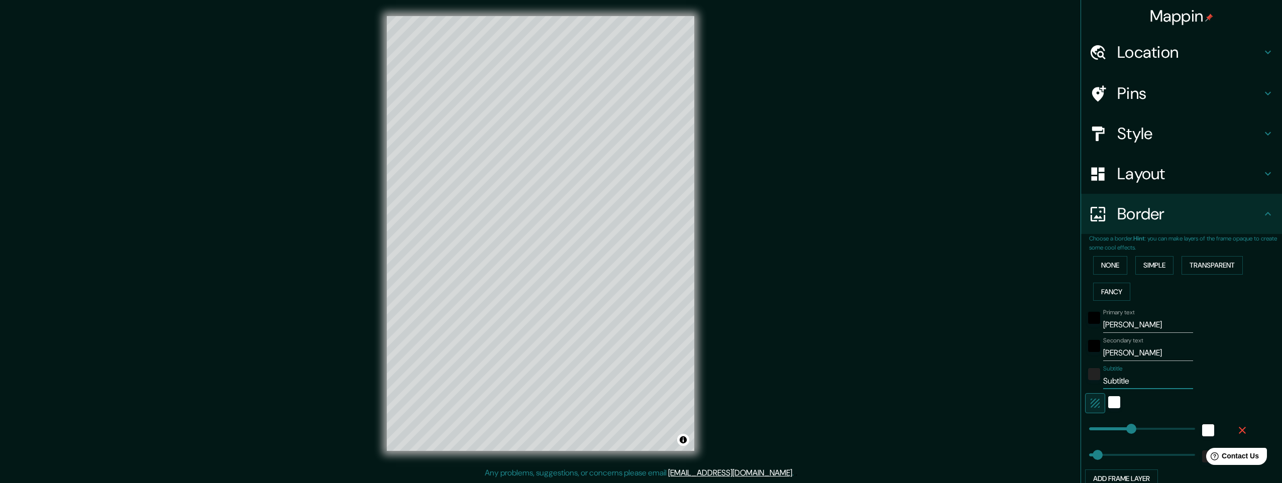
type input "245"
type input "49"
type input "19"
type input "245"
type input "49"
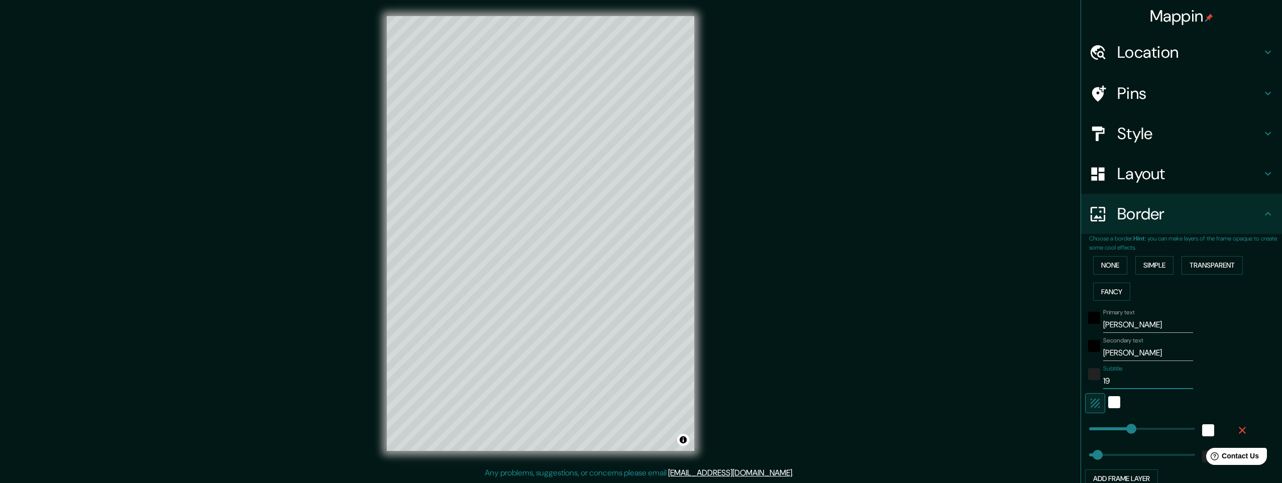
type input "195"
type input "245"
type input "49"
type input "1956"
type input "245"
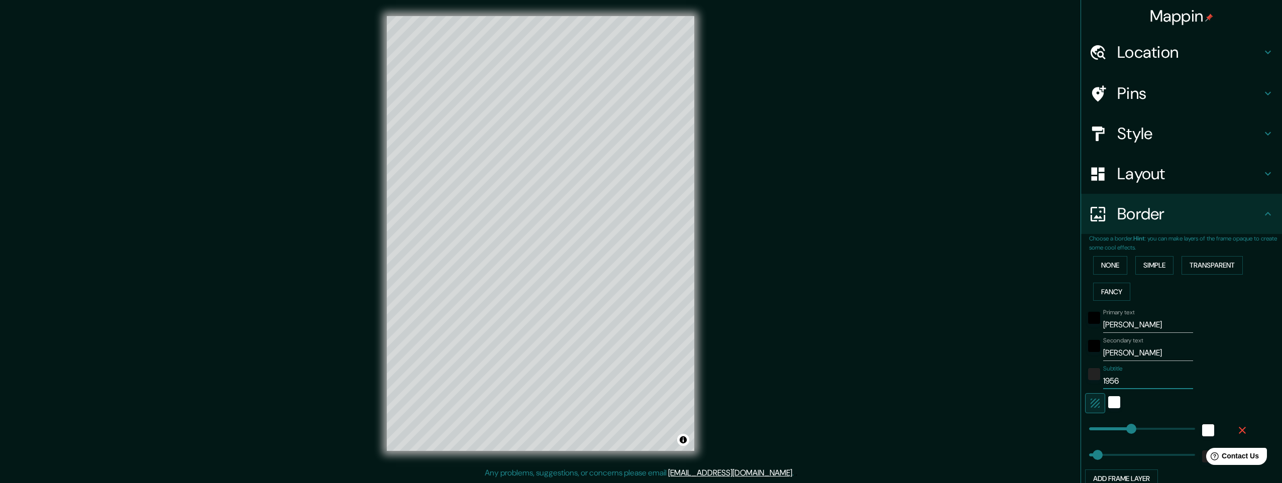
type input "49"
type input "1956-"
type input "245"
type input "49"
type input "1956-o"
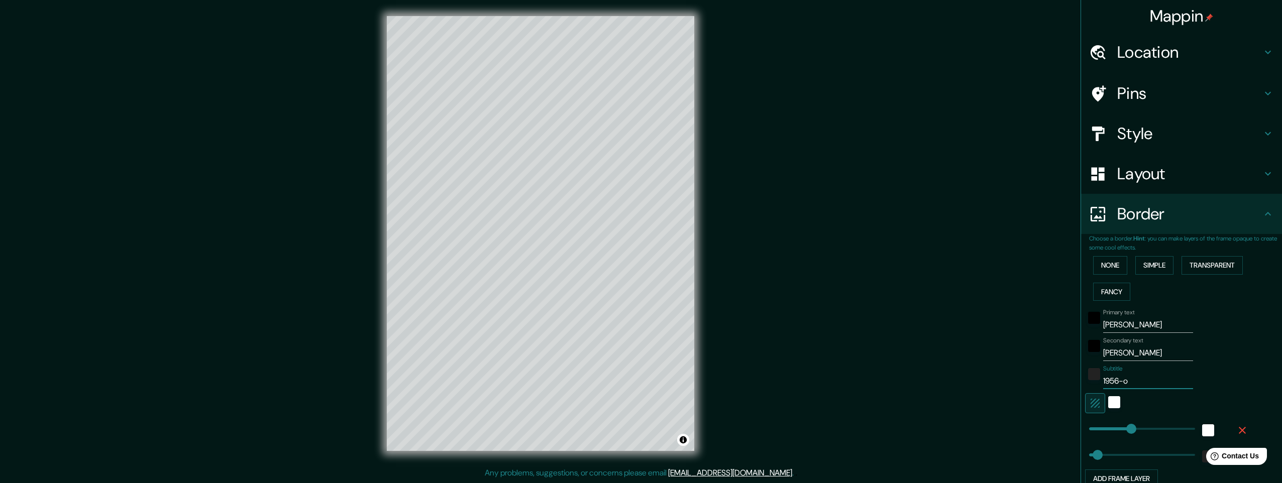
type input "245"
type input "49"
type input "1956-"
type input "245"
type input "49"
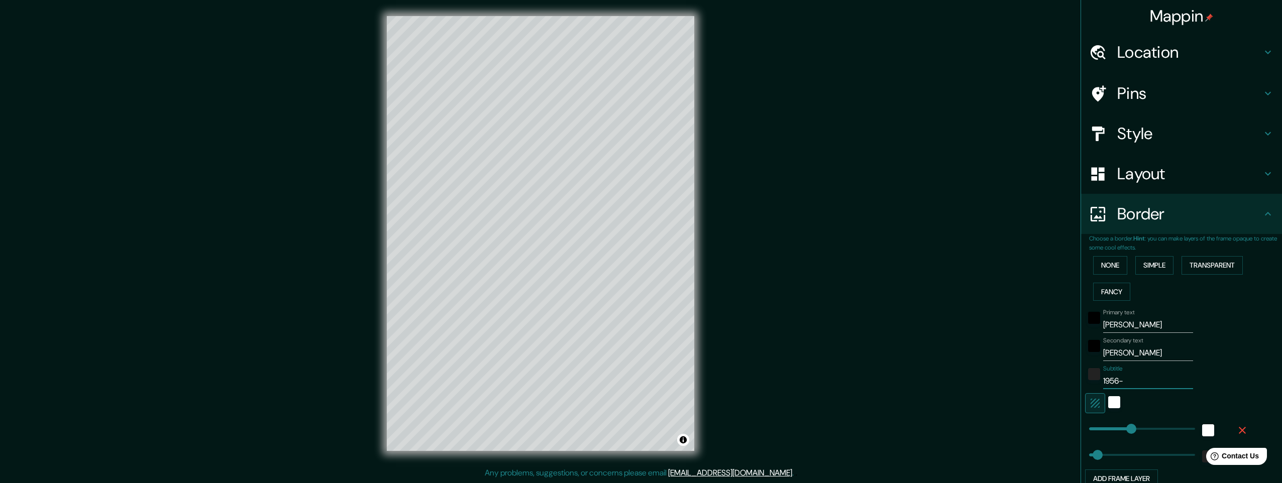
type input "1956-0"
type input "245"
type input "49"
type input "1956-08"
type input "245"
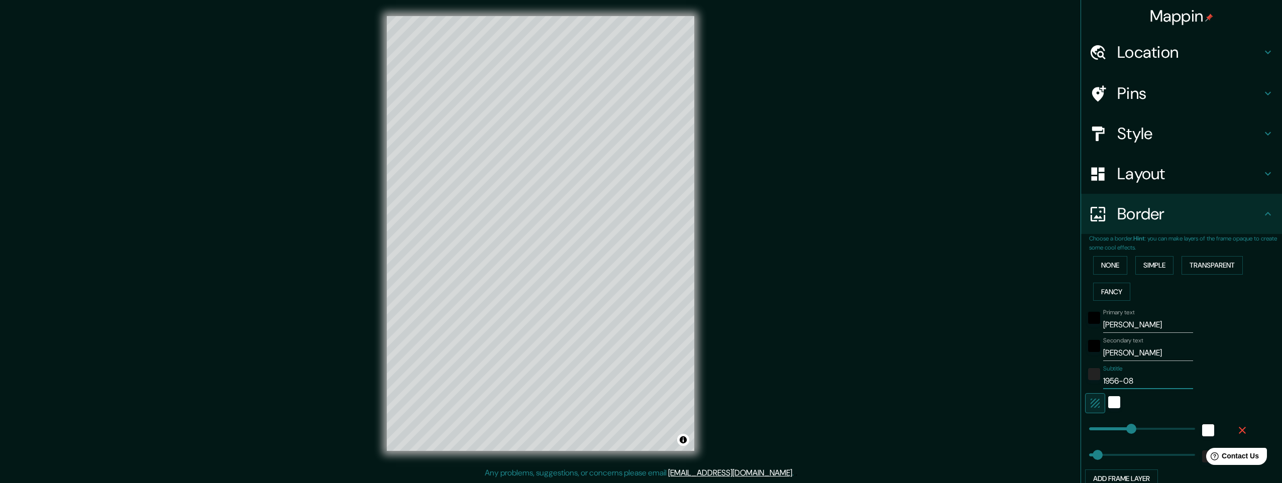
type input "49"
type input "1956-08-"
type input "245"
type input "49"
type input "1956-08-0"
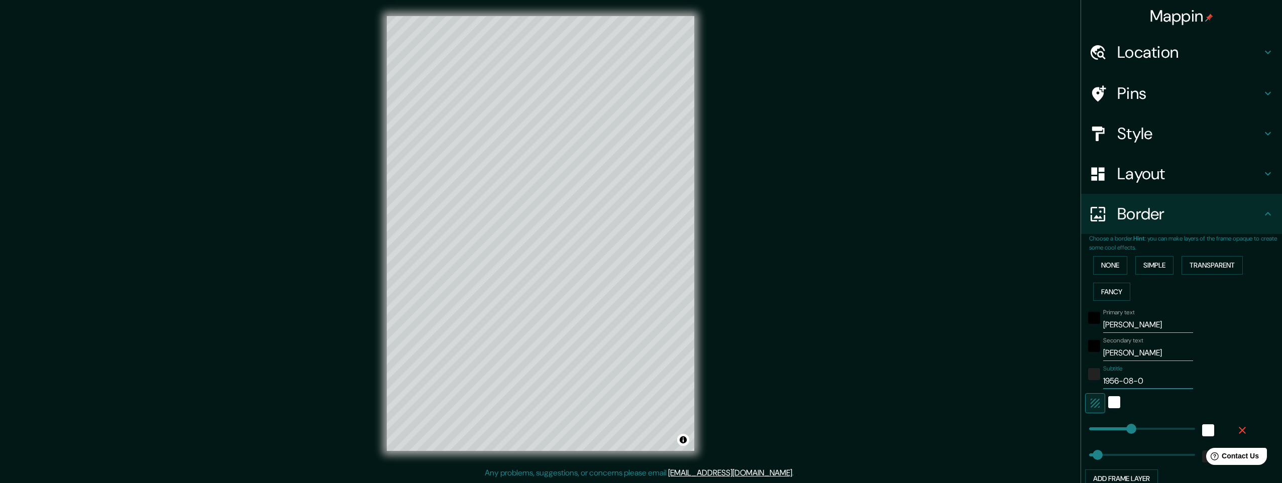
type input "245"
type input "49"
type input "[DATE]"
type input "245"
type input "49"
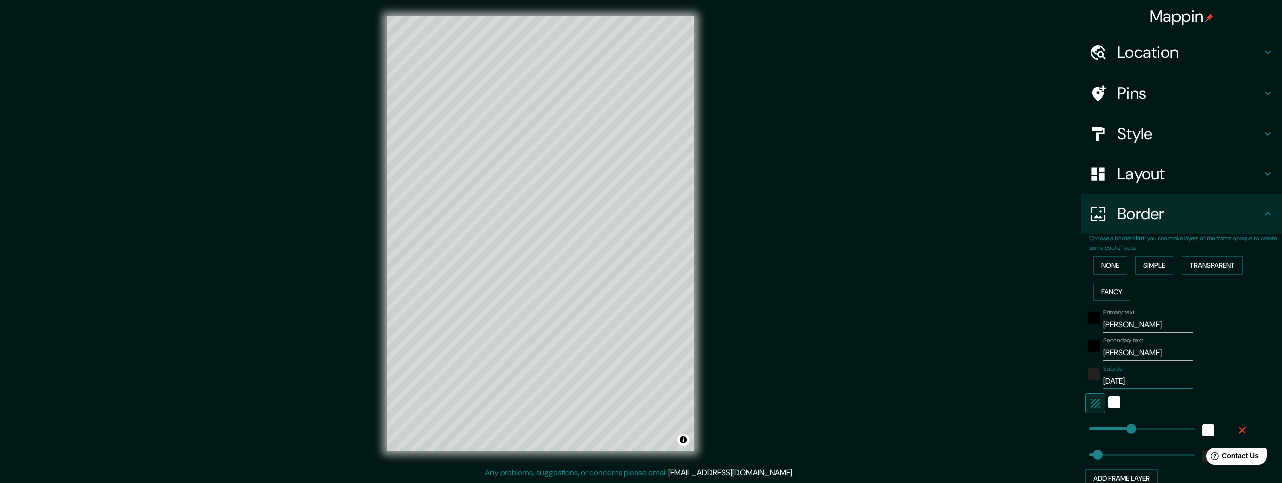
type input "[DATE]"
click at [796, 293] on div "Mappin Location Pins Style Layout Border Choose a border. Hint : you can make l…" at bounding box center [641, 241] width 1282 height 483
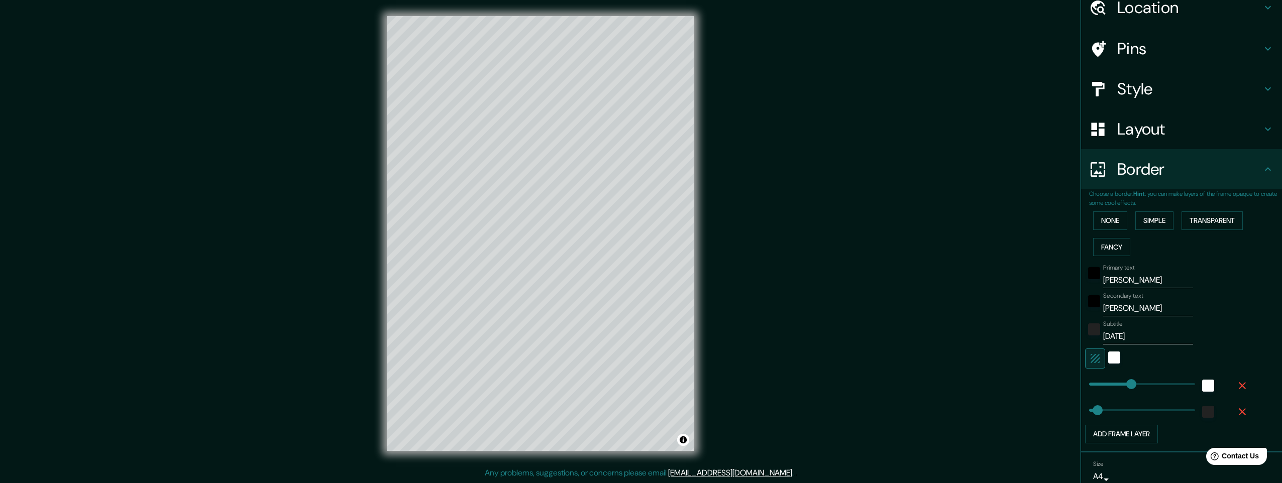
scroll to position [88, 0]
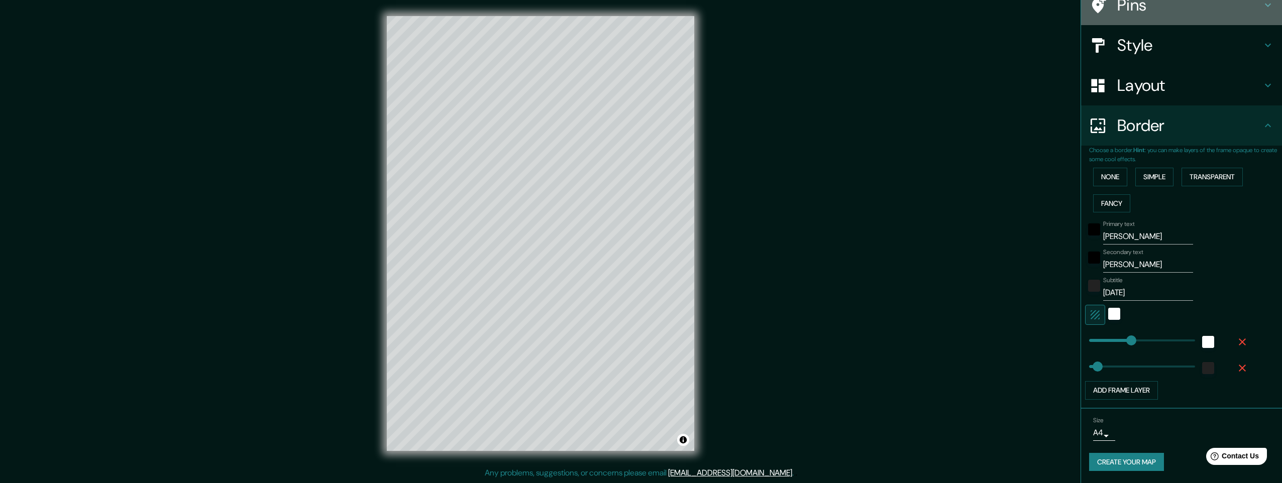
click at [1265, 5] on icon at bounding box center [1268, 6] width 6 height 4
type input "245"
type input "49"
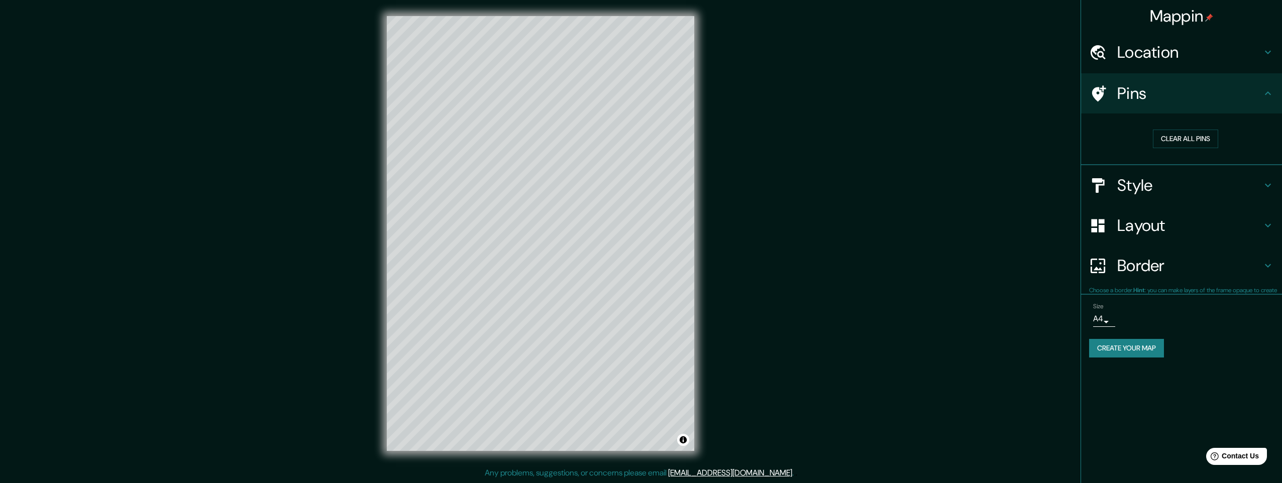
scroll to position [0, 0]
